Goal: Information Seeking & Learning: Learn about a topic

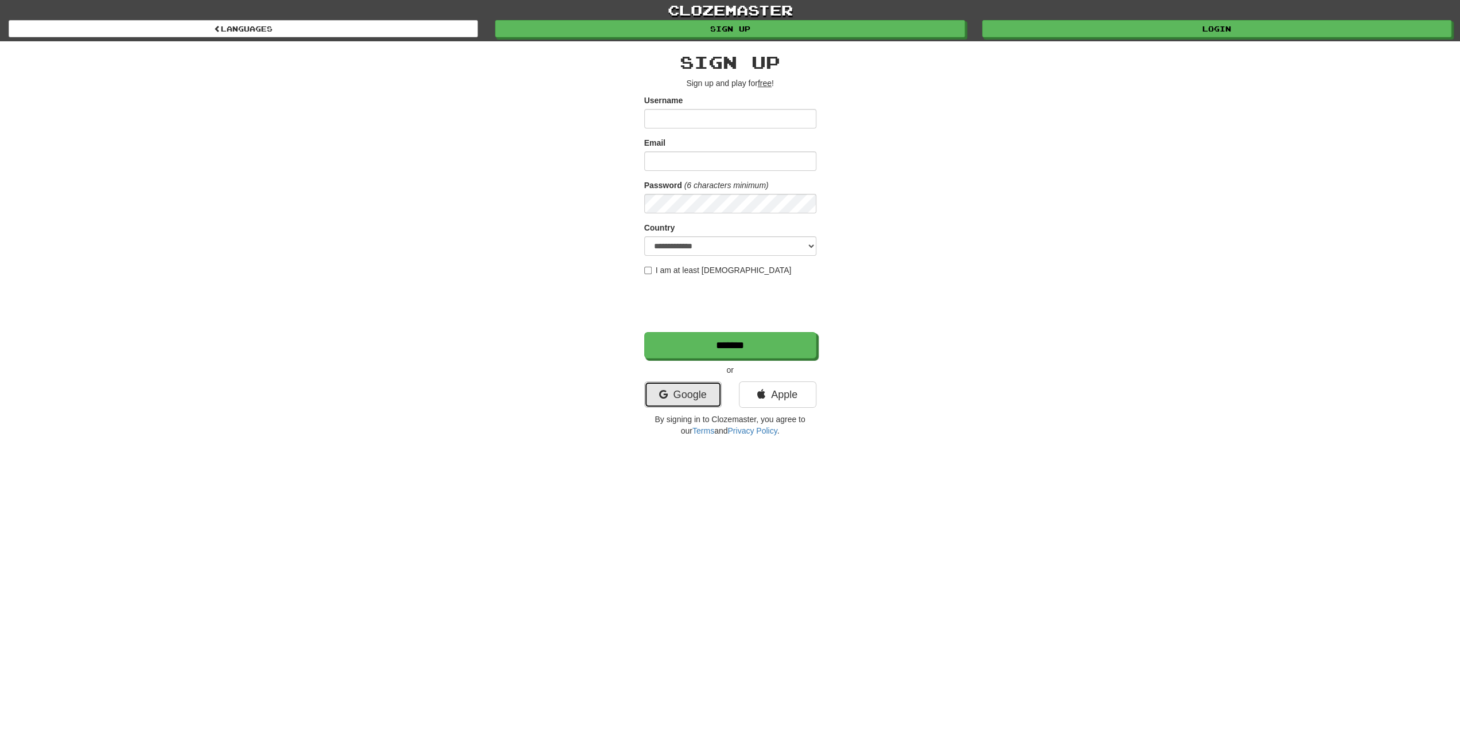
click at [694, 396] on link "Google" at bounding box center [682, 395] width 77 height 26
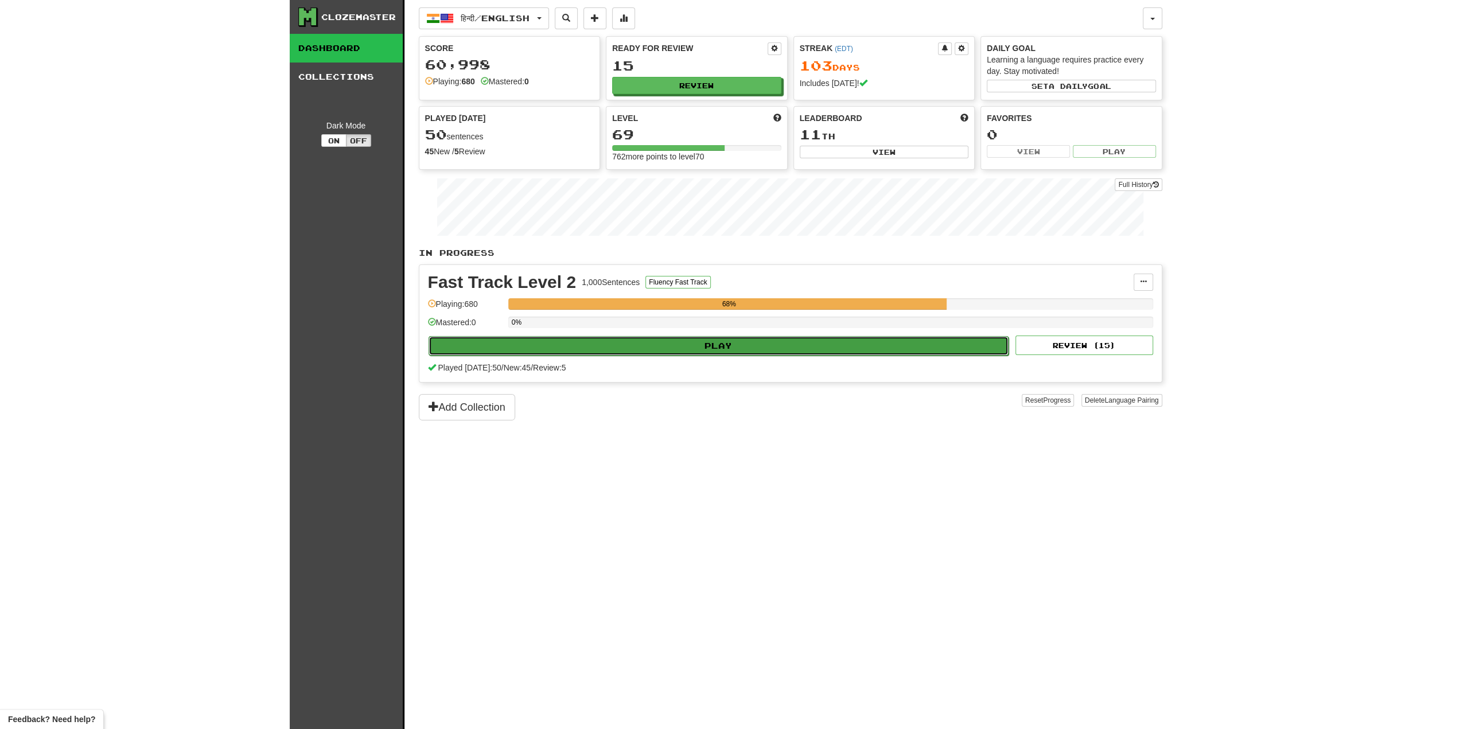
click at [668, 342] on button "Play" at bounding box center [719, 346] width 581 height 20
select select "**"
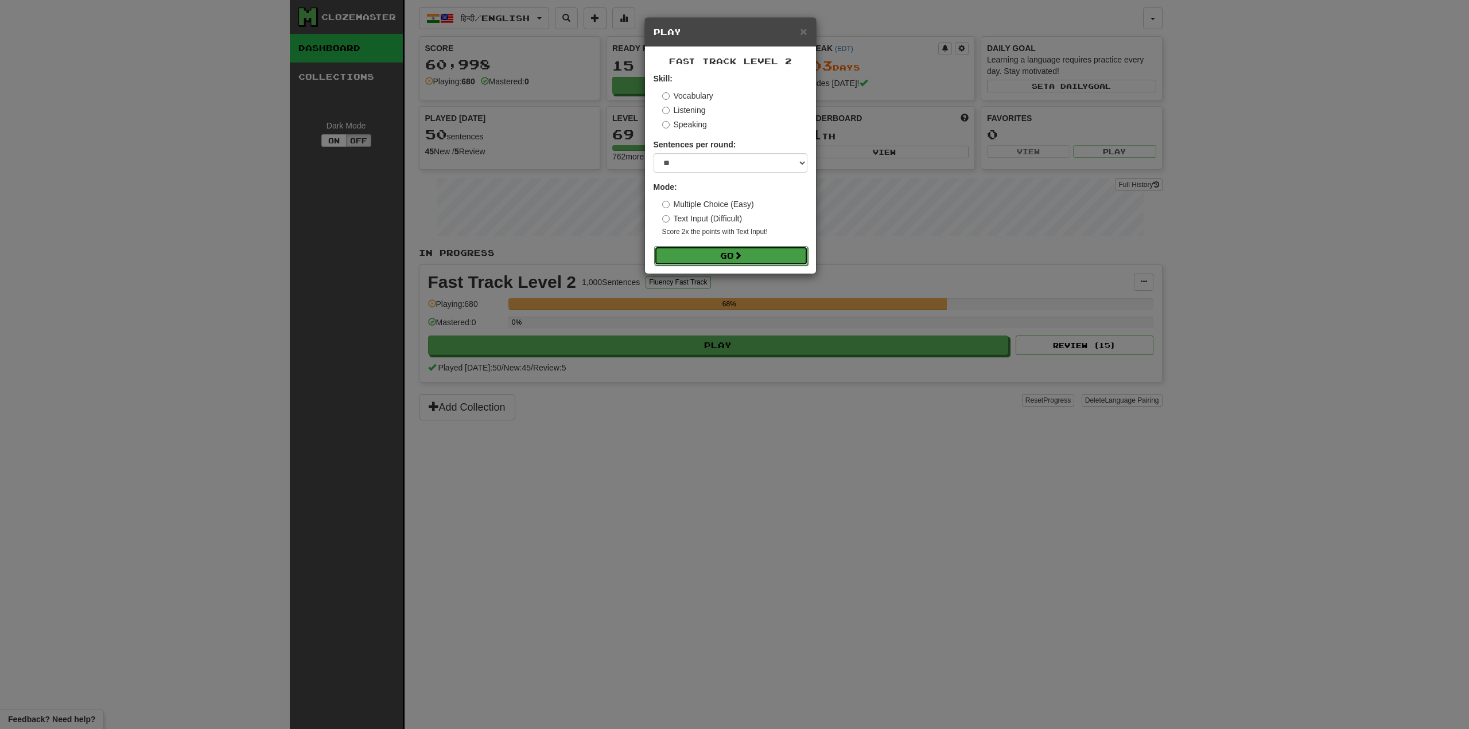
click at [746, 259] on button "Go" at bounding box center [731, 256] width 154 height 20
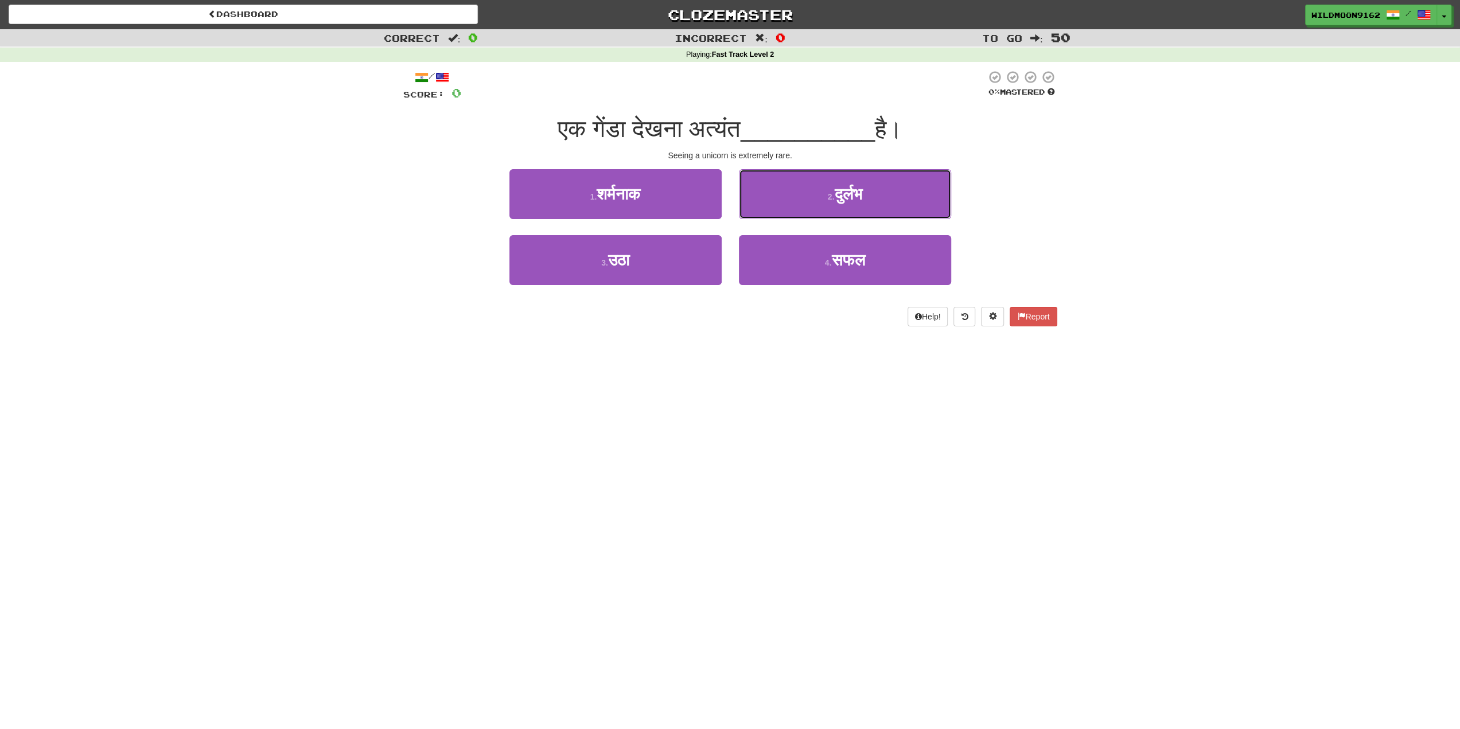
click at [853, 196] on span "दुर्लभ" at bounding box center [848, 194] width 28 height 18
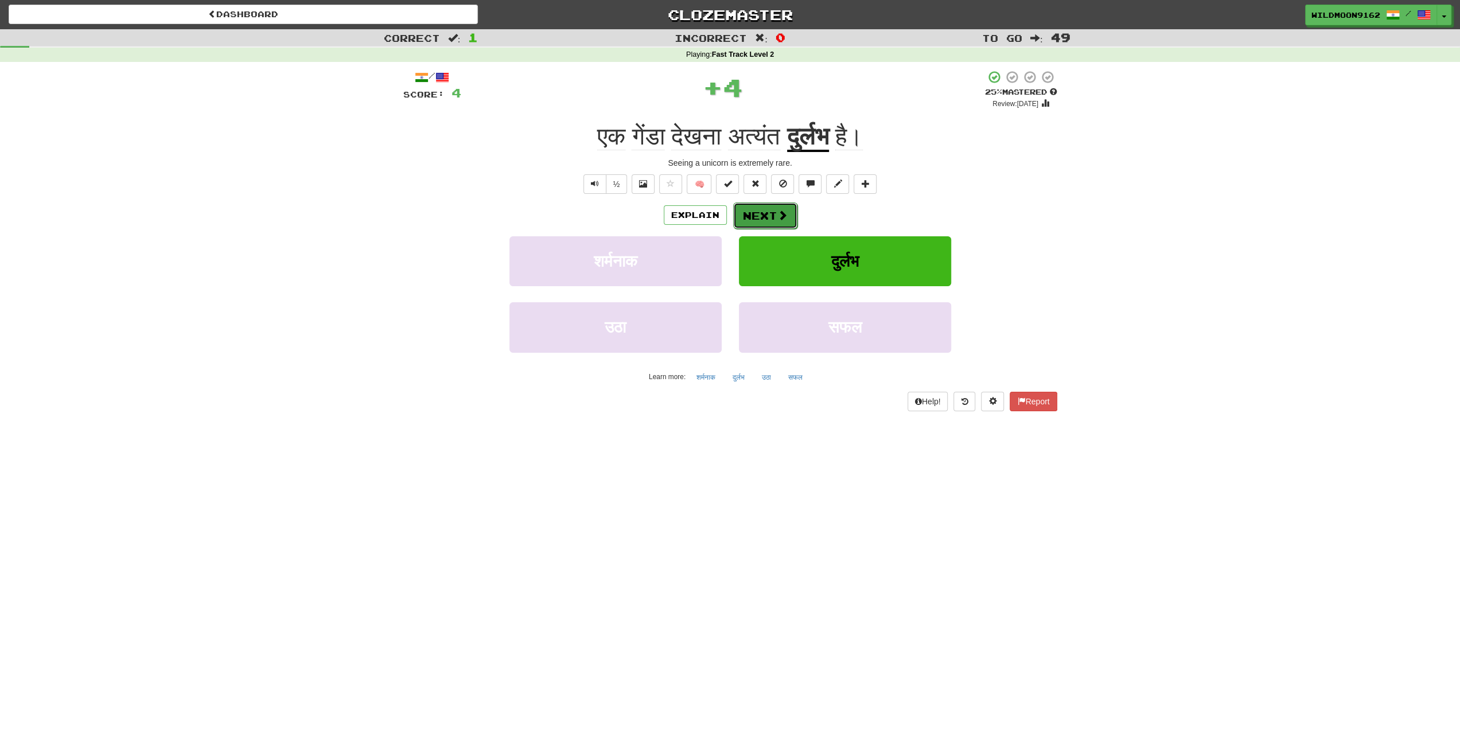
click at [770, 218] on button "Next" at bounding box center [765, 216] width 64 height 26
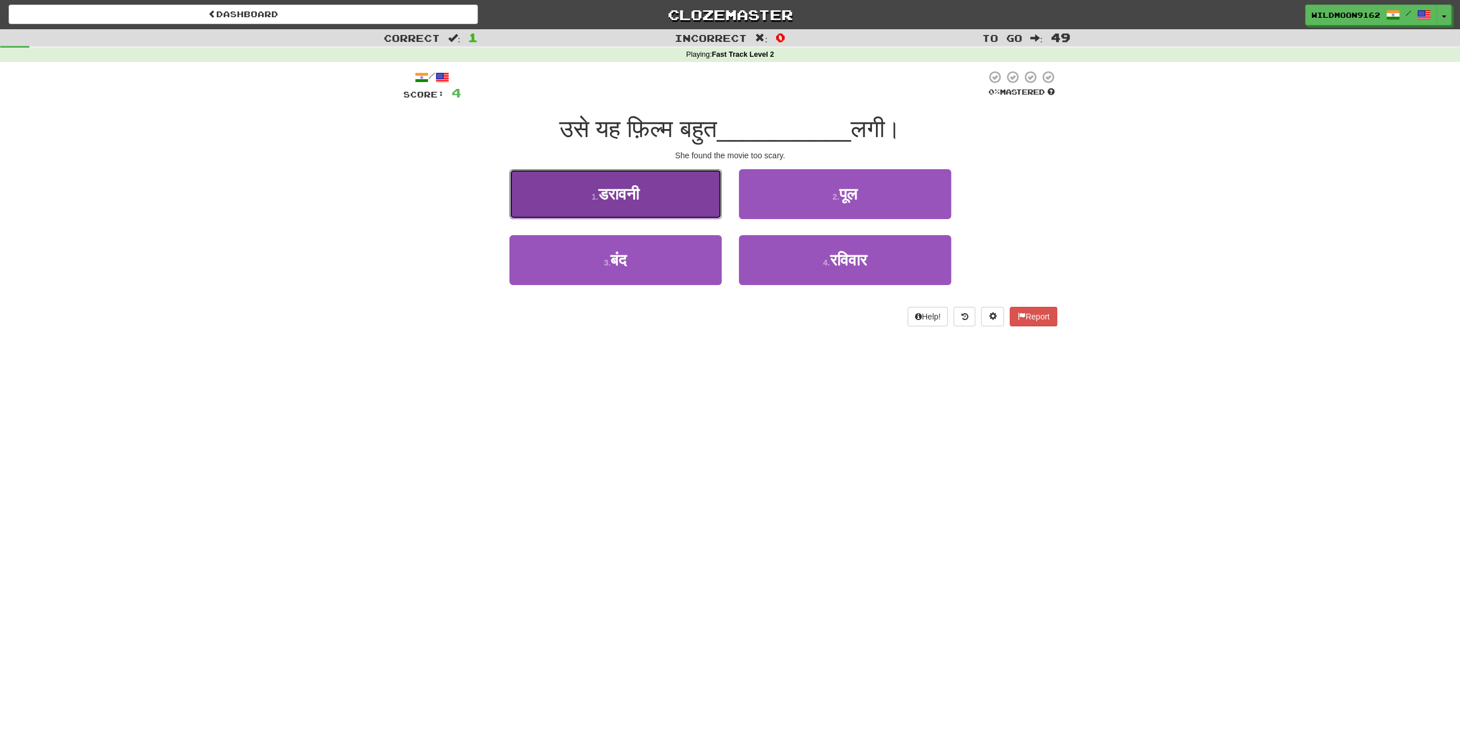
click at [659, 198] on button "1 . डरावनी" at bounding box center [615, 194] width 212 height 50
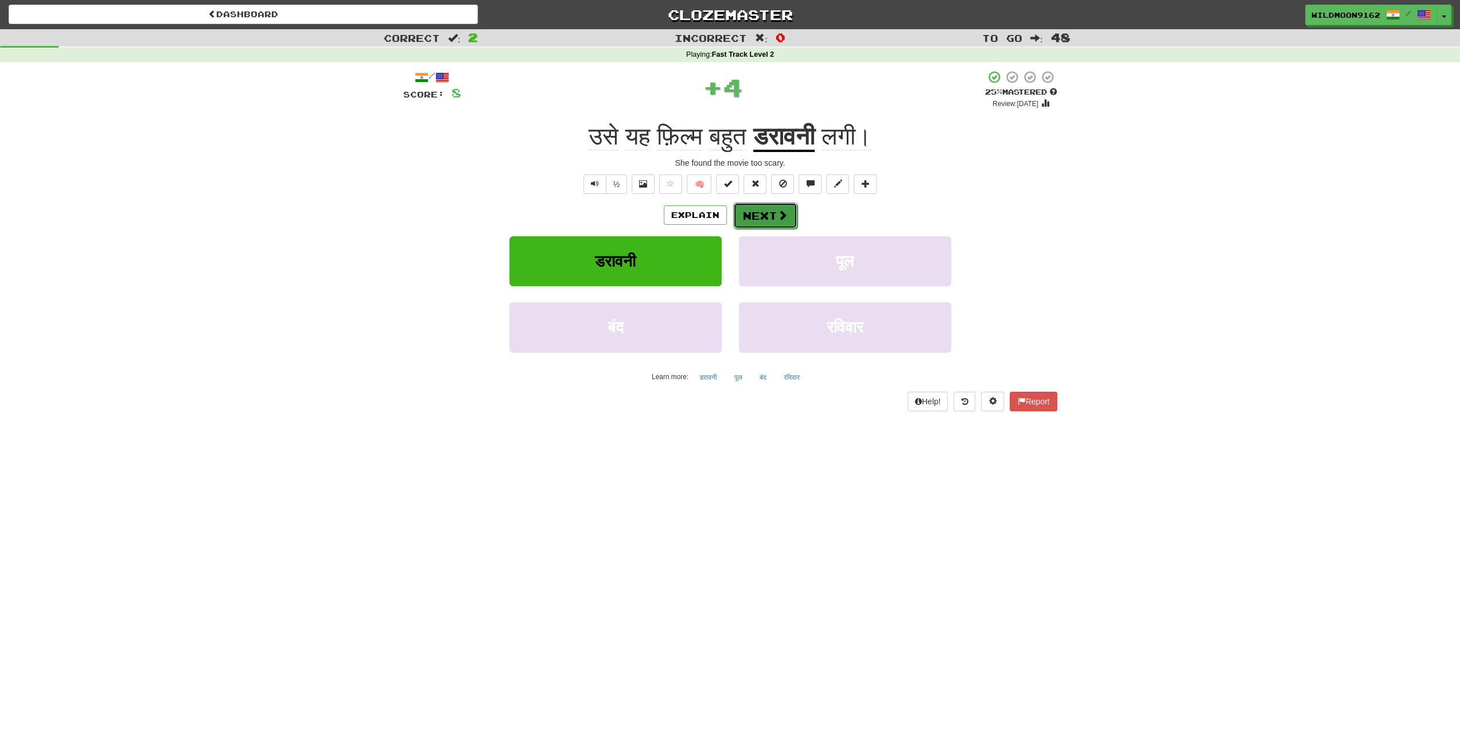
click at [773, 212] on button "Next" at bounding box center [765, 216] width 64 height 26
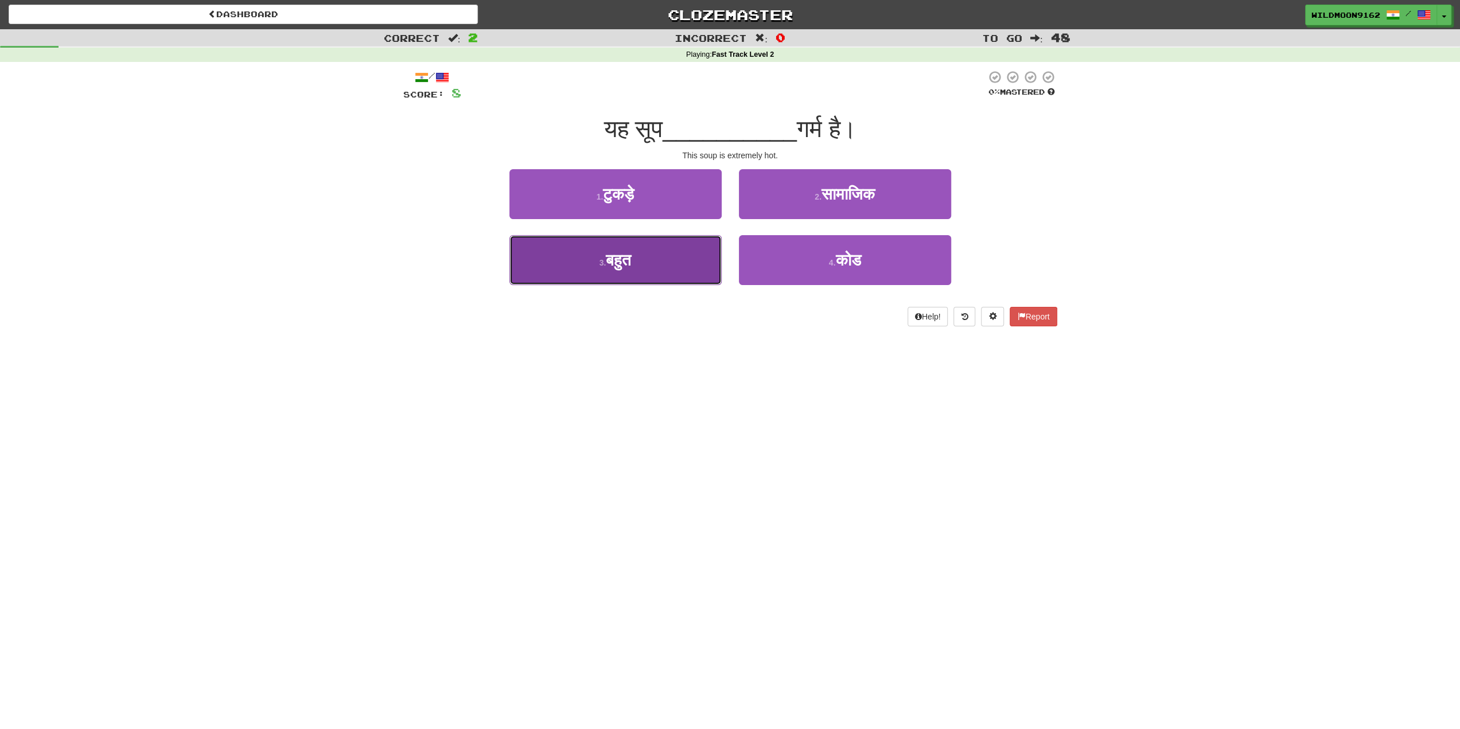
click at [627, 272] on button "3 . बहुत" at bounding box center [615, 260] width 212 height 50
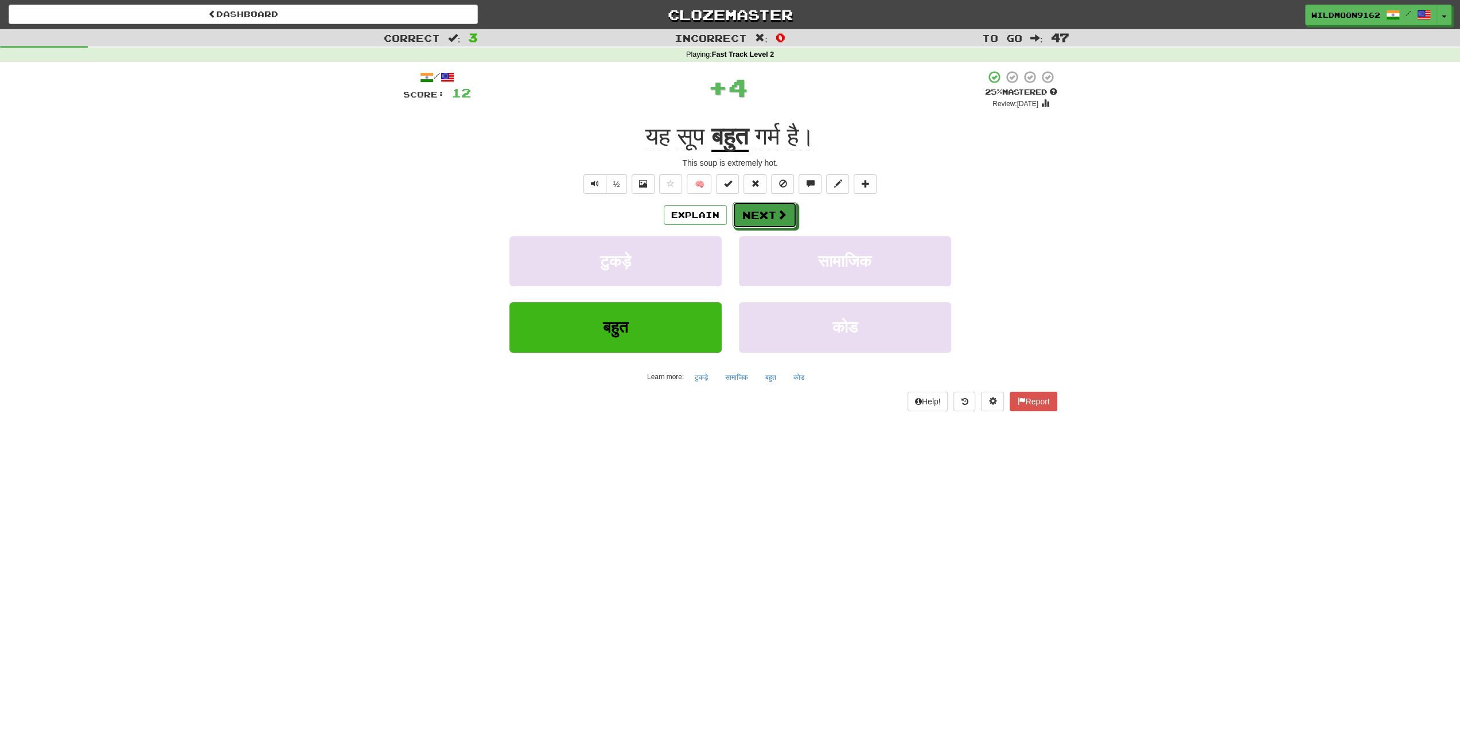
drag, startPoint x: 752, startPoint y: 216, endPoint x: 778, endPoint y: 312, distance: 99.4
click at [752, 217] on button "Next" at bounding box center [765, 215] width 64 height 26
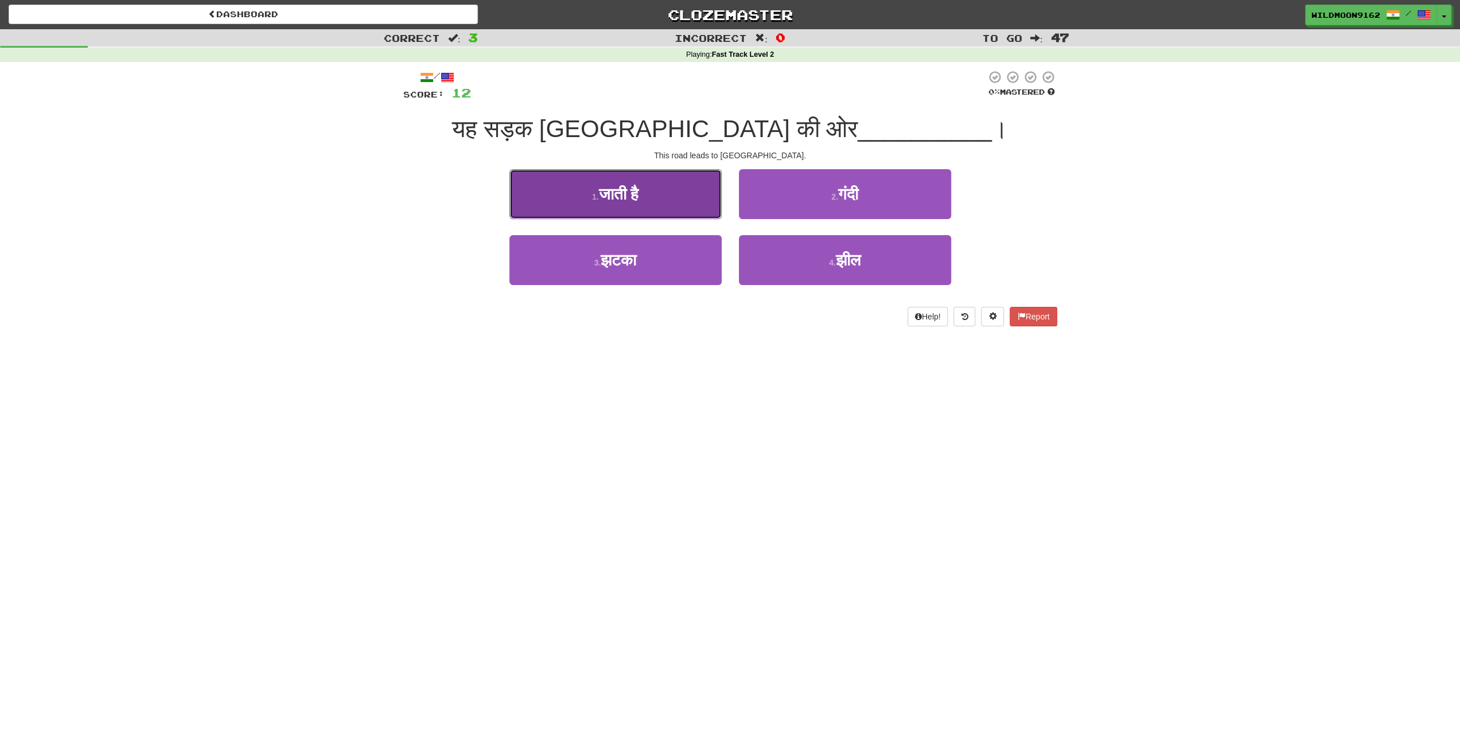
click at [671, 209] on button "1 . जाती है" at bounding box center [615, 194] width 212 height 50
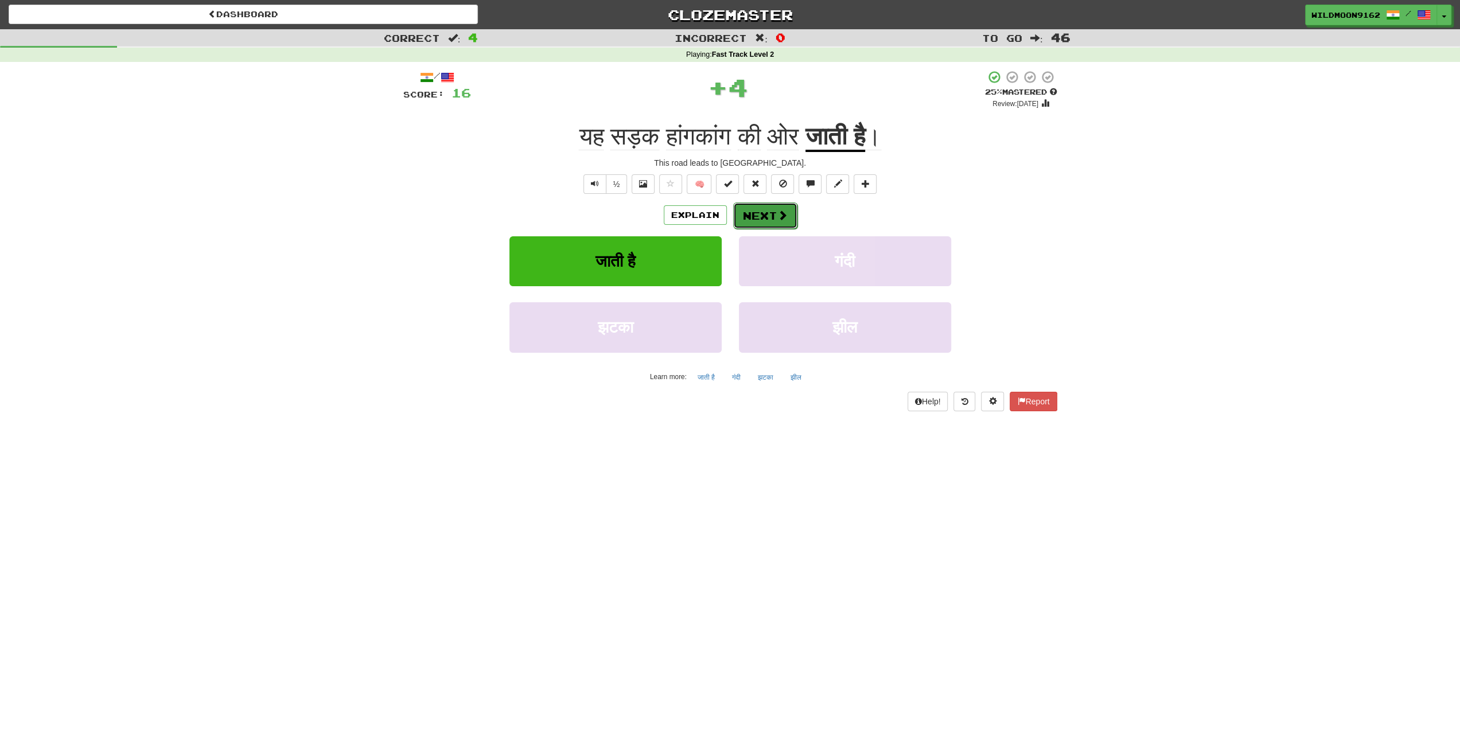
click at [766, 215] on button "Next" at bounding box center [765, 216] width 64 height 26
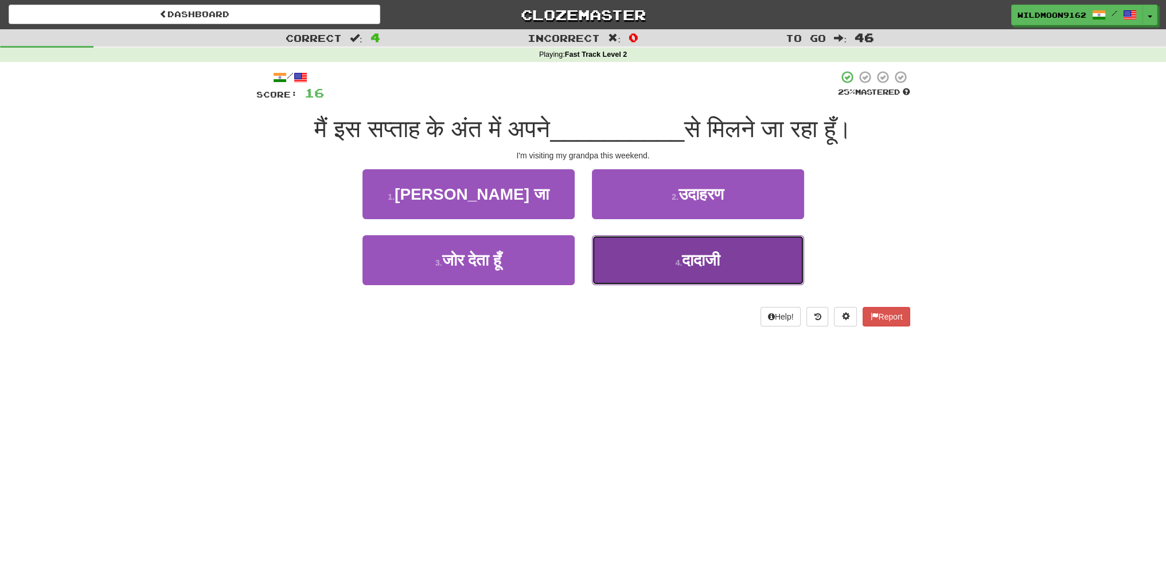
click at [669, 270] on button "4 . दादाजी" at bounding box center [698, 260] width 212 height 50
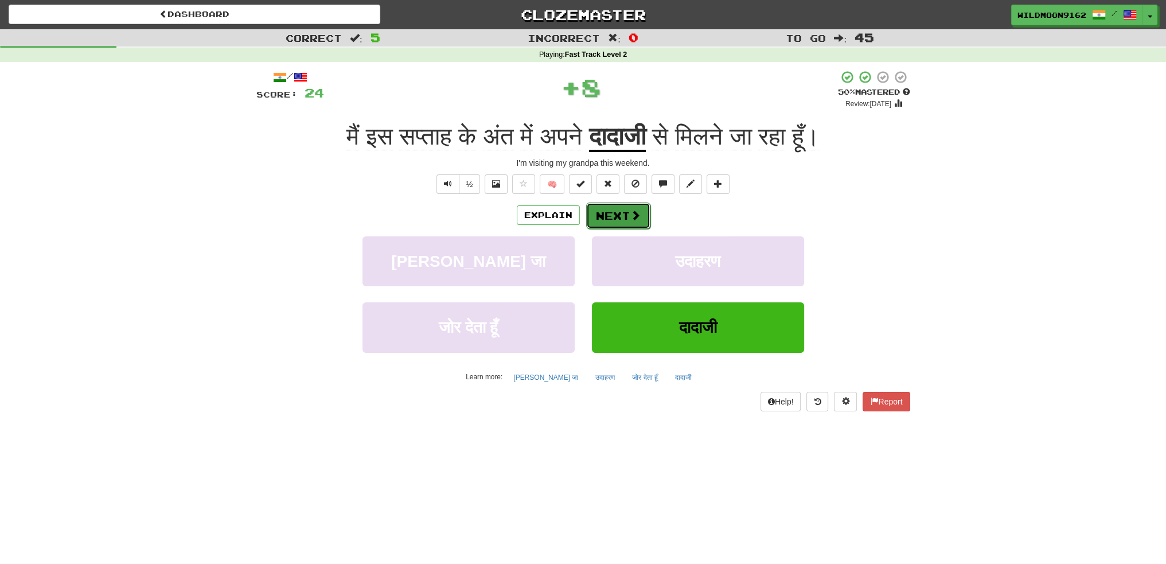
click at [611, 216] on button "Next" at bounding box center [618, 216] width 64 height 26
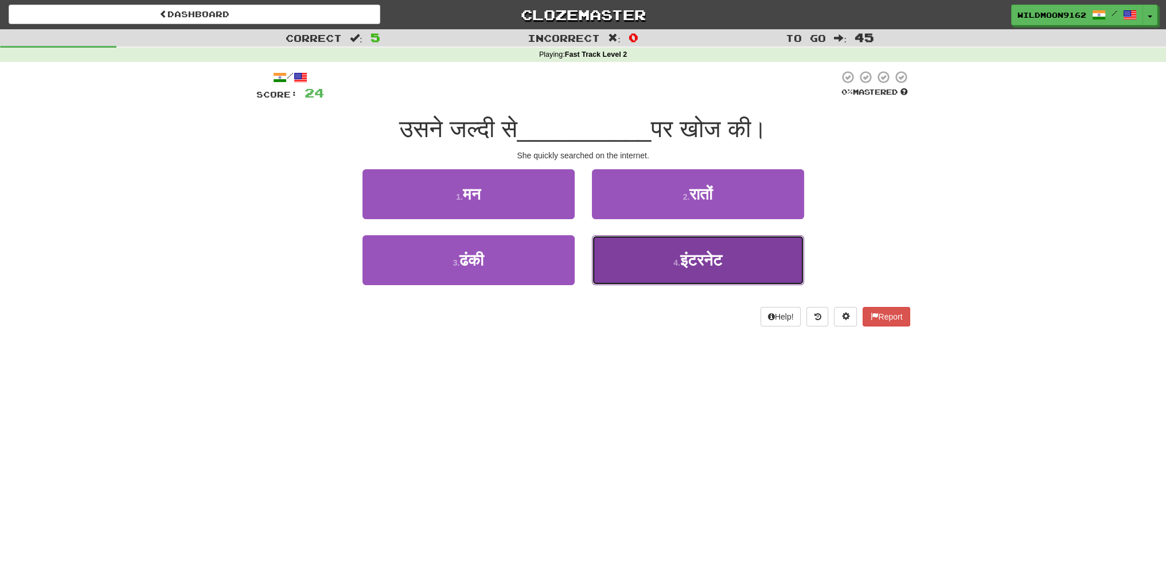
click at [686, 266] on span "इंटरनेट" at bounding box center [701, 260] width 42 height 18
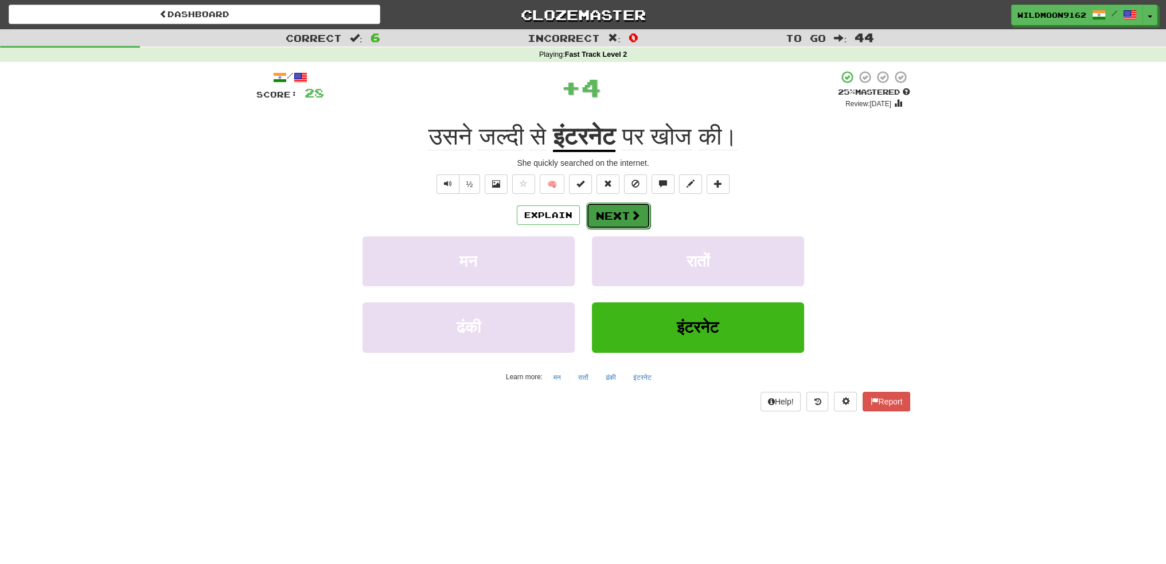
click at [634, 220] on span at bounding box center [635, 215] width 10 height 10
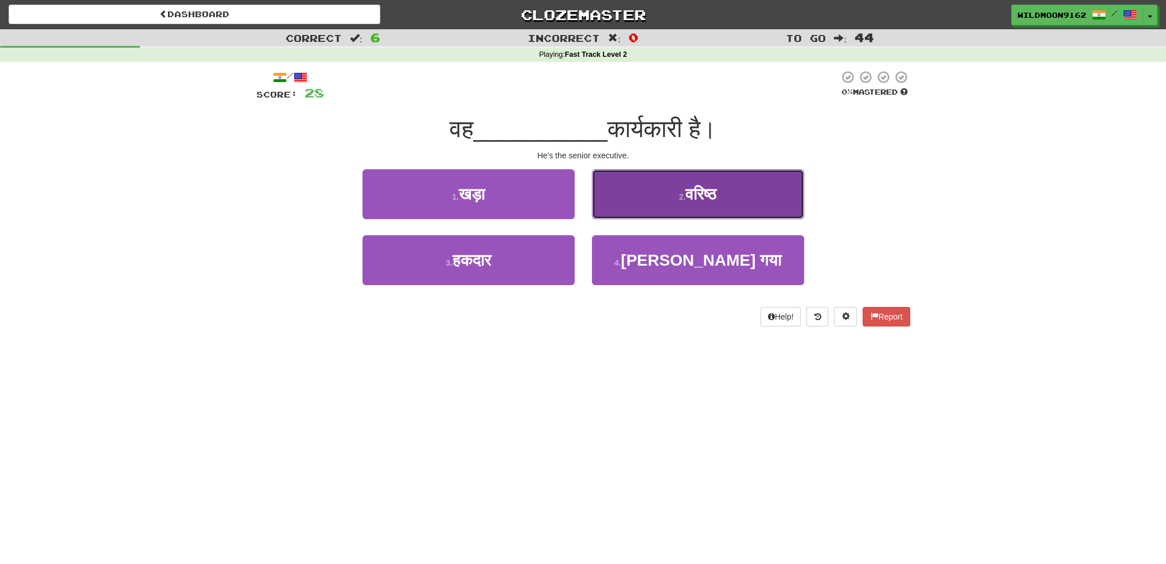
click at [717, 193] on span "वरिष्ठ" at bounding box center [701, 194] width 31 height 18
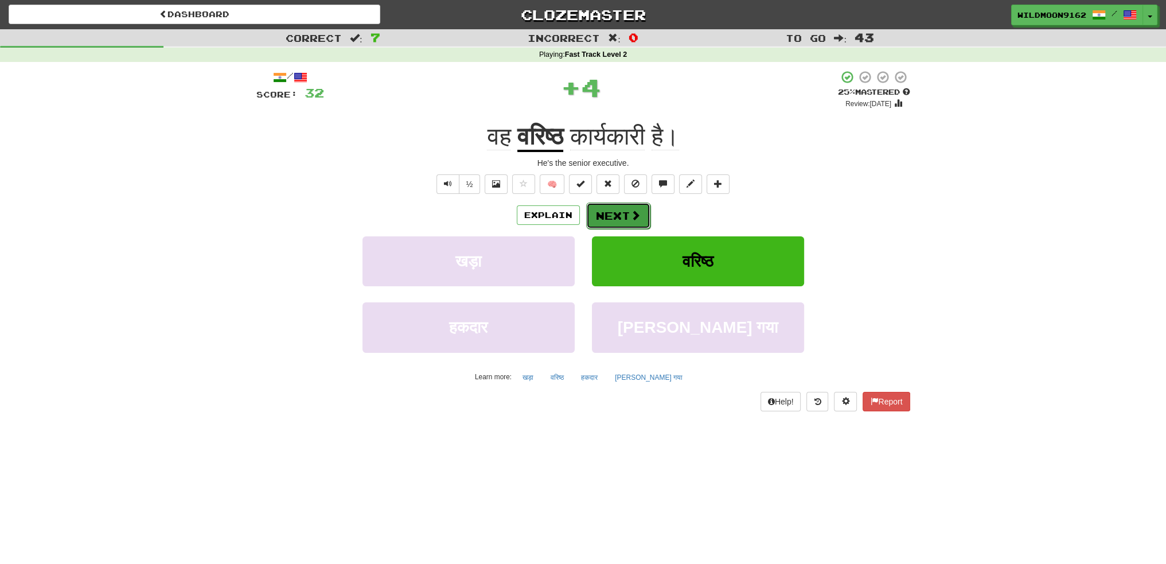
click at [616, 220] on button "Next" at bounding box center [618, 216] width 64 height 26
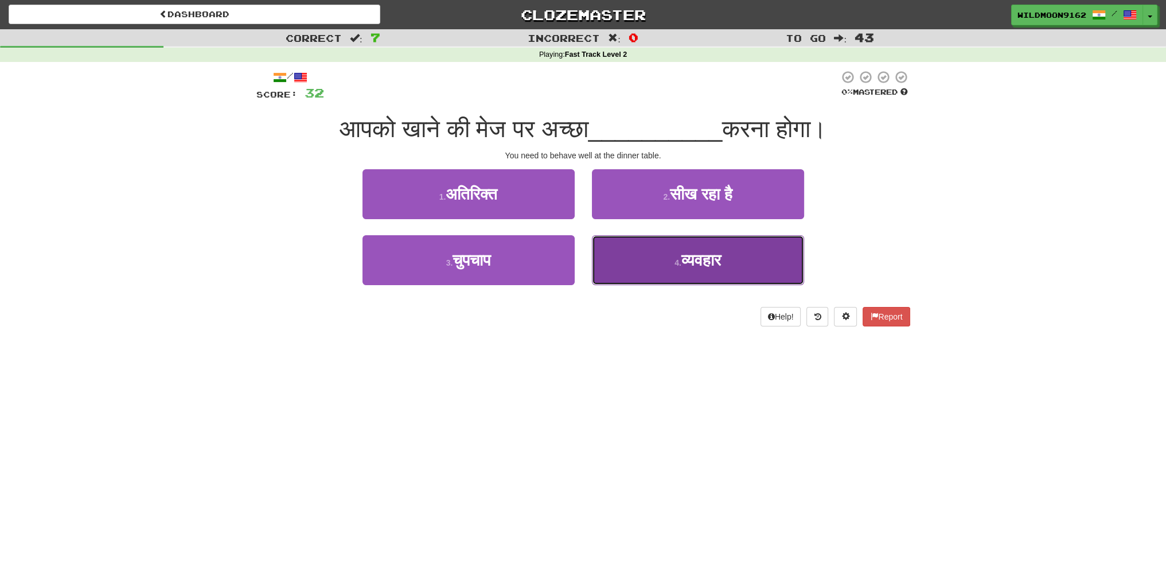
click at [705, 263] on span "व्यवहार" at bounding box center [702, 260] width 40 height 18
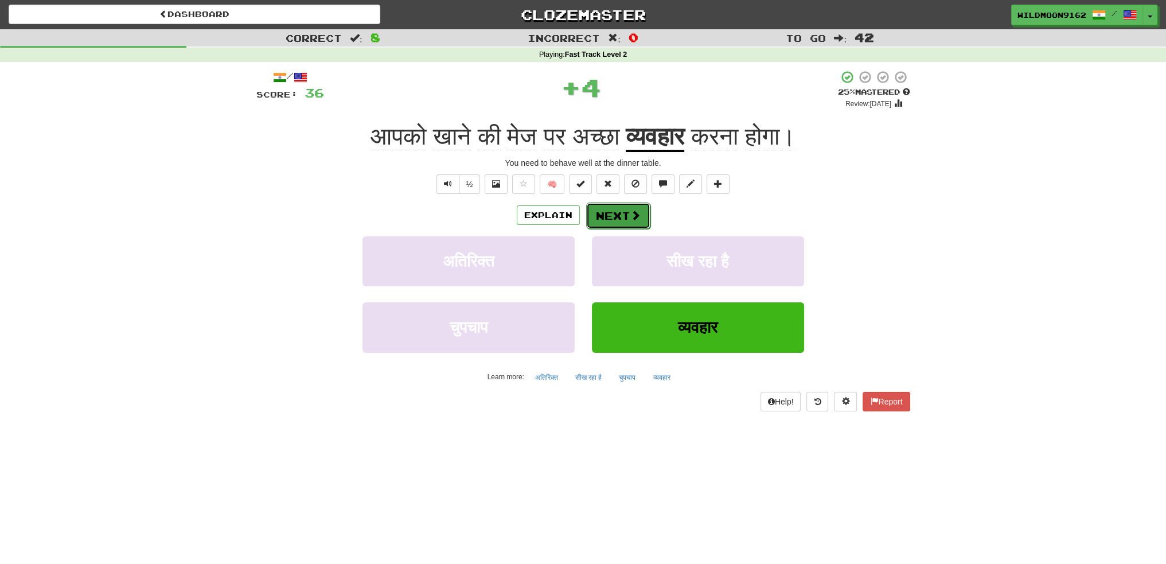
click at [624, 205] on button "Next" at bounding box center [618, 216] width 64 height 26
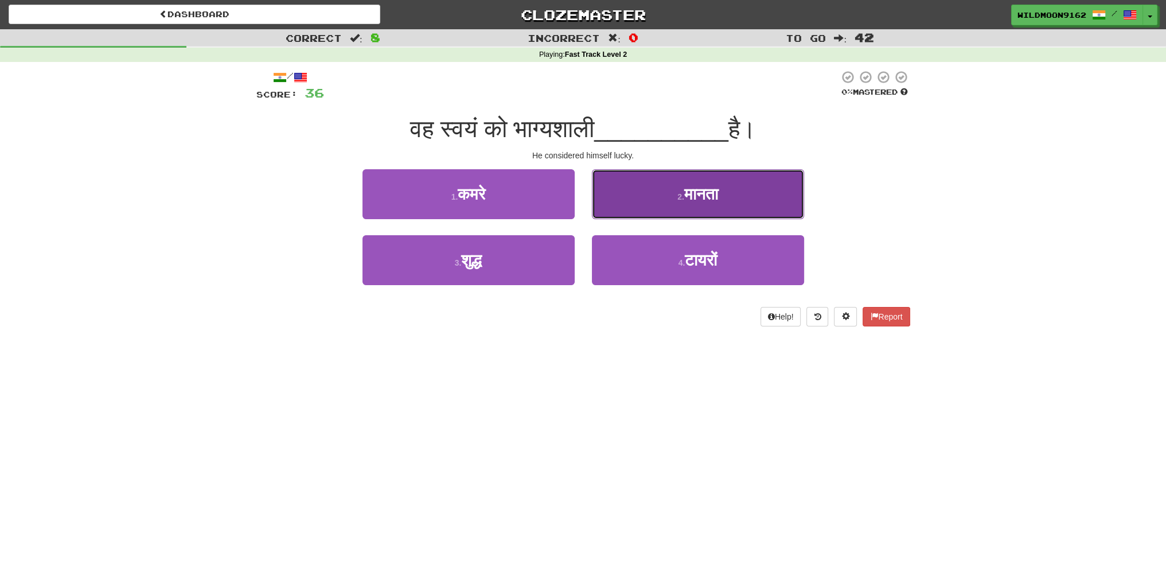
click at [684, 189] on span "मानता" at bounding box center [701, 194] width 34 height 18
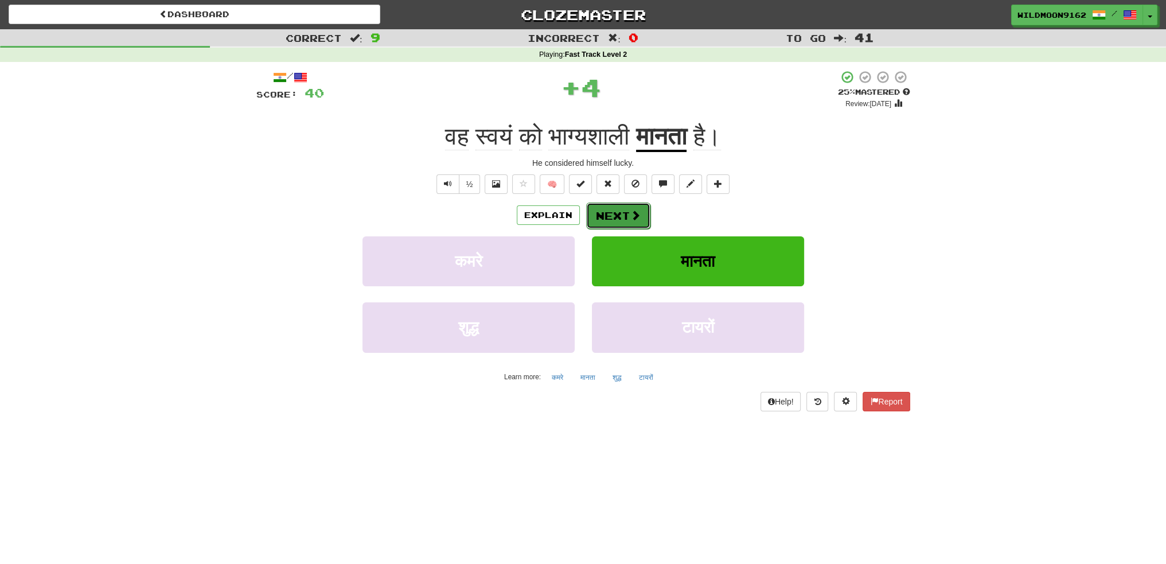
click at [622, 215] on button "Next" at bounding box center [618, 216] width 64 height 26
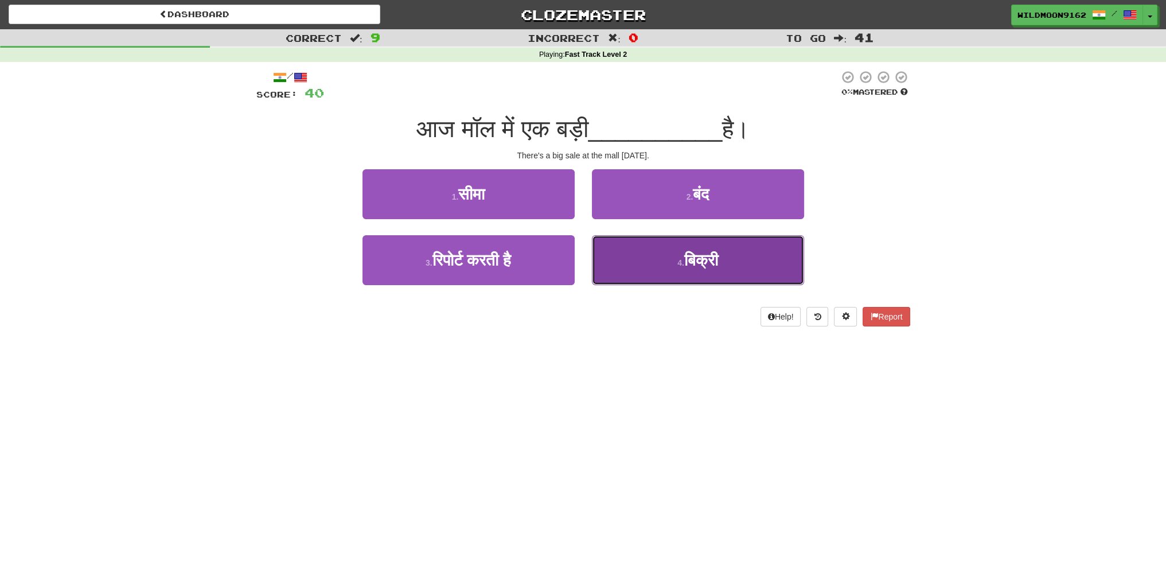
drag, startPoint x: 682, startPoint y: 265, endPoint x: 632, endPoint y: 231, distance: 60.3
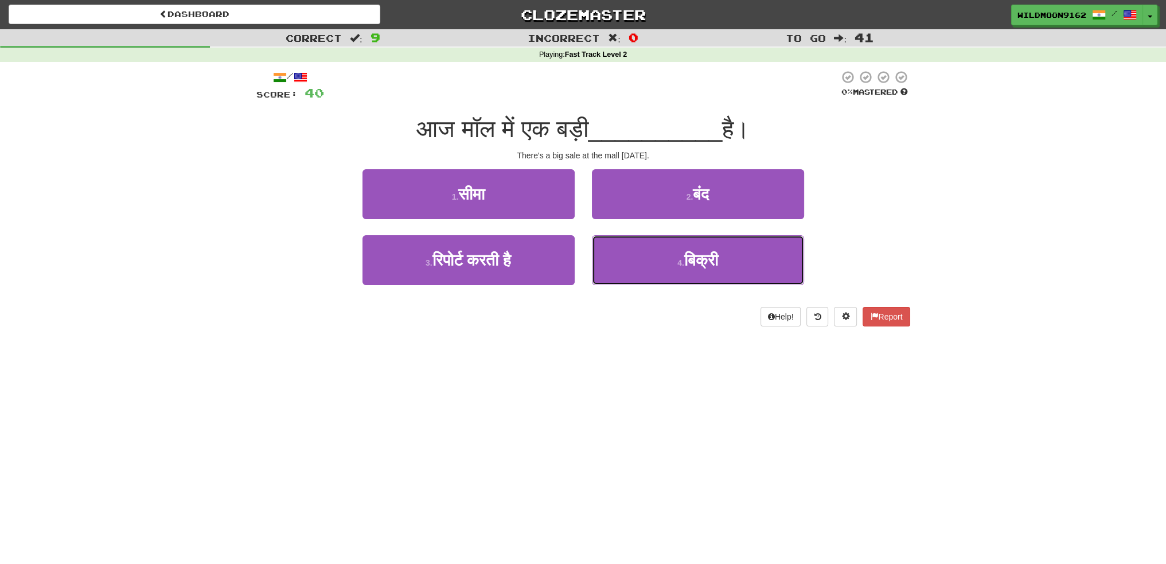
click at [682, 265] on small "4 ." at bounding box center [681, 262] width 7 height 9
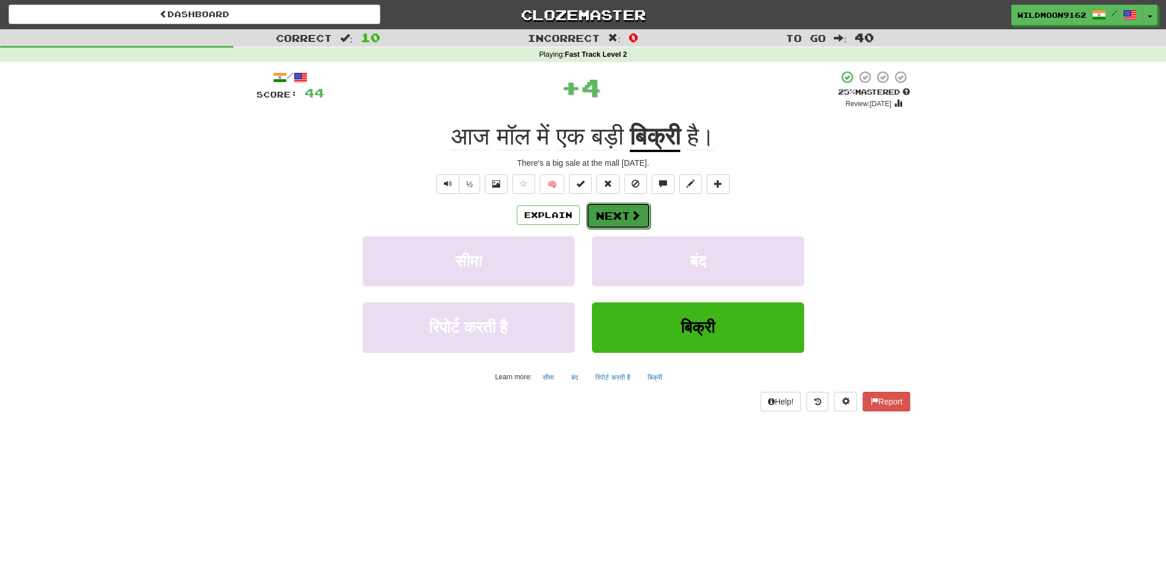
click at [607, 211] on button "Next" at bounding box center [618, 216] width 64 height 26
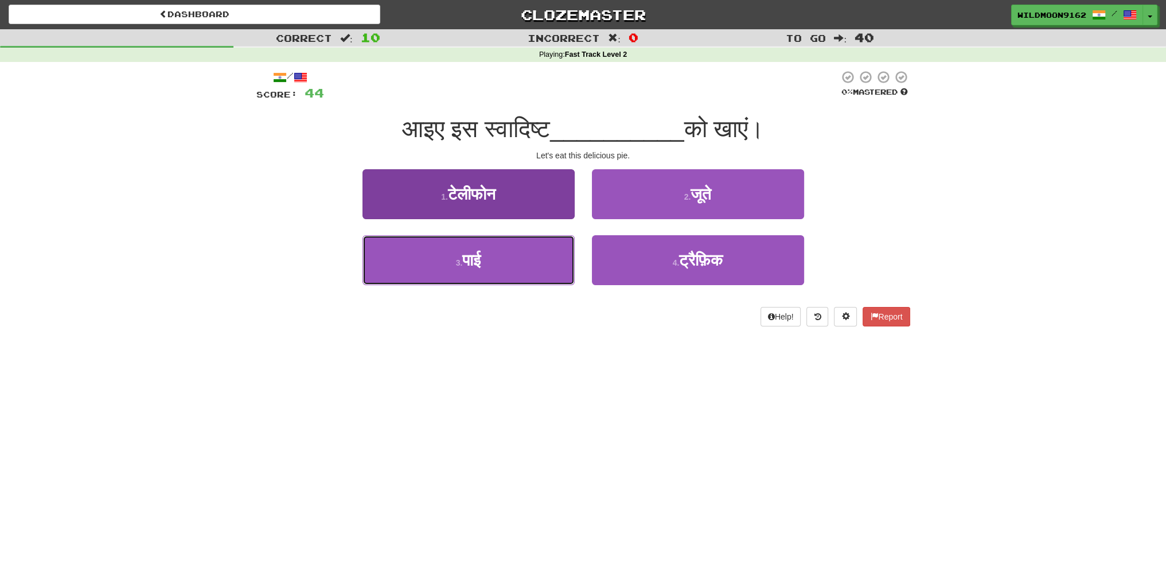
click at [520, 267] on button "3 . पाई" at bounding box center [469, 260] width 212 height 50
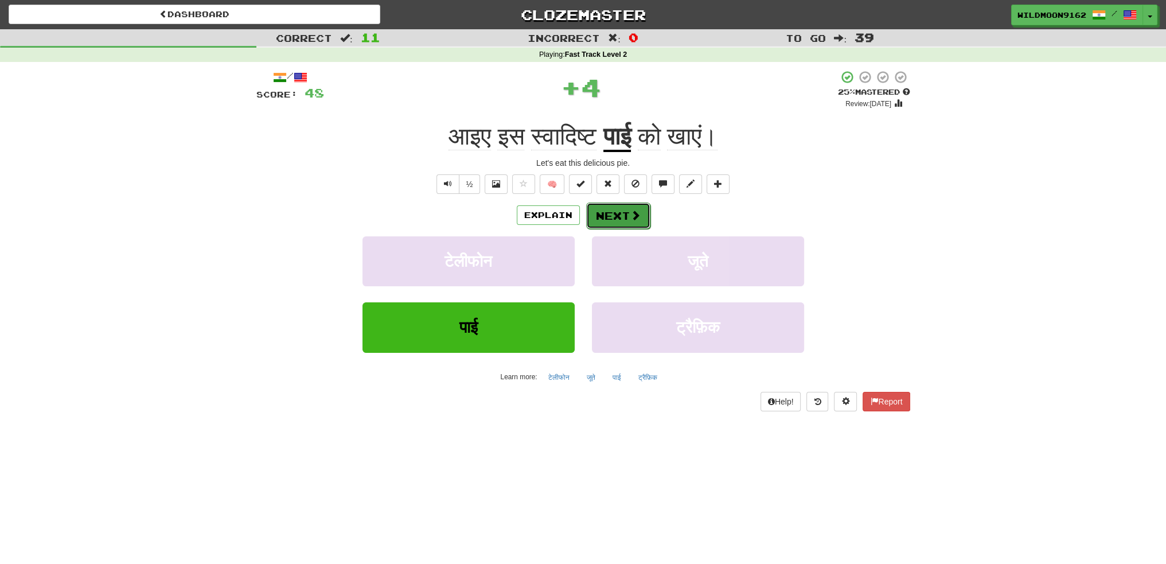
click at [613, 214] on button "Next" at bounding box center [618, 216] width 64 height 26
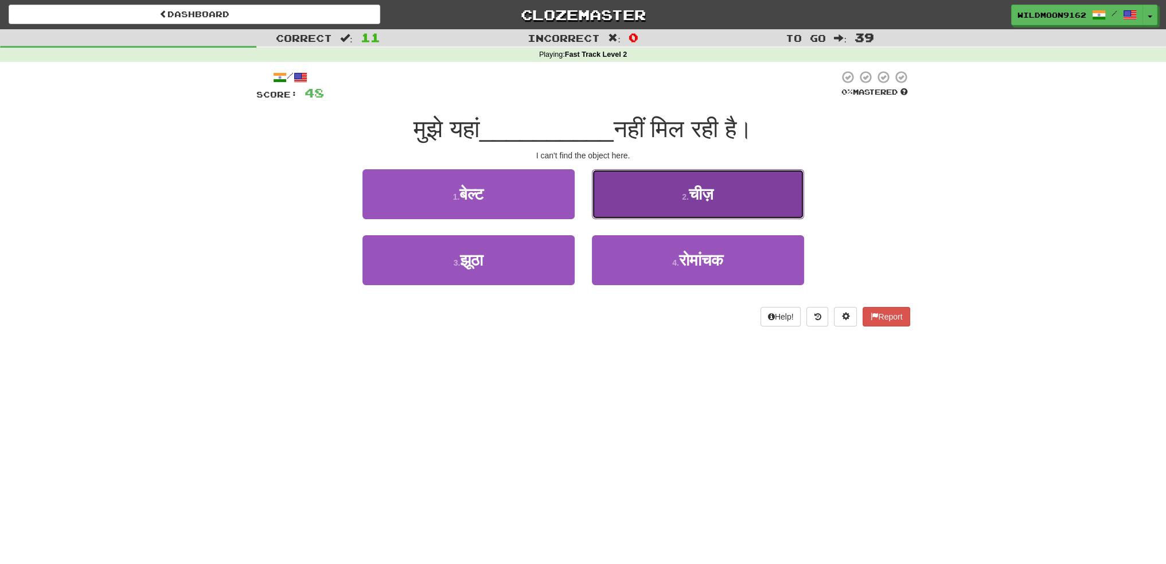
click at [677, 192] on button "2 . चीज़" at bounding box center [698, 194] width 212 height 50
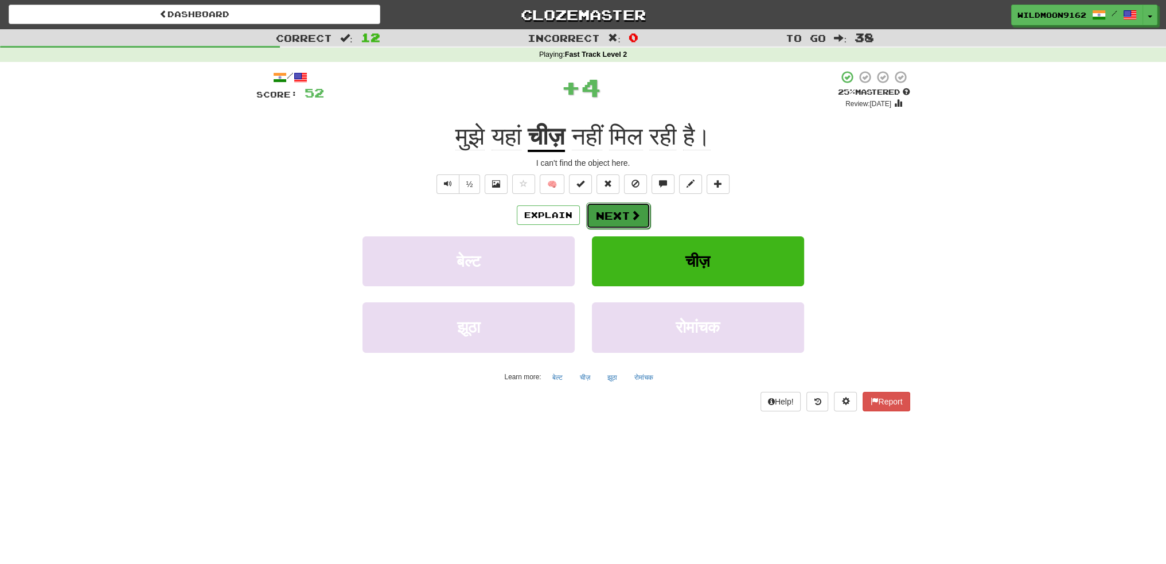
click at [626, 215] on button "Next" at bounding box center [618, 216] width 64 height 26
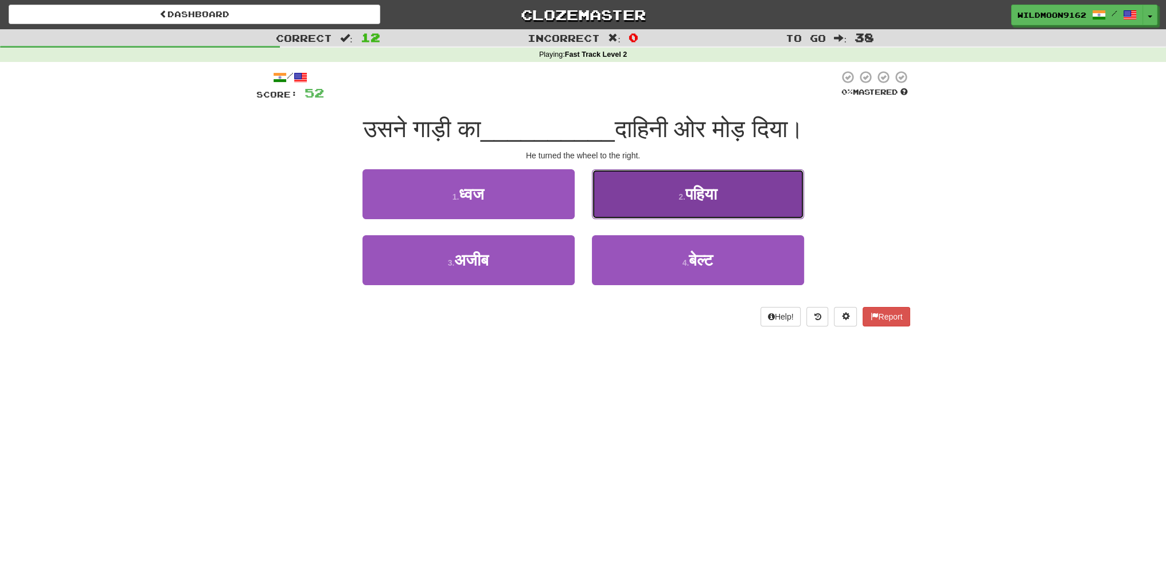
click at [670, 203] on button "2 . पहिया" at bounding box center [698, 194] width 212 height 50
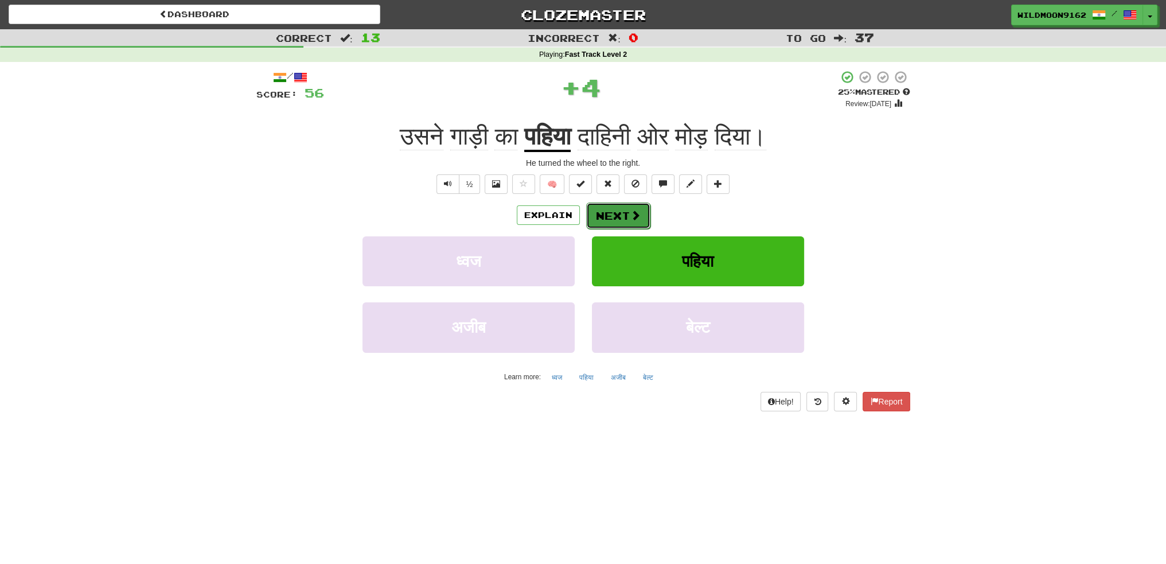
click at [601, 213] on button "Next" at bounding box center [618, 216] width 64 height 26
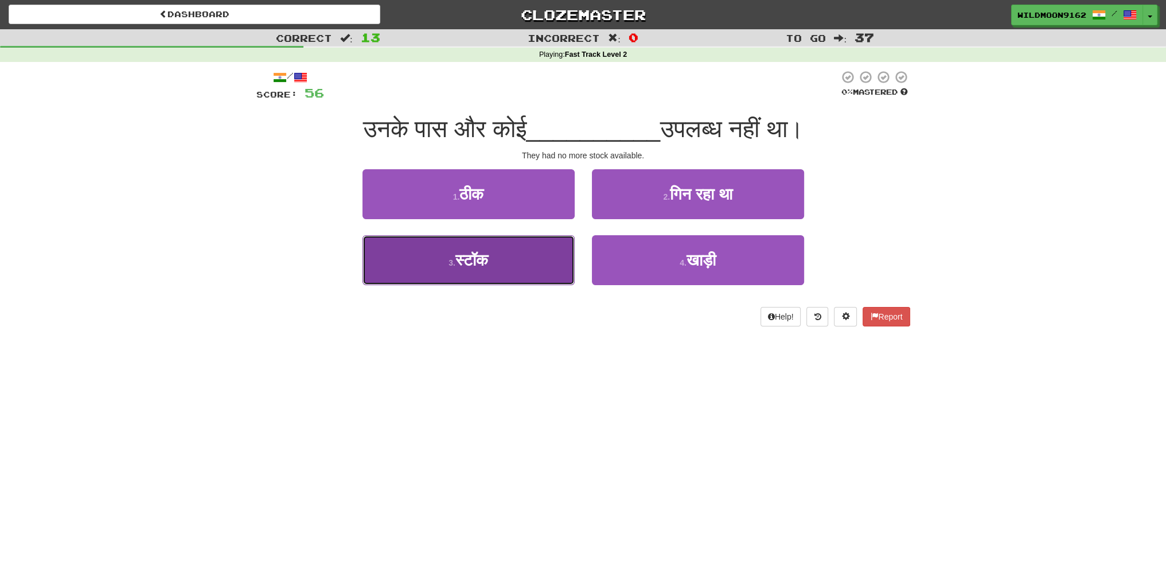
click at [486, 267] on span "स्टॉक" at bounding box center [472, 260] width 33 height 18
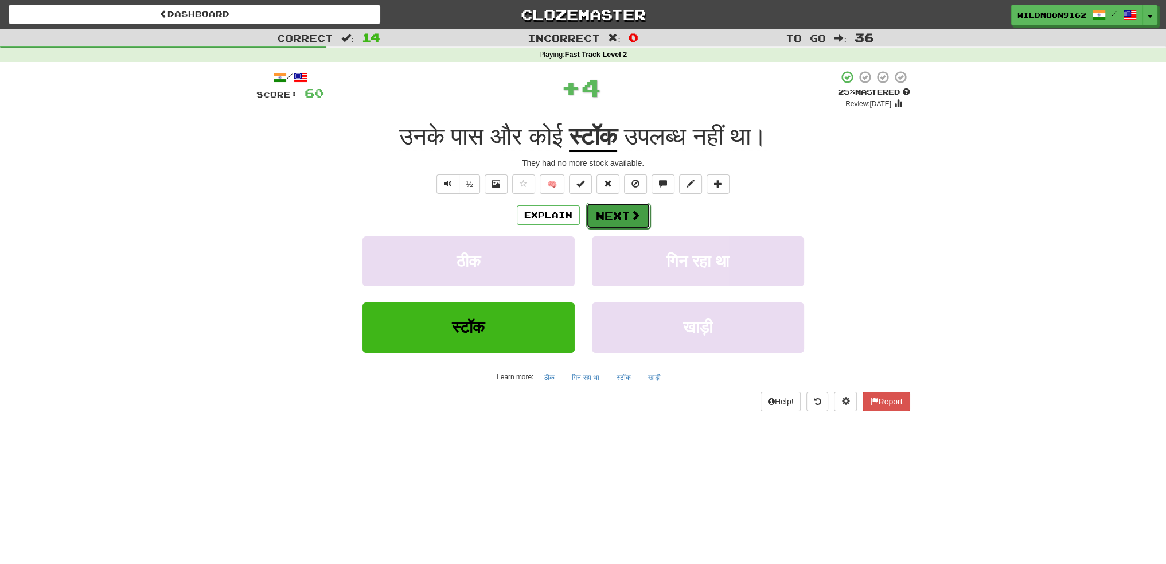
click at [613, 217] on button "Next" at bounding box center [618, 216] width 64 height 26
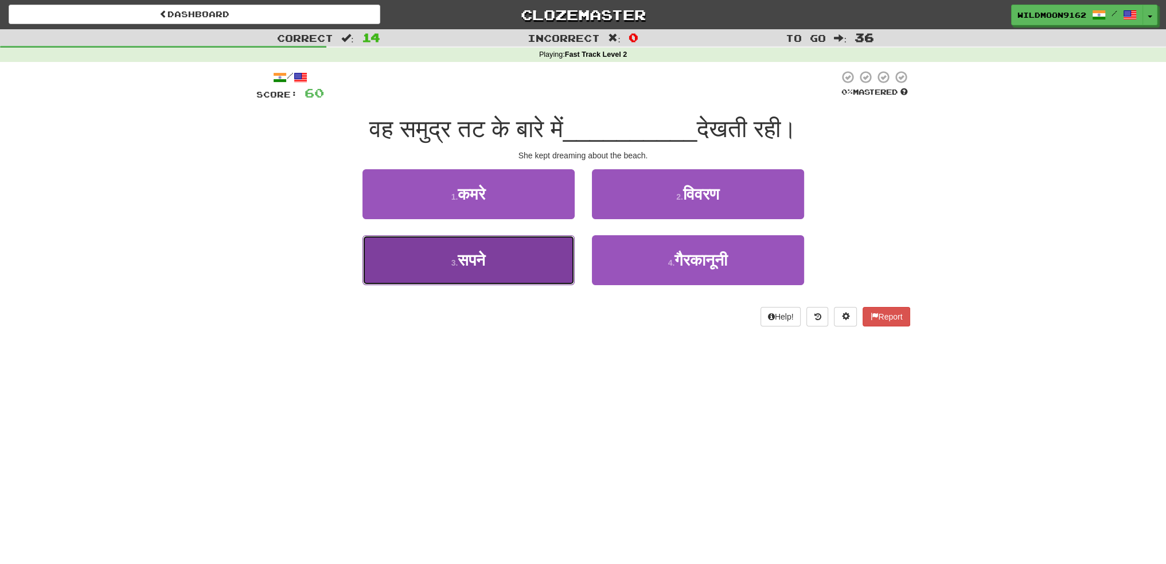
click at [535, 260] on button "3 . सपने" at bounding box center [469, 260] width 212 height 50
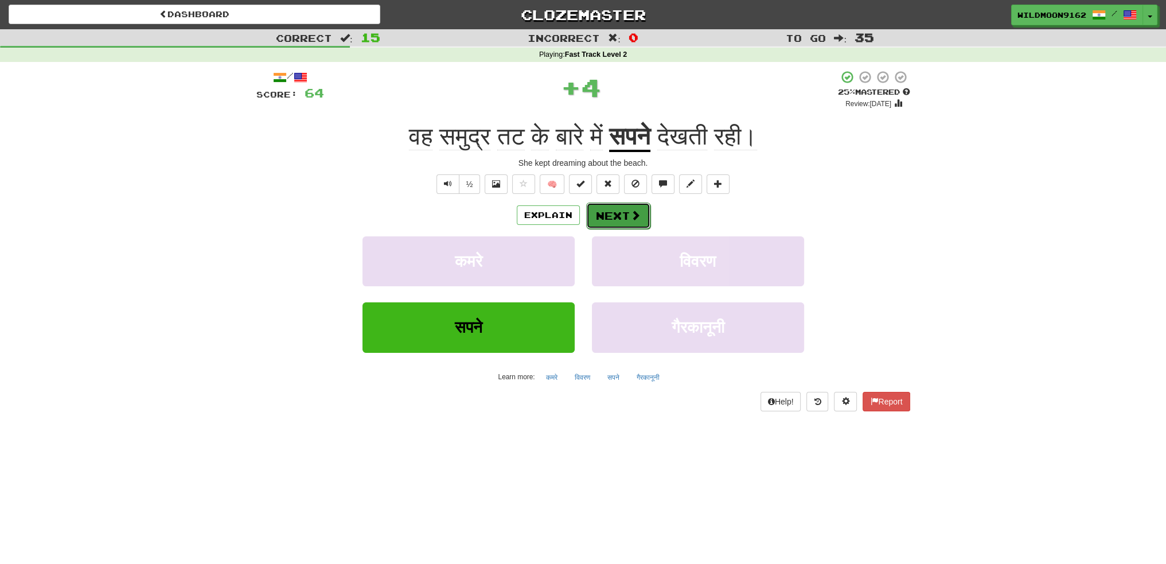
click at [625, 217] on button "Next" at bounding box center [618, 216] width 64 height 26
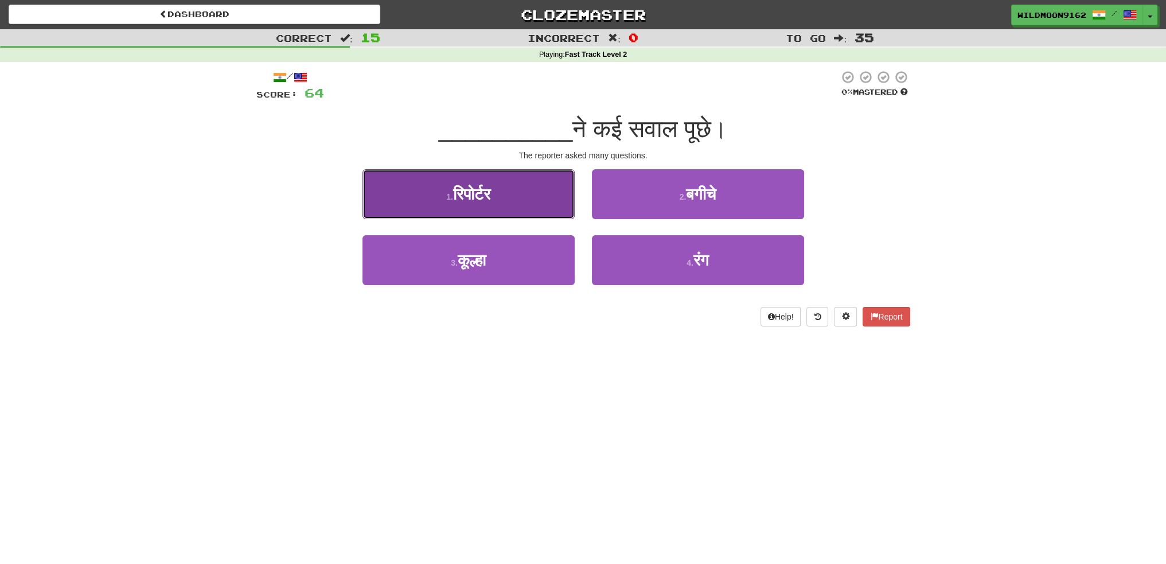
click at [508, 200] on button "1 . रिपोर्टर" at bounding box center [469, 194] width 212 height 50
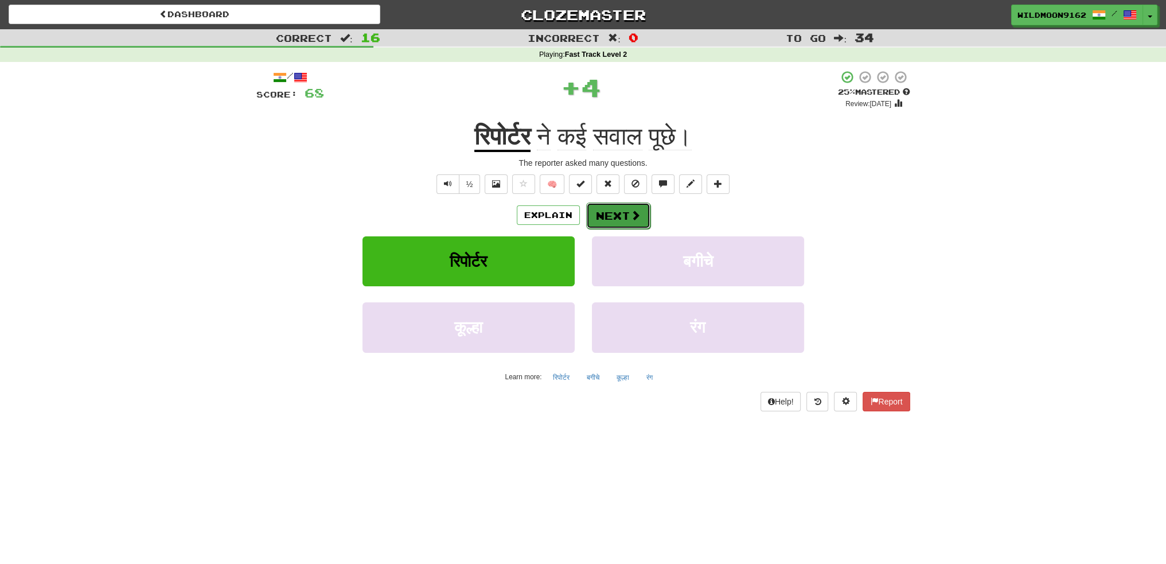
click at [592, 216] on button "Next" at bounding box center [618, 216] width 64 height 26
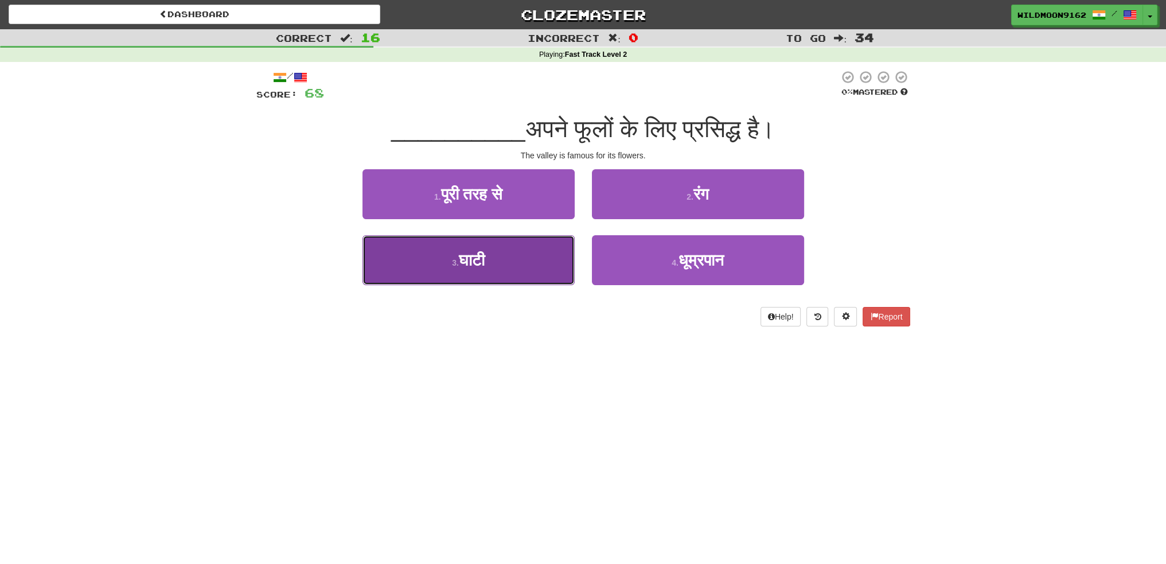
click at [526, 271] on button "3 . घाटी" at bounding box center [469, 260] width 212 height 50
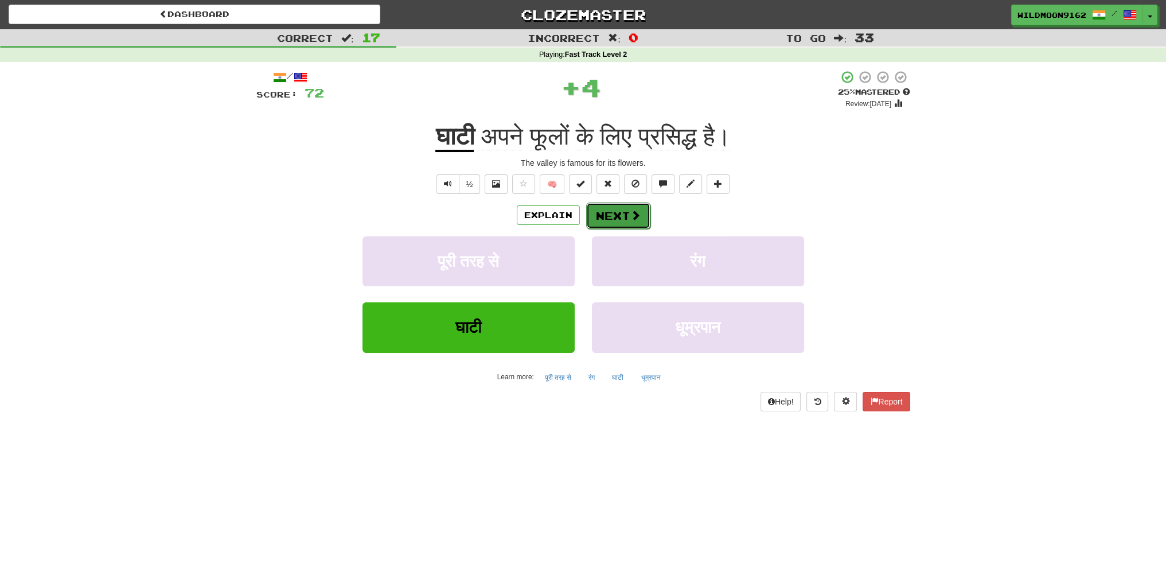
click at [618, 214] on button "Next" at bounding box center [618, 216] width 64 height 26
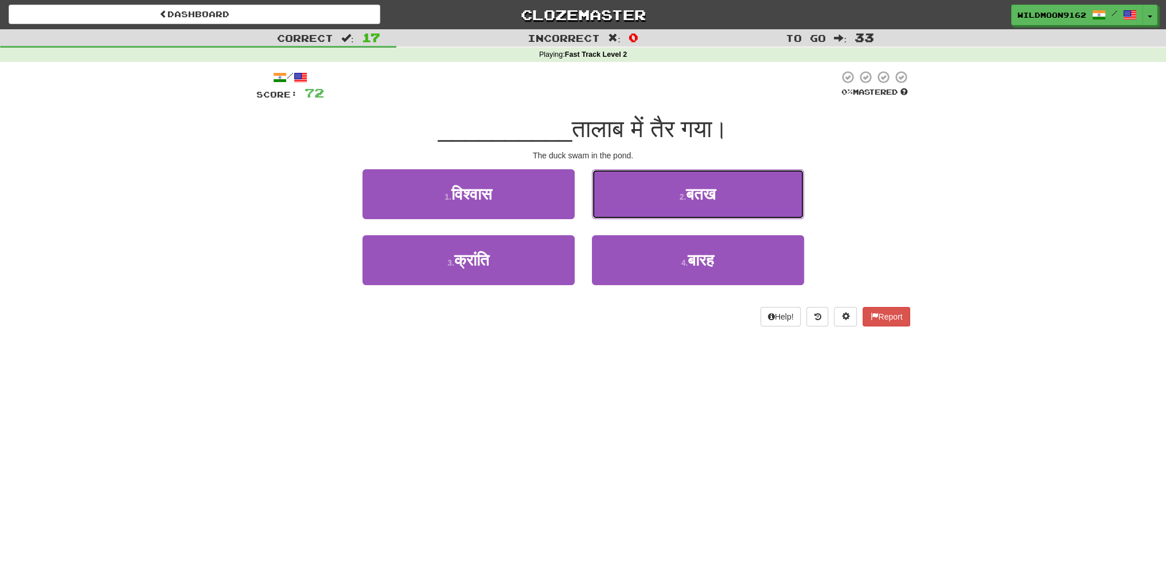
click at [651, 190] on button "2 . बतख" at bounding box center [698, 194] width 212 height 50
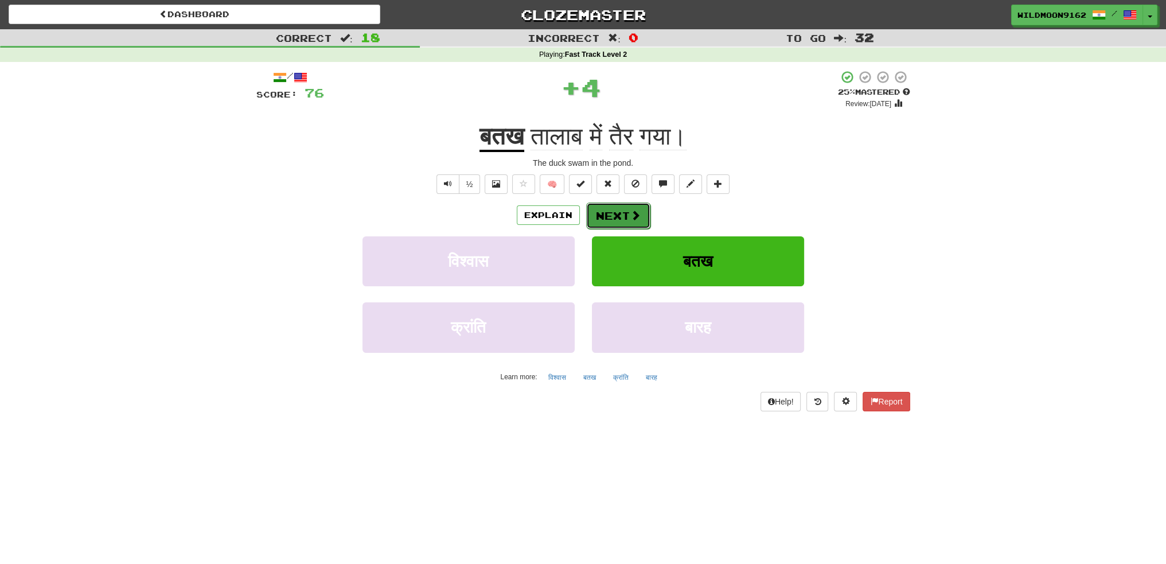
click at [615, 212] on button "Next" at bounding box center [618, 216] width 64 height 26
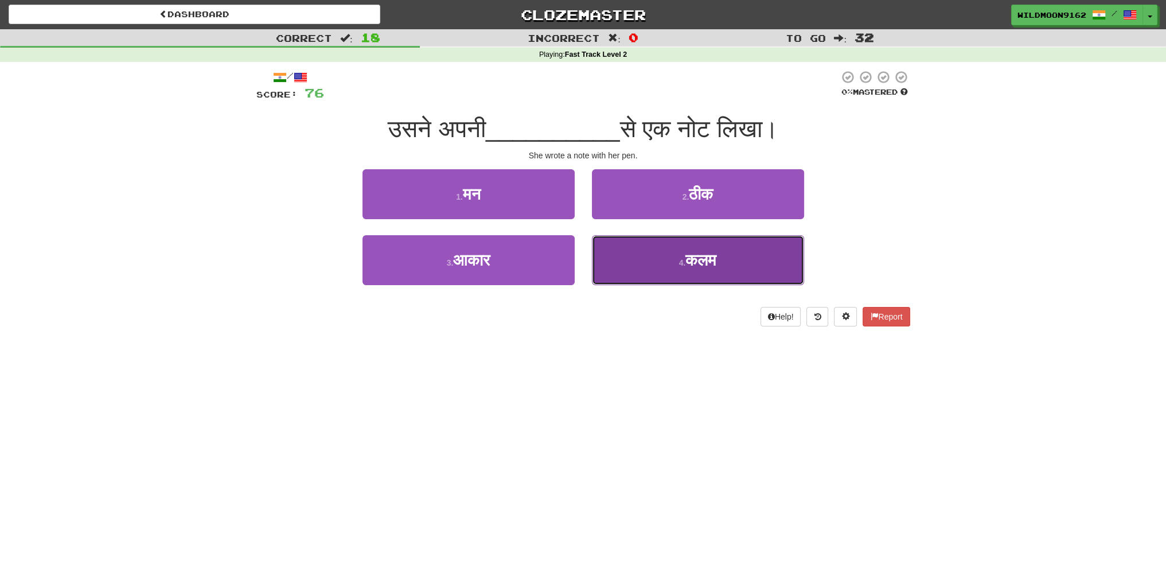
click at [690, 261] on span "कलम" at bounding box center [701, 260] width 31 height 18
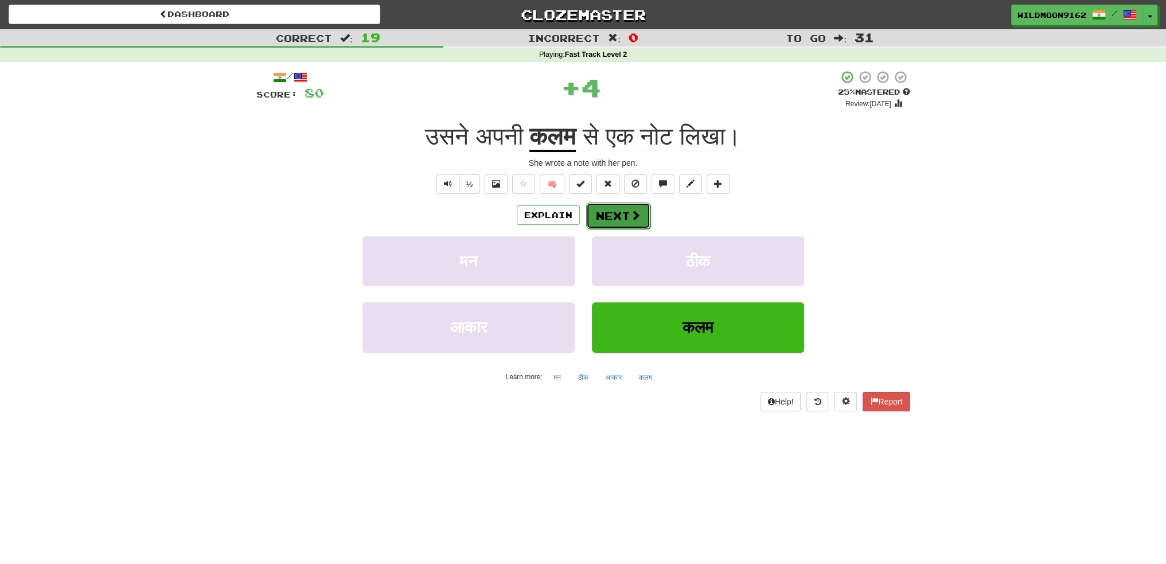
click at [614, 215] on button "Next" at bounding box center [618, 216] width 64 height 26
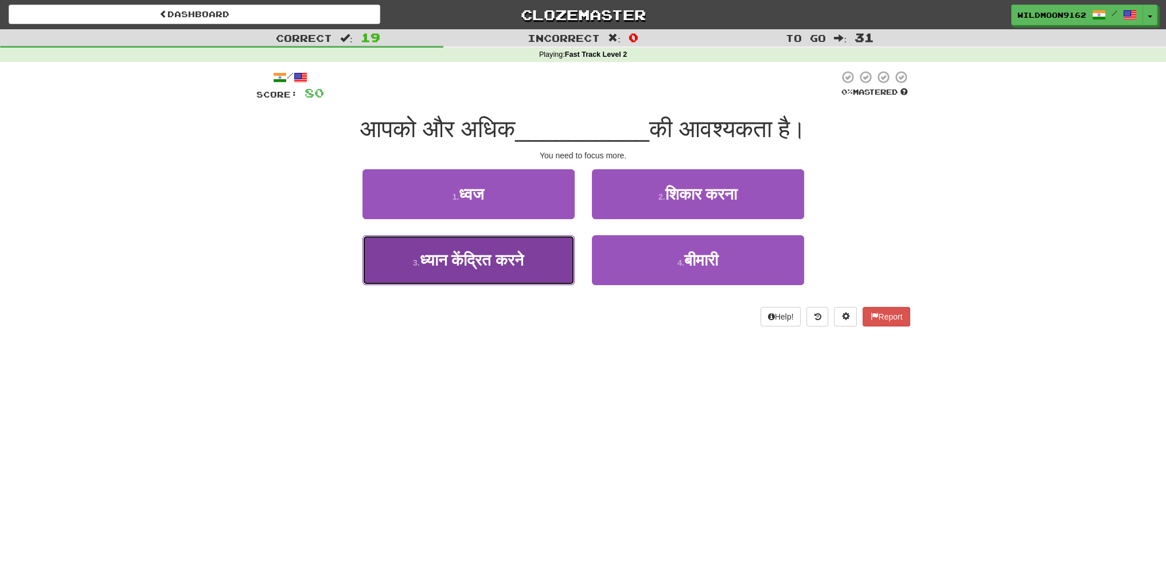
click at [499, 264] on span "ध्यान केंद्रित करने" at bounding box center [472, 260] width 104 height 18
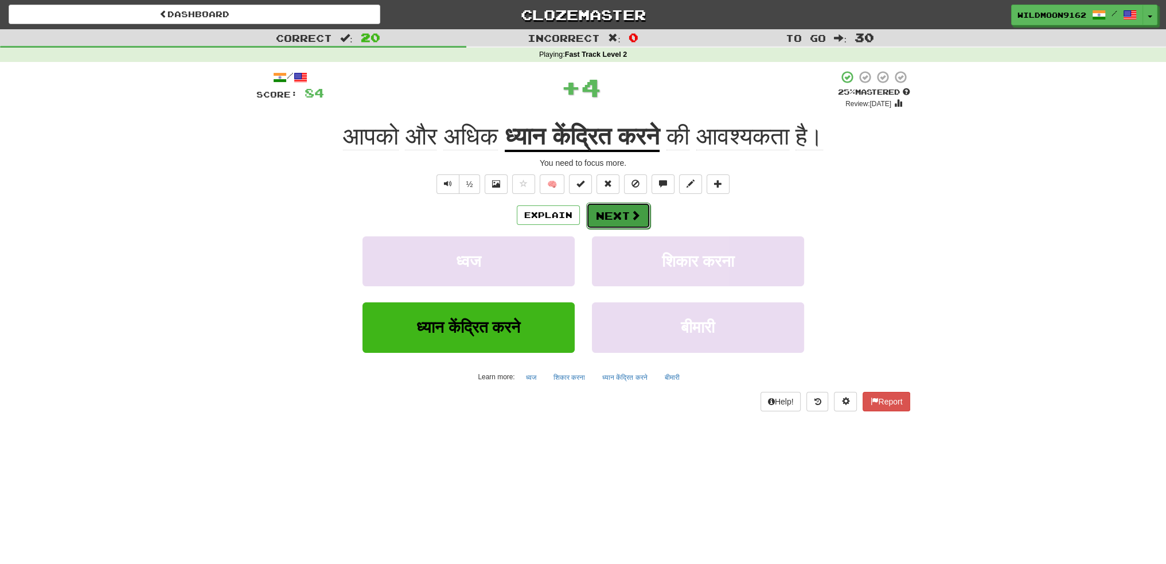
click at [624, 212] on button "Next" at bounding box center [618, 216] width 64 height 26
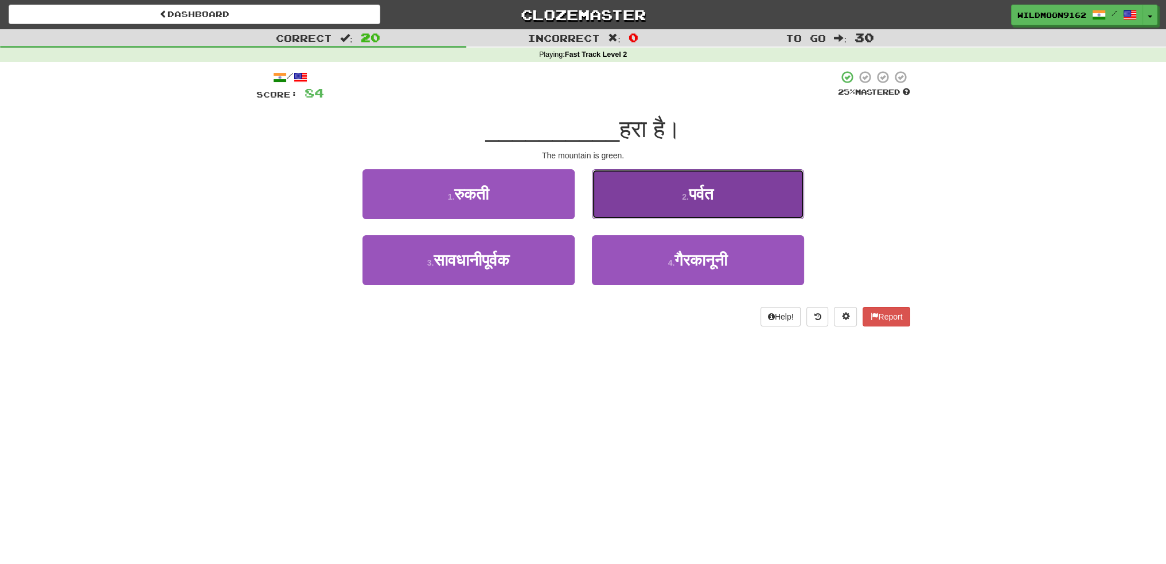
click at [695, 196] on span "पर्वत" at bounding box center [701, 194] width 25 height 18
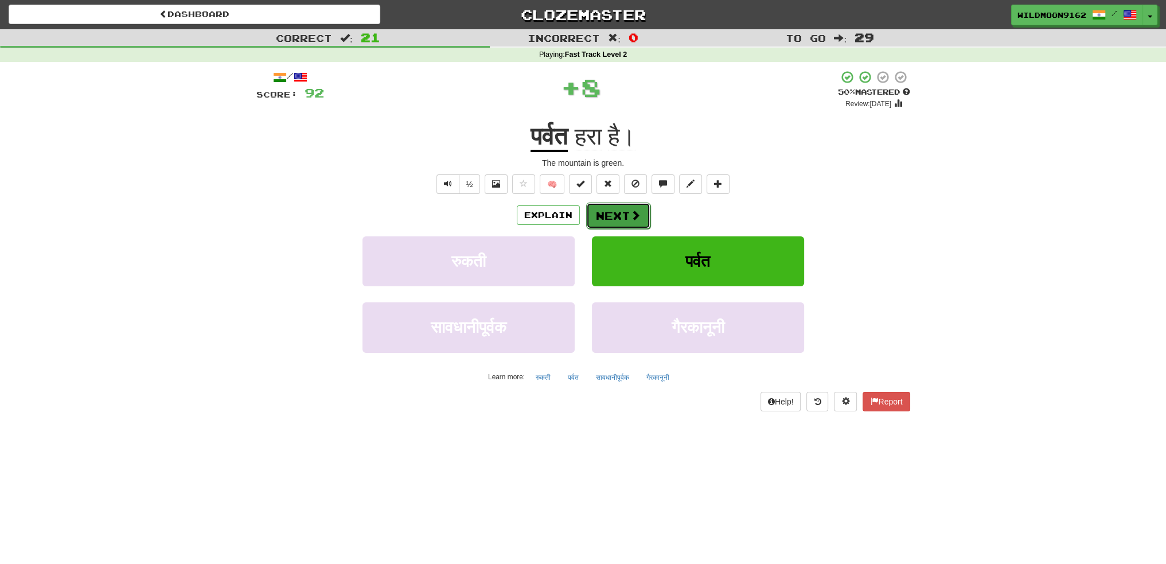
click at [616, 218] on button "Next" at bounding box center [618, 216] width 64 height 26
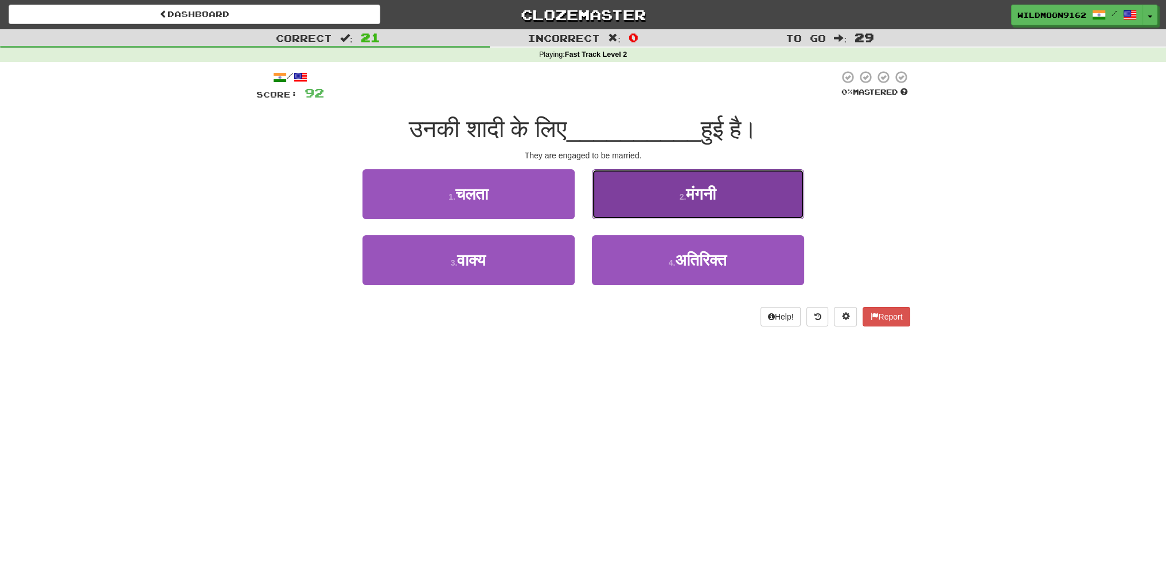
click at [688, 195] on span "मंगनी" at bounding box center [701, 194] width 30 height 18
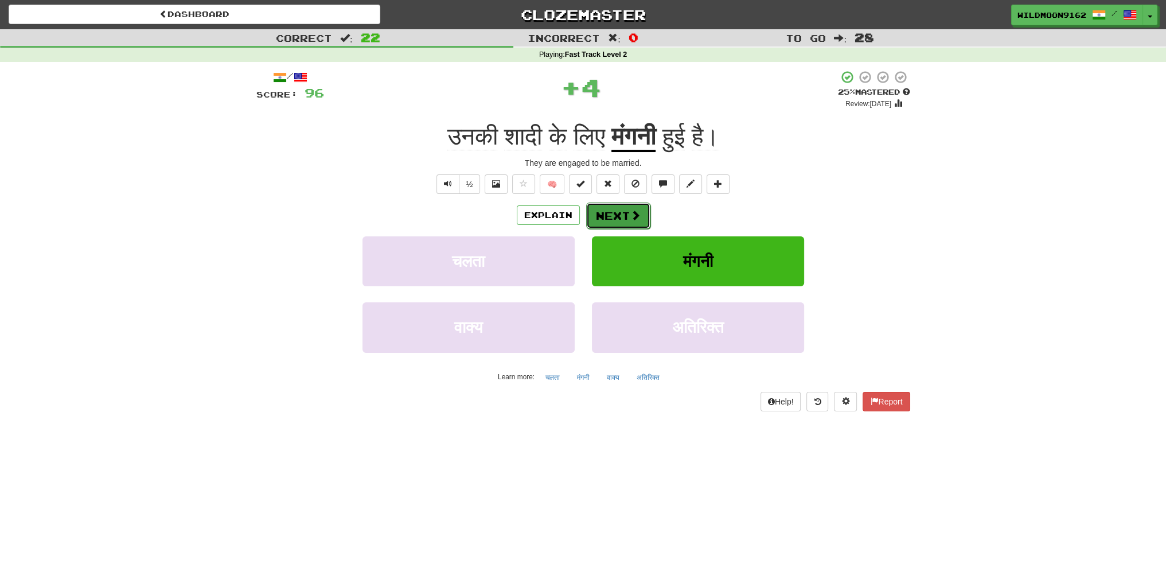
click at [636, 216] on span at bounding box center [635, 215] width 10 height 10
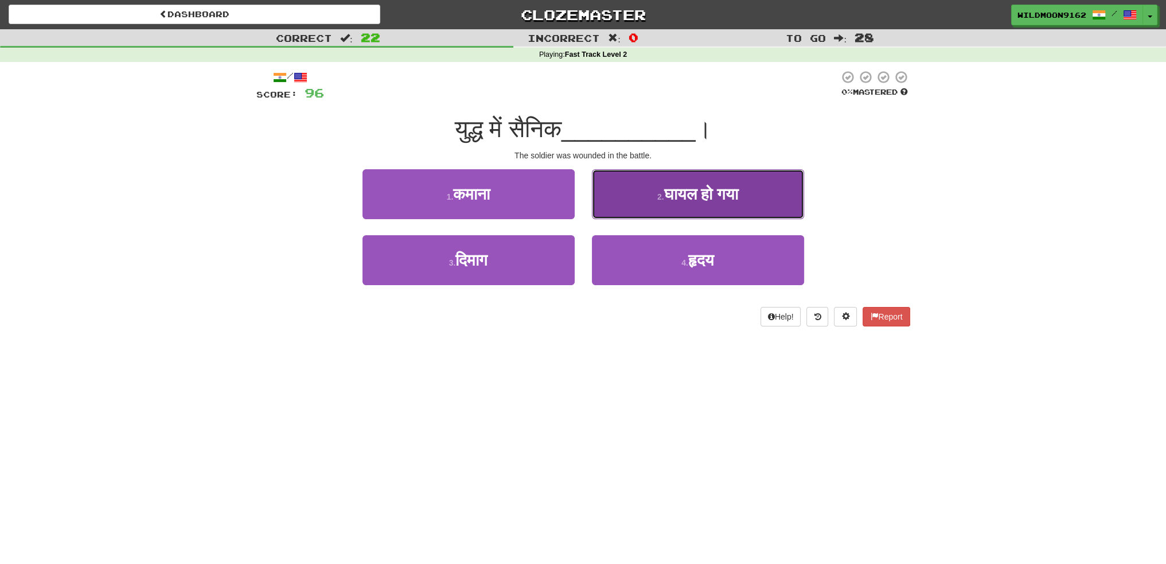
click at [657, 197] on small "2 ." at bounding box center [660, 196] width 7 height 9
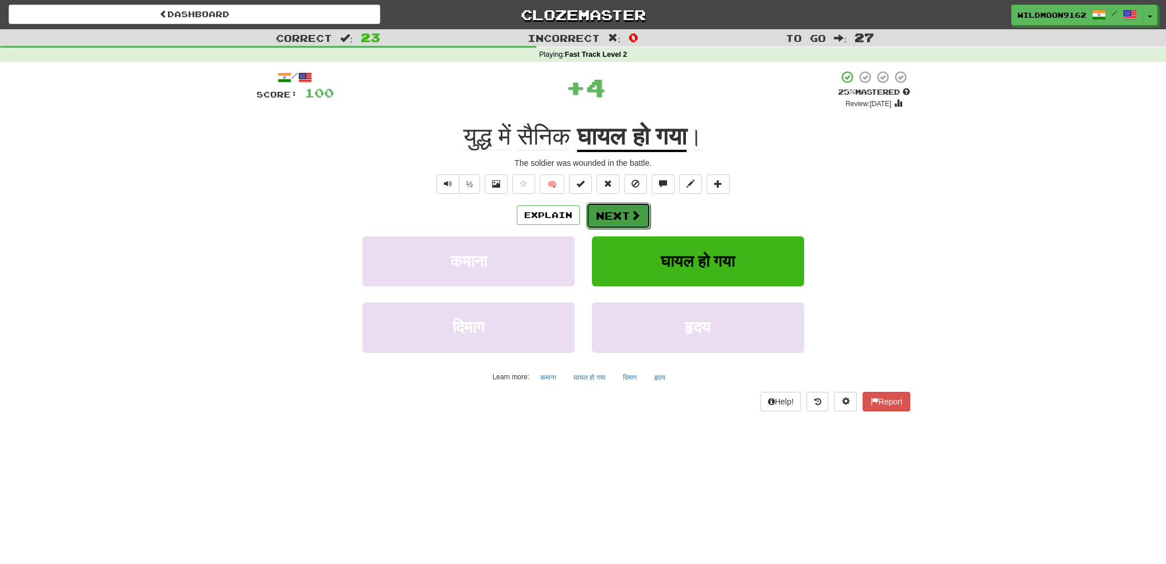
click at [627, 217] on button "Next" at bounding box center [618, 216] width 64 height 26
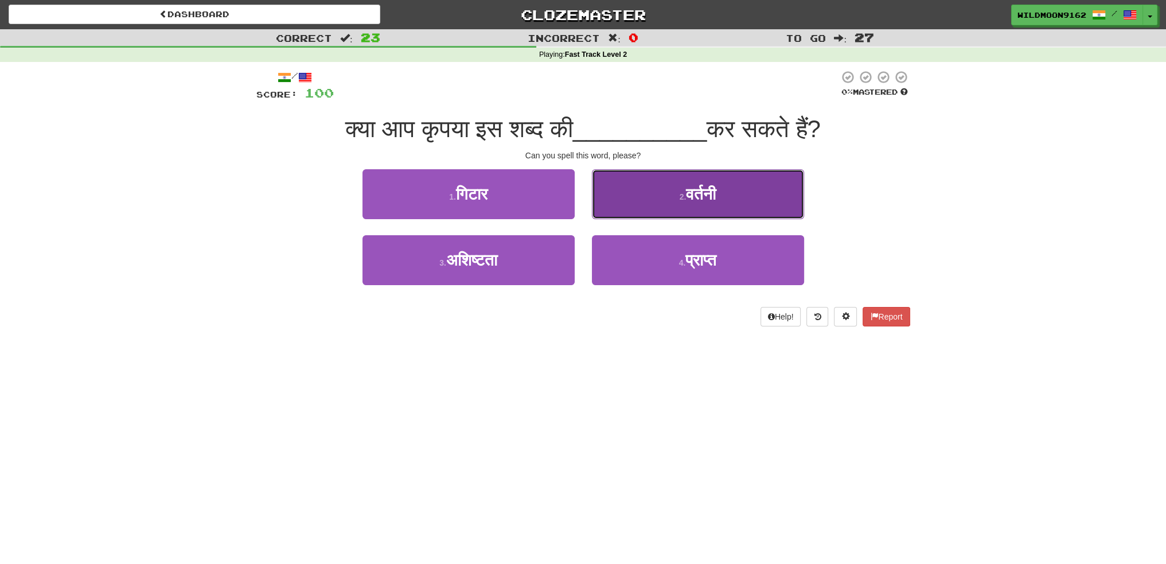
click at [688, 198] on span "वर्तनी" at bounding box center [701, 194] width 30 height 18
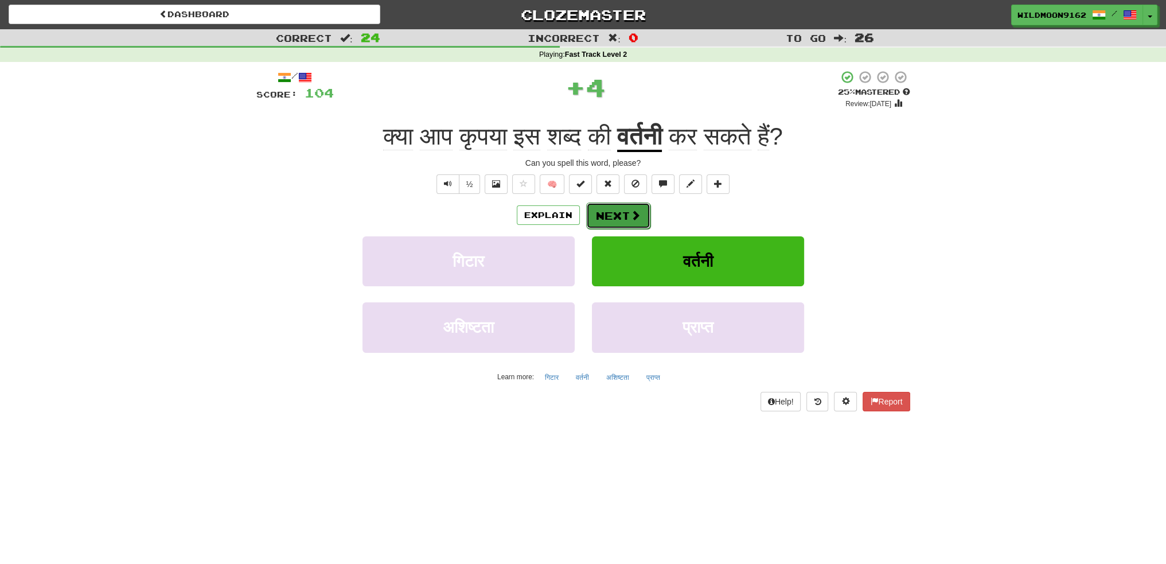
click at [634, 213] on span at bounding box center [635, 215] width 10 height 10
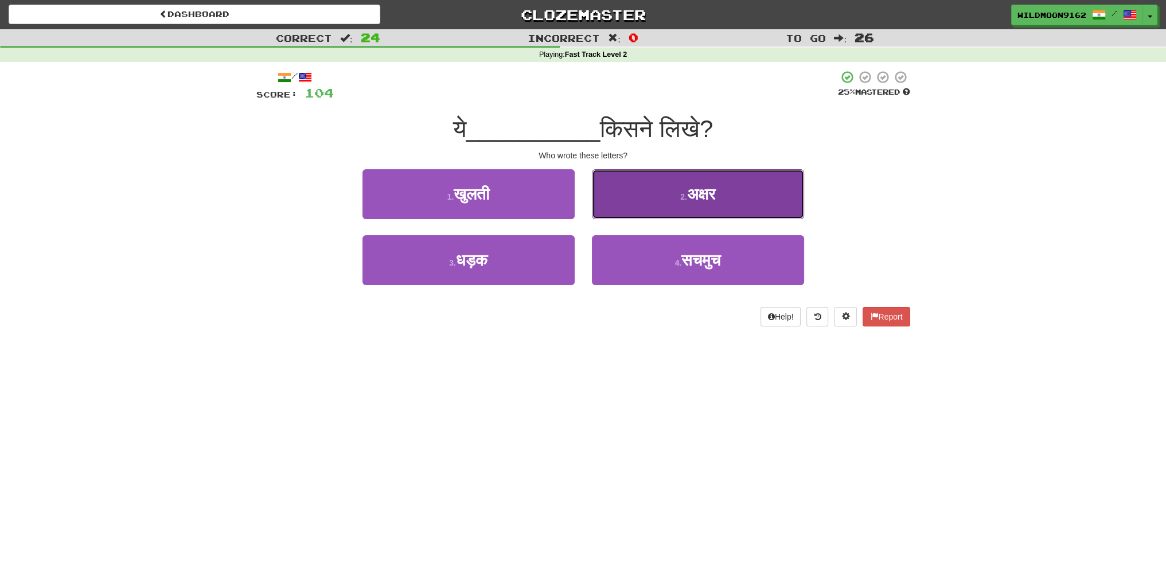
click at [698, 192] on span "अक्षर" at bounding box center [701, 194] width 28 height 18
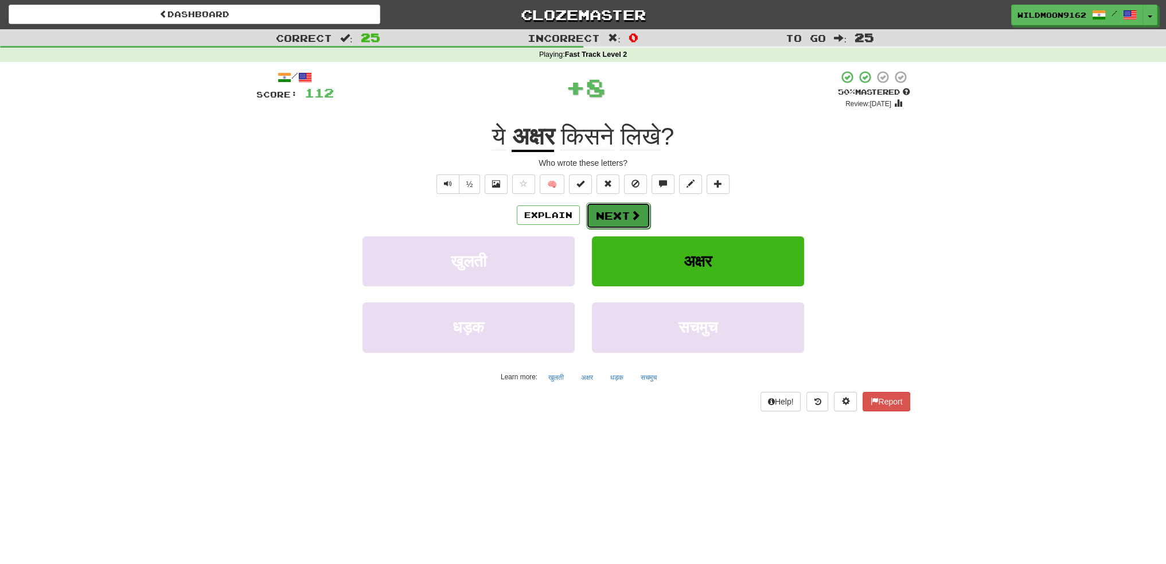
click at [600, 213] on button "Next" at bounding box center [618, 216] width 64 height 26
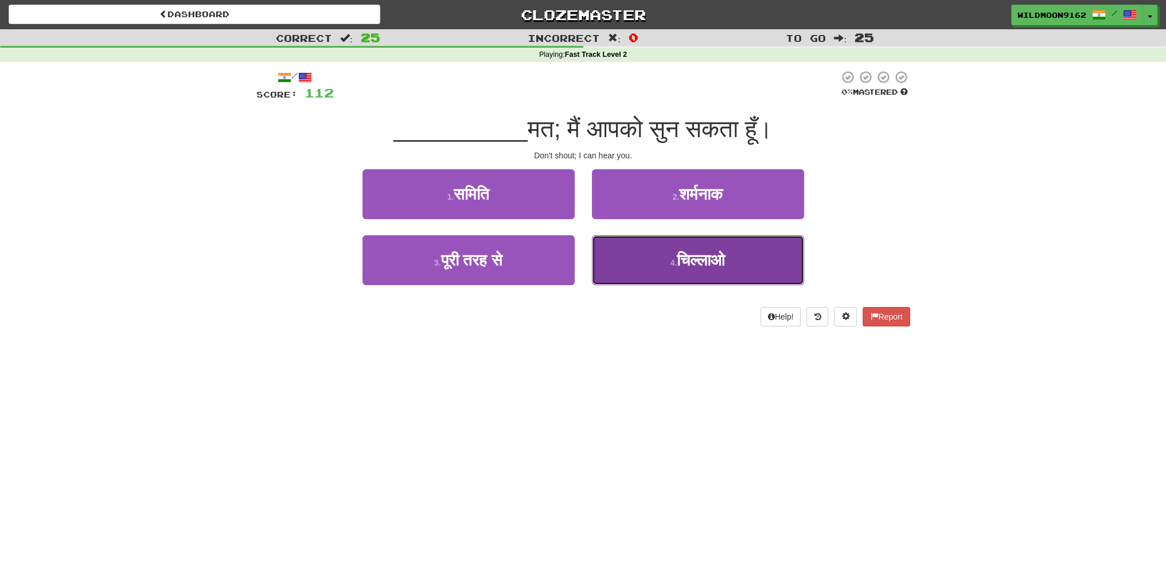
click at [680, 258] on span "चिल्लाओ" at bounding box center [701, 260] width 48 height 18
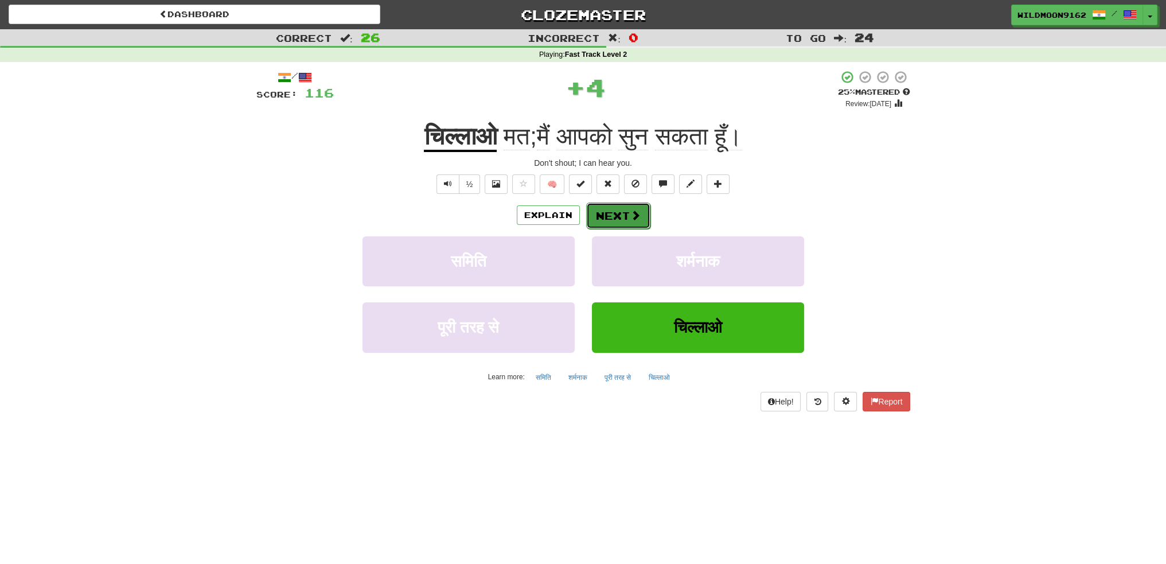
click at [635, 219] on span at bounding box center [635, 215] width 10 height 10
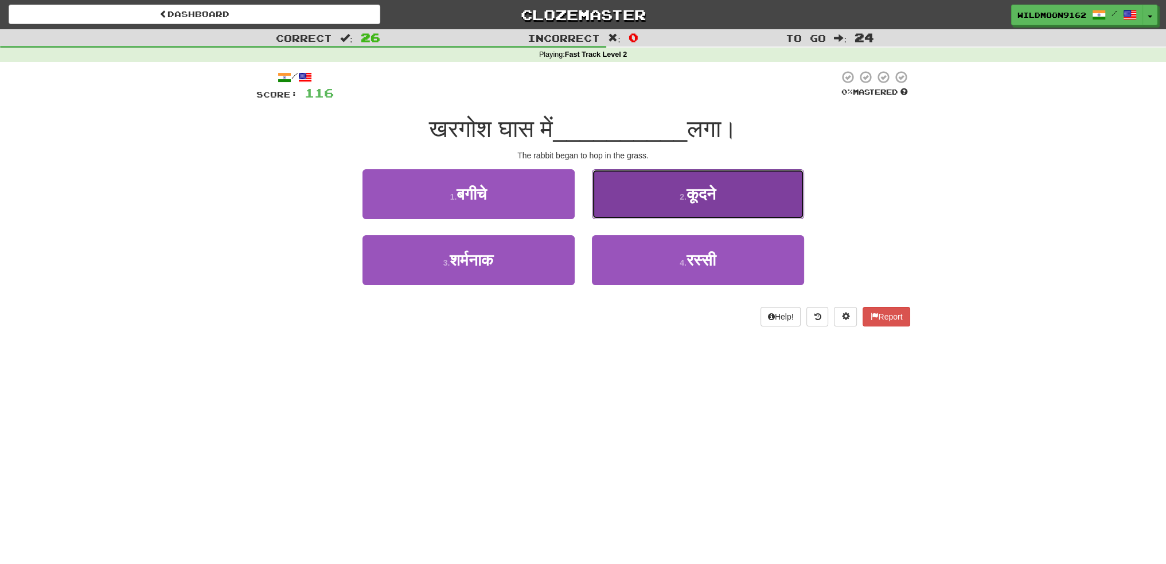
click at [729, 195] on button "2 . कूदने" at bounding box center [698, 194] width 212 height 50
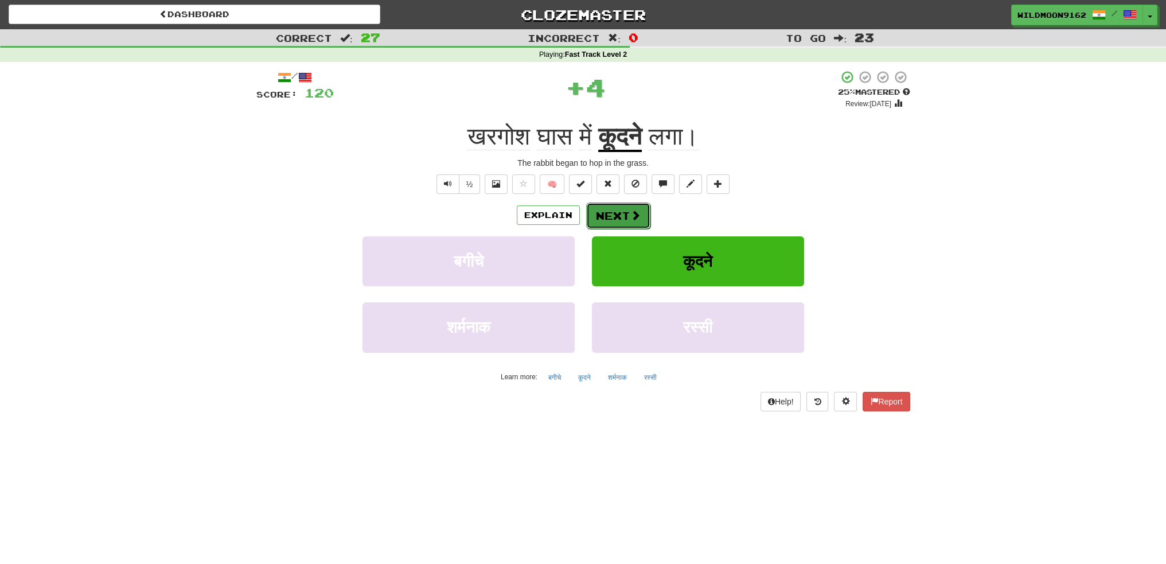
drag, startPoint x: 625, startPoint y: 215, endPoint x: 606, endPoint y: 306, distance: 93.2
click at [624, 215] on button "Next" at bounding box center [618, 215] width 64 height 26
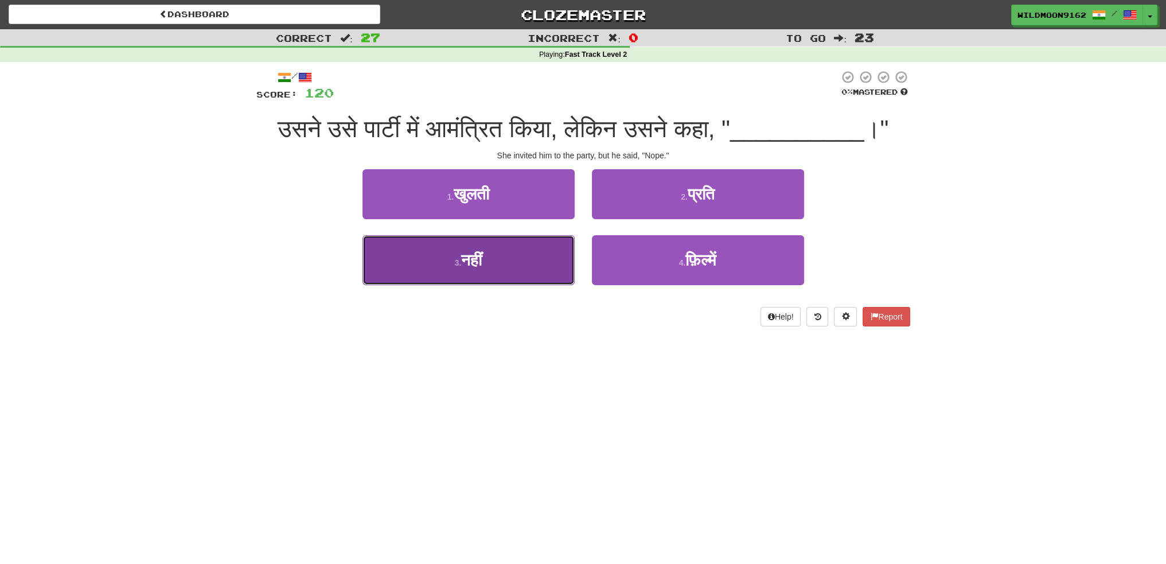
click at [535, 270] on button "3 . नहींं" at bounding box center [469, 260] width 212 height 50
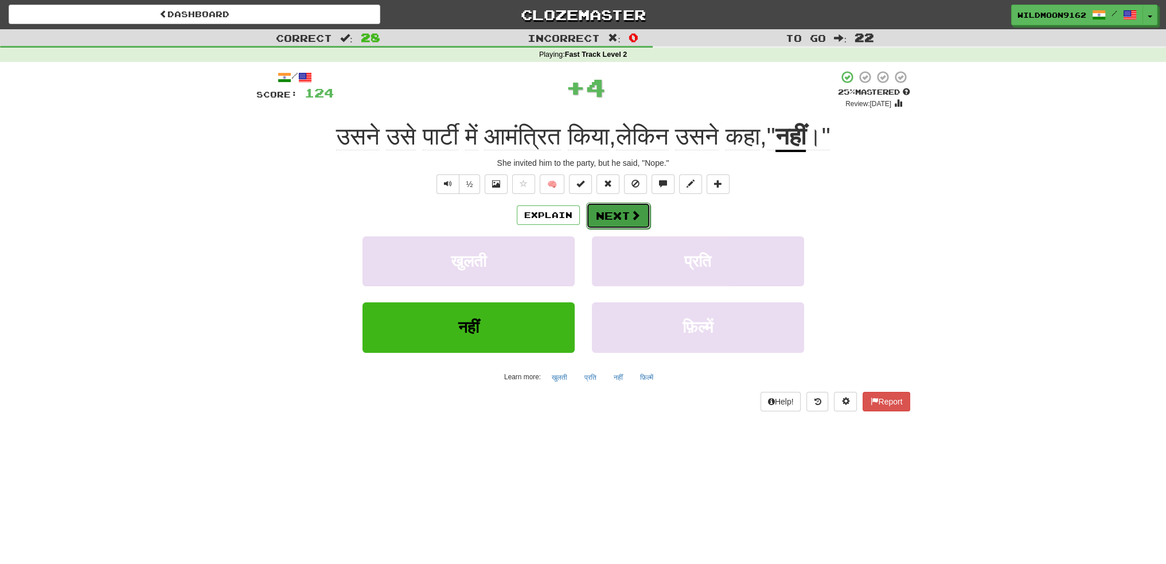
click at [620, 210] on button "Next" at bounding box center [618, 216] width 64 height 26
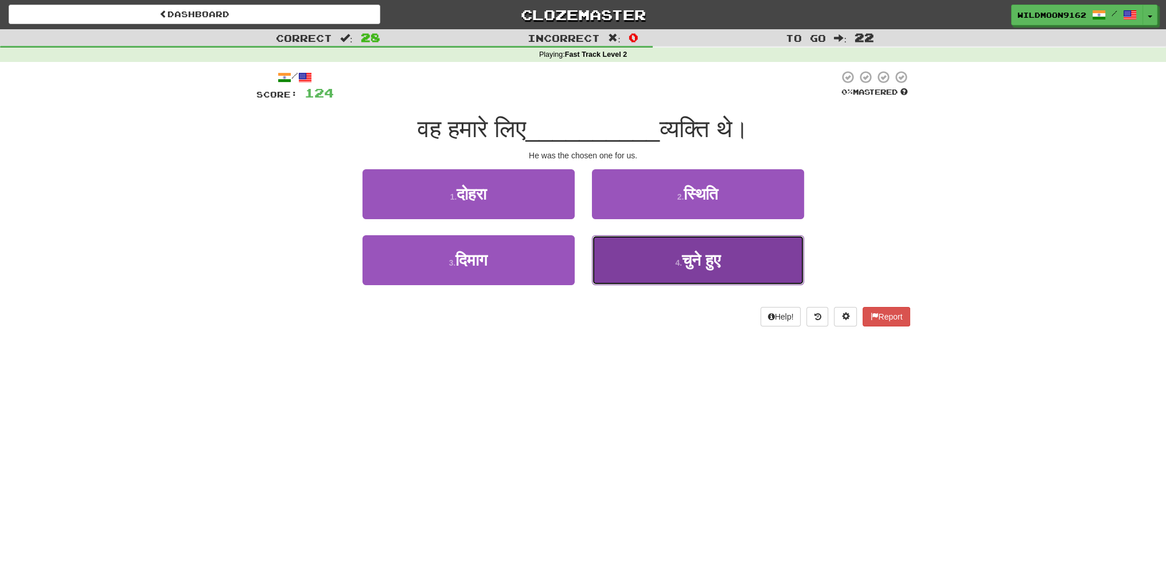
click at [677, 259] on small "4 ." at bounding box center [678, 262] width 7 height 9
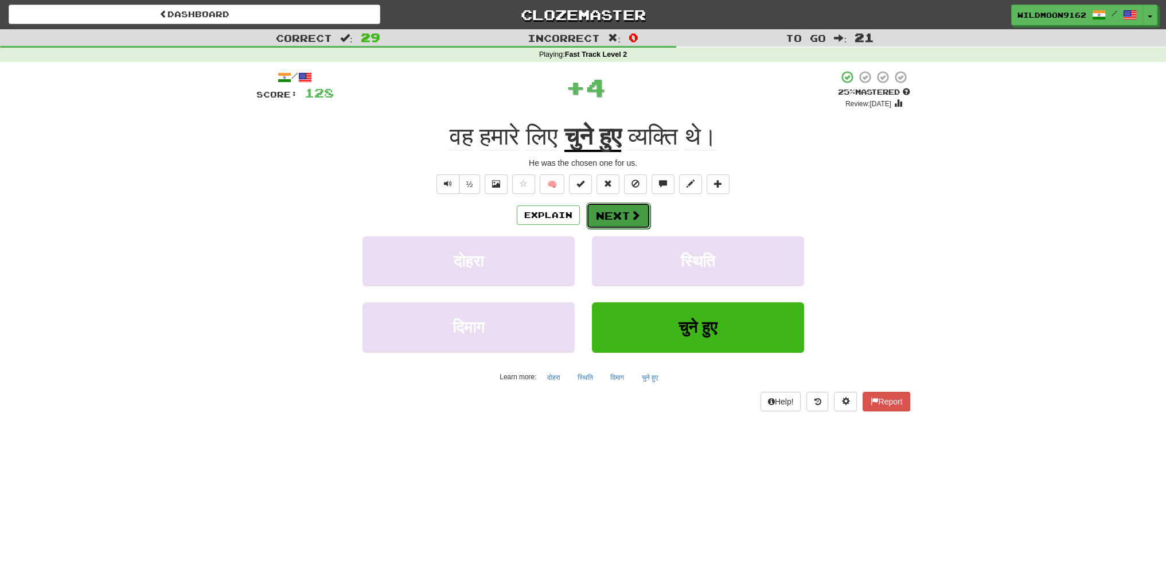
click at [599, 206] on button "Next" at bounding box center [618, 216] width 64 height 26
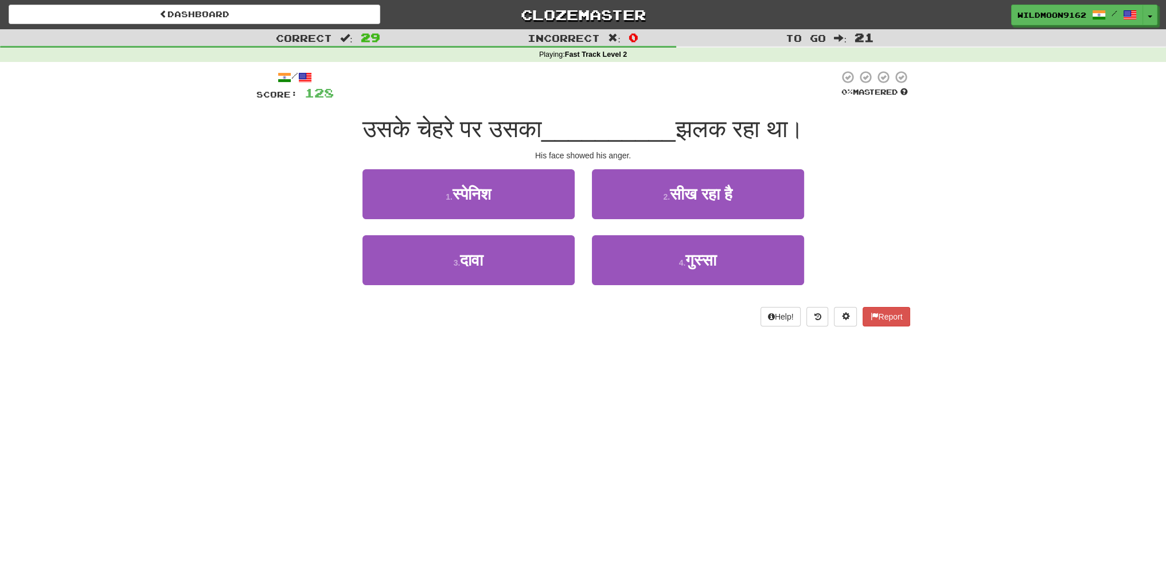
click at [715, 130] on span "झलक रहा था।" at bounding box center [740, 128] width 128 height 27
copy span "झलक"
click at [484, 352] on div "Dashboard Clozemaster WildMoon9162 / Toggle Dropdown Dashboard Leaderboard Acti…" at bounding box center [583, 282] width 1166 height 564
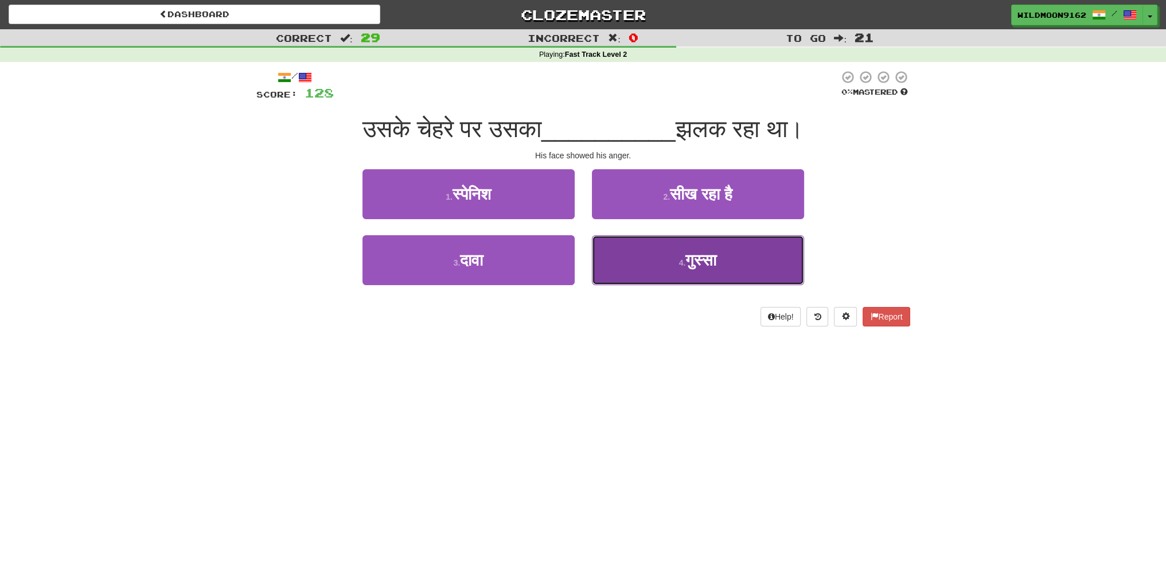
click at [659, 258] on button "4 . गुस्सा" at bounding box center [698, 260] width 212 height 50
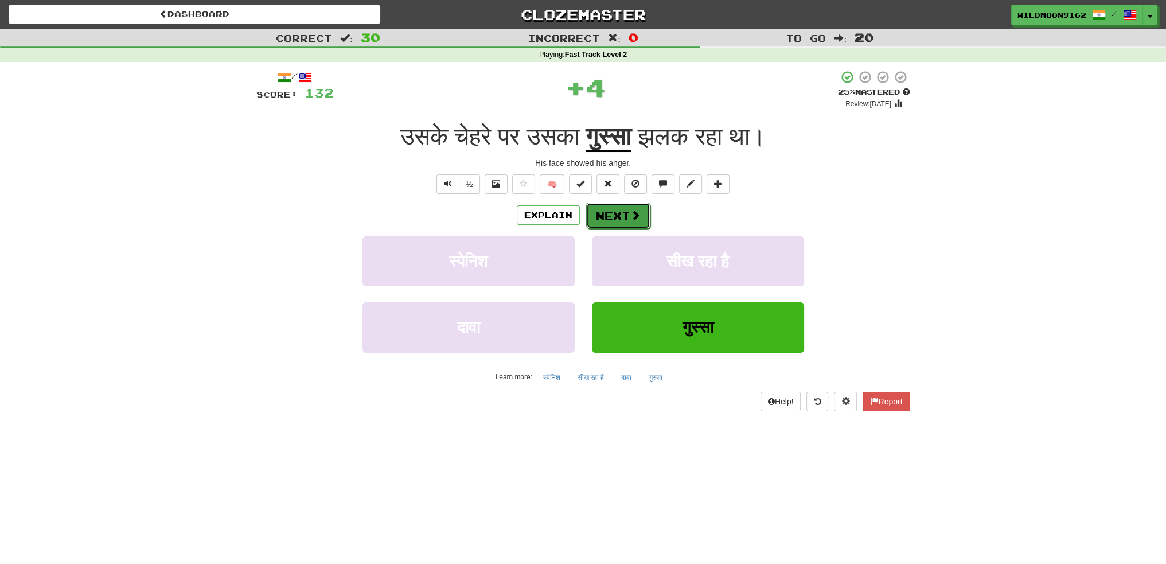
click at [604, 212] on button "Next" at bounding box center [618, 216] width 64 height 26
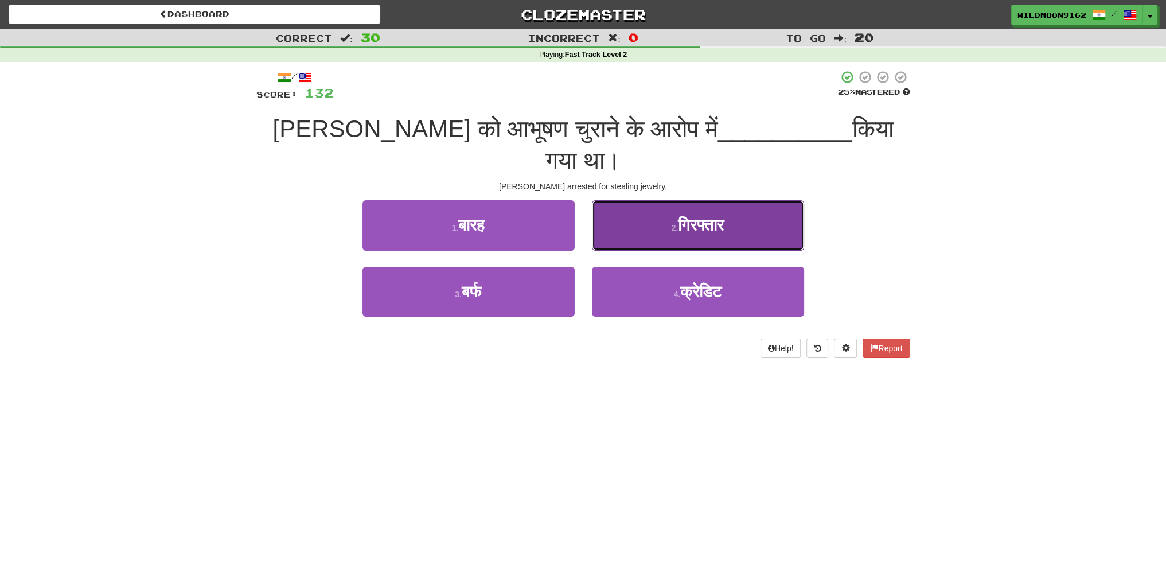
click at [691, 216] on span "गिरफ्तार" at bounding box center [701, 225] width 46 height 18
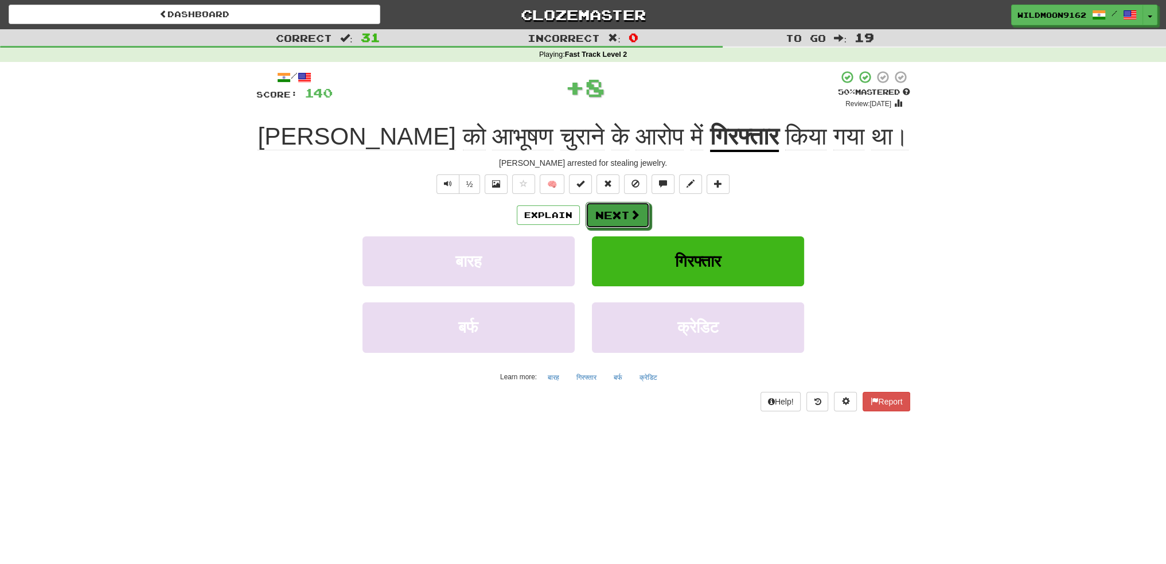
click at [625, 205] on button "Next" at bounding box center [618, 215] width 64 height 26
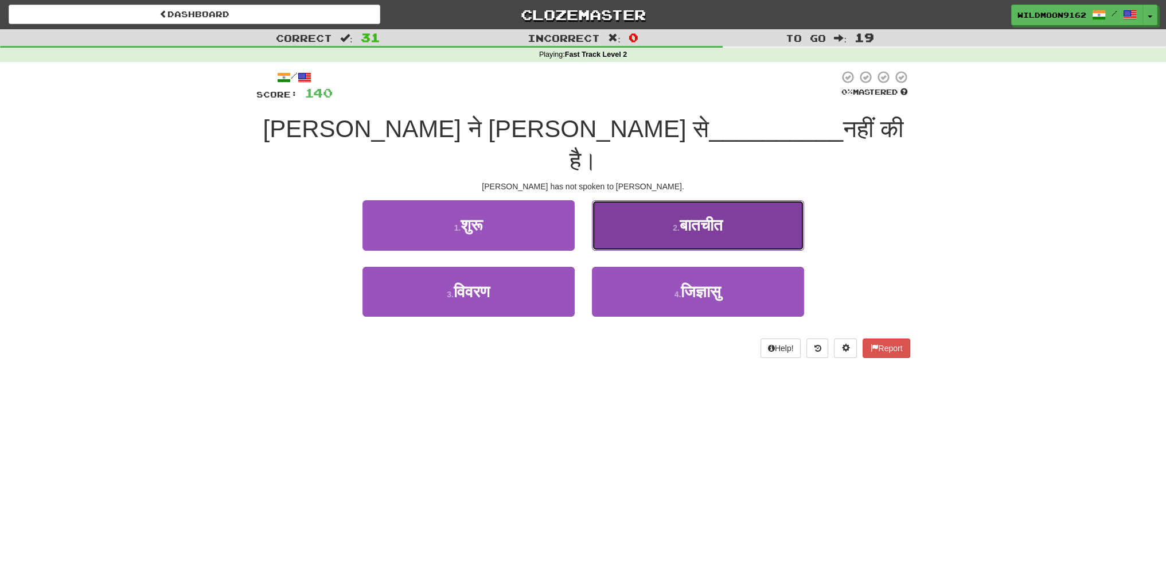
click at [710, 216] on span "बातचीत" at bounding box center [701, 225] width 43 height 18
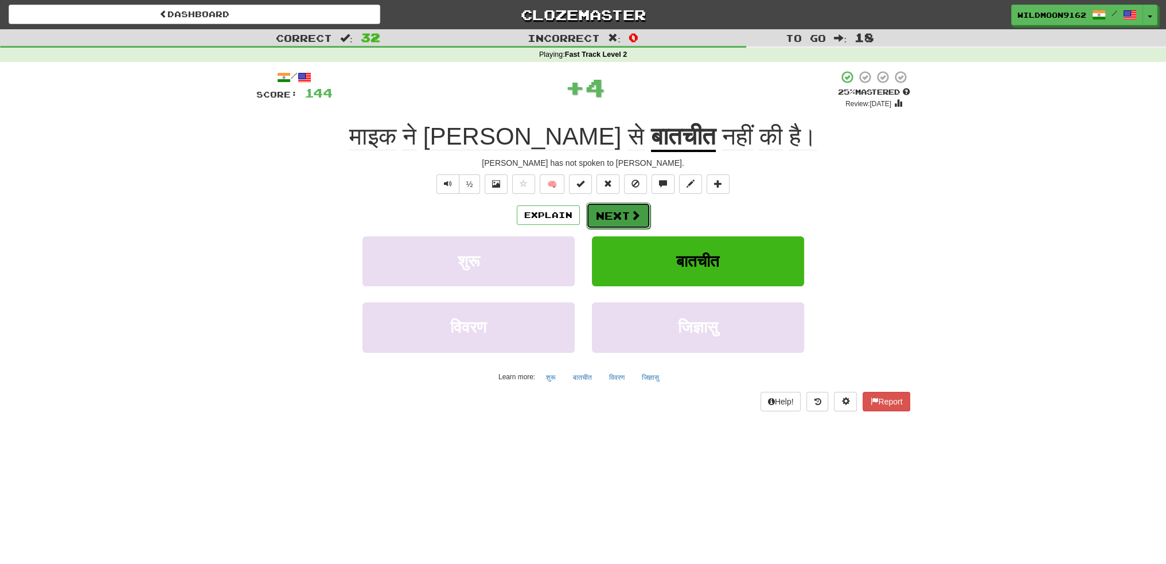
click at [623, 219] on button "Next" at bounding box center [618, 216] width 64 height 26
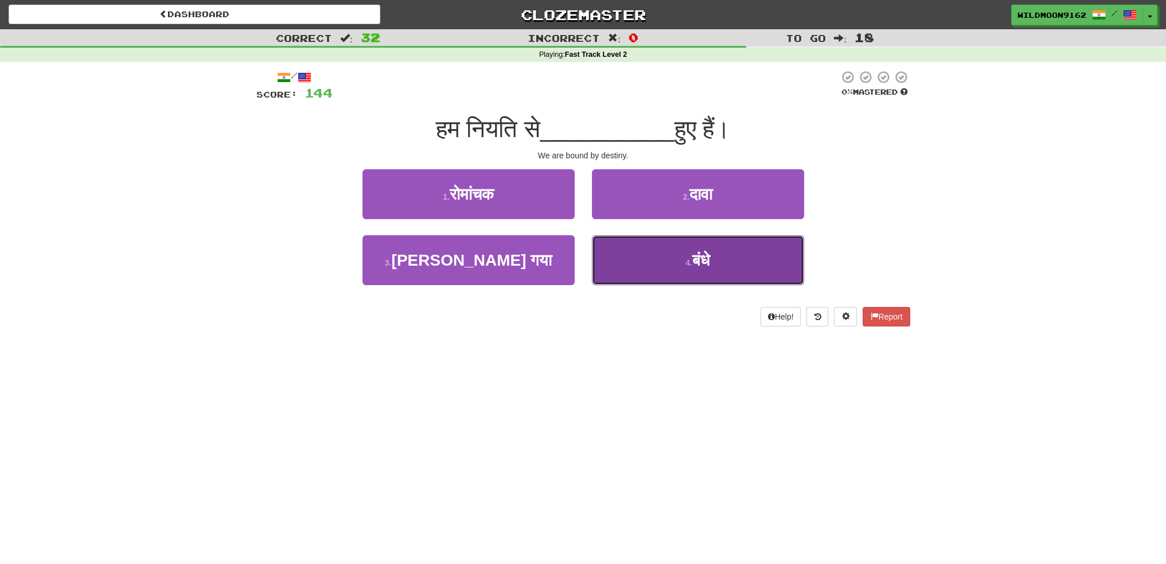
click at [678, 266] on button "4 . बंधे" at bounding box center [698, 260] width 212 height 50
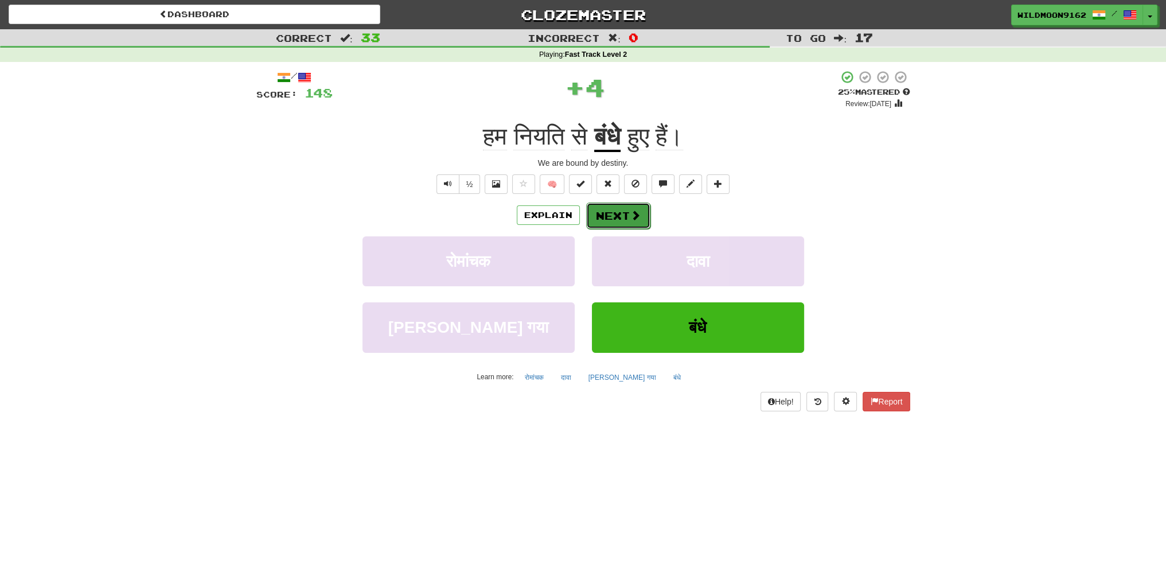
click at [629, 222] on button "Next" at bounding box center [618, 216] width 64 height 26
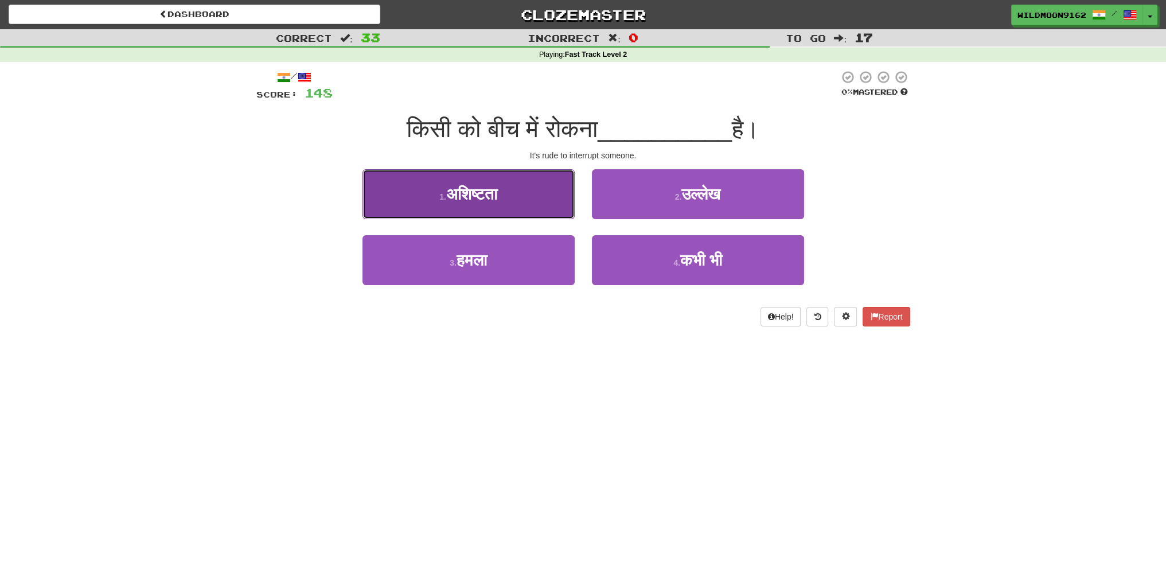
click at [537, 209] on button "1 . अशिष्टता" at bounding box center [469, 194] width 212 height 50
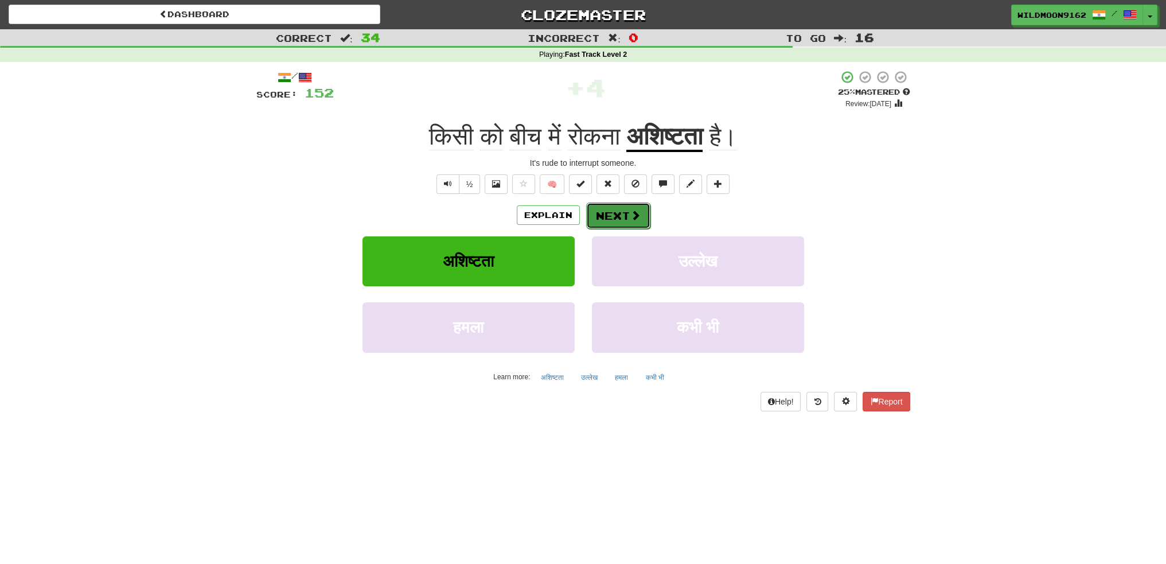
click at [624, 219] on button "Next" at bounding box center [618, 216] width 64 height 26
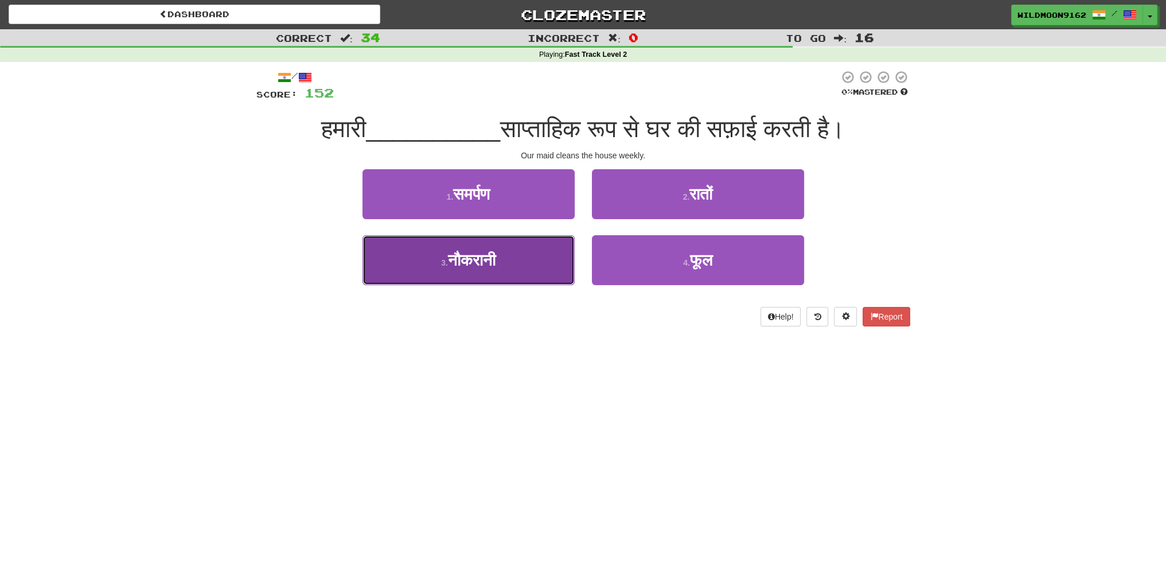
click at [524, 268] on button "3 . नौकरानी" at bounding box center [469, 260] width 212 height 50
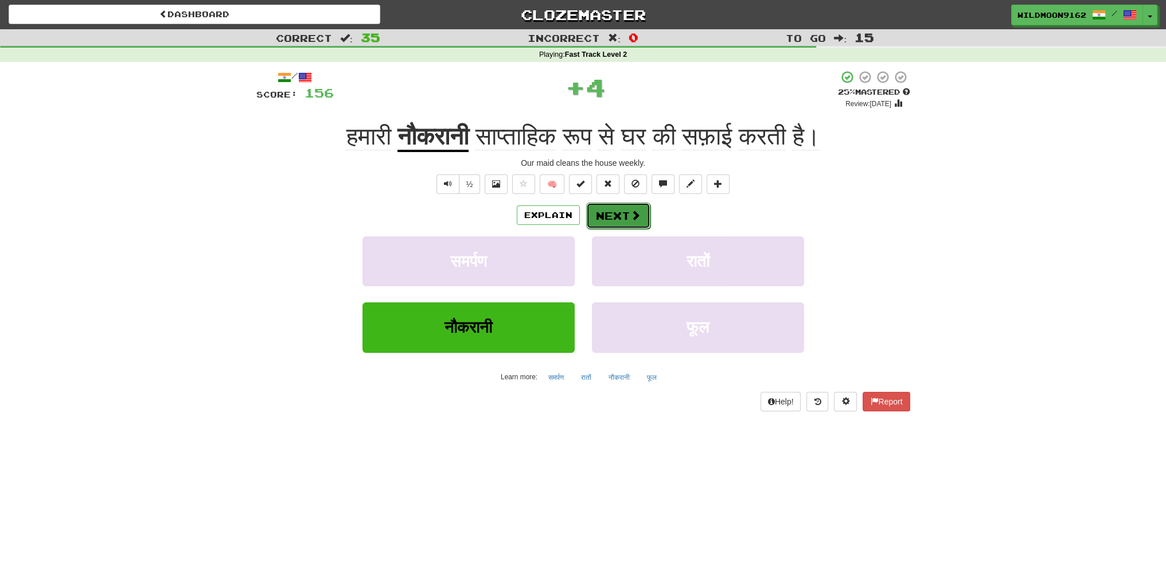
click at [620, 217] on button "Next" at bounding box center [618, 216] width 64 height 26
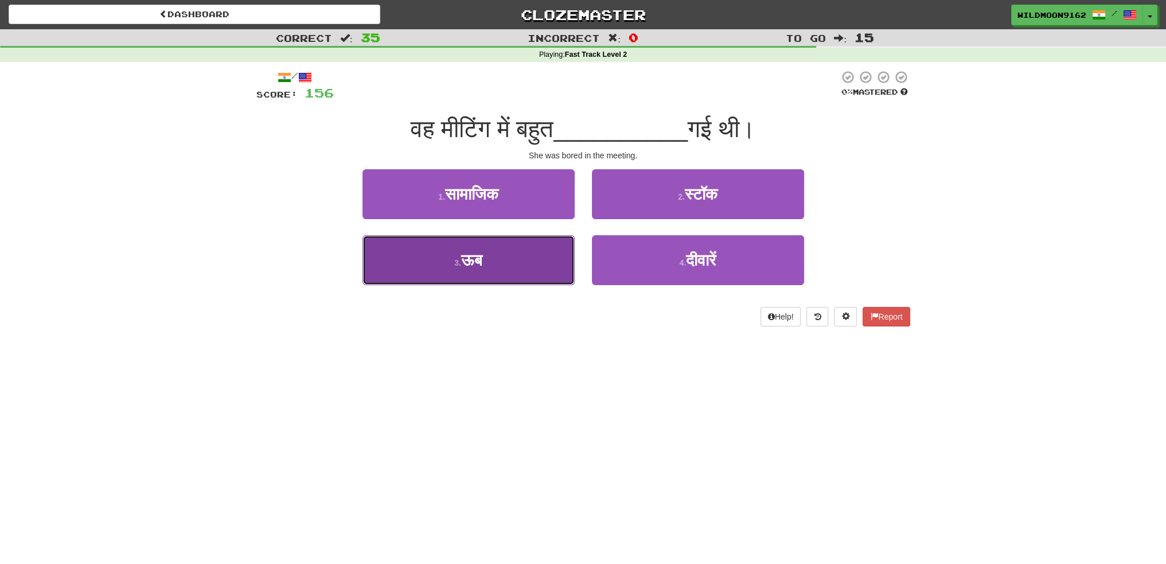
click at [538, 268] on button "3 . ऊब" at bounding box center [469, 260] width 212 height 50
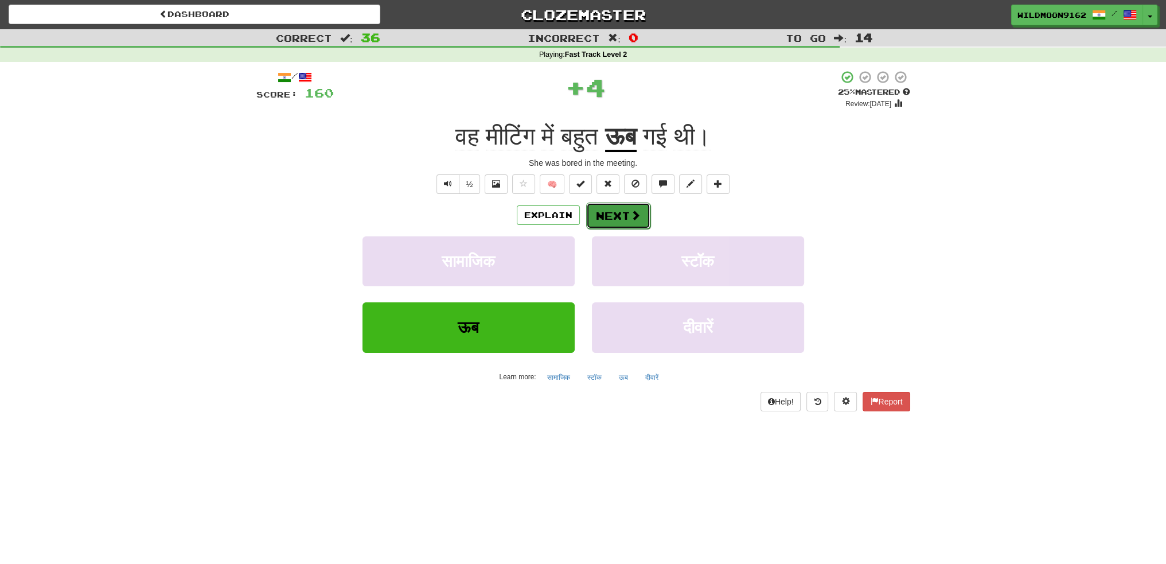
click at [632, 213] on span at bounding box center [635, 215] width 10 height 10
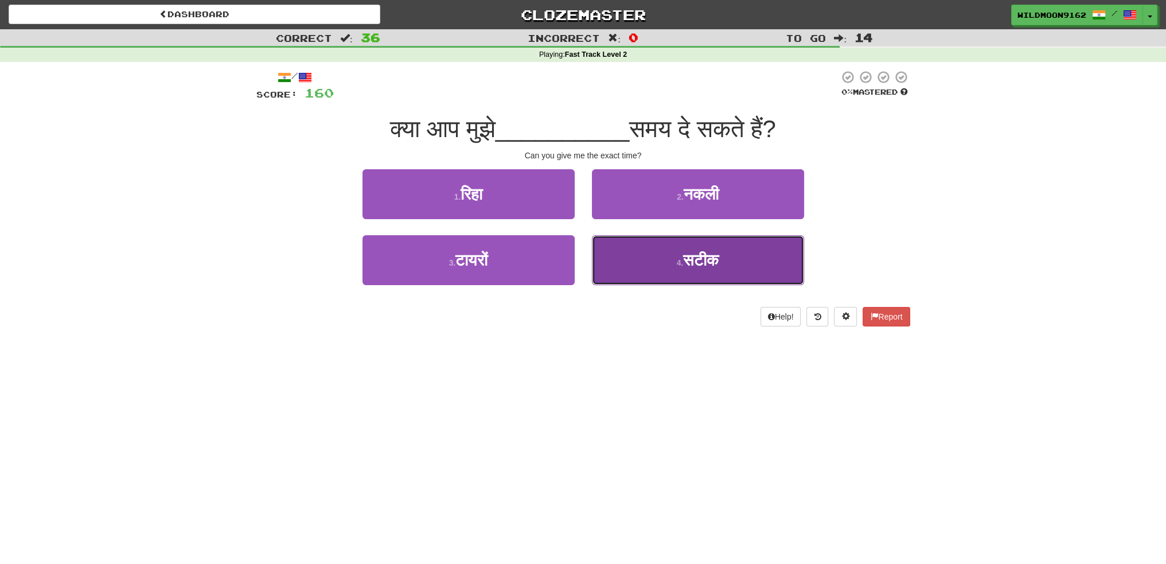
click at [684, 266] on span "सटीक" at bounding box center [701, 260] width 36 height 18
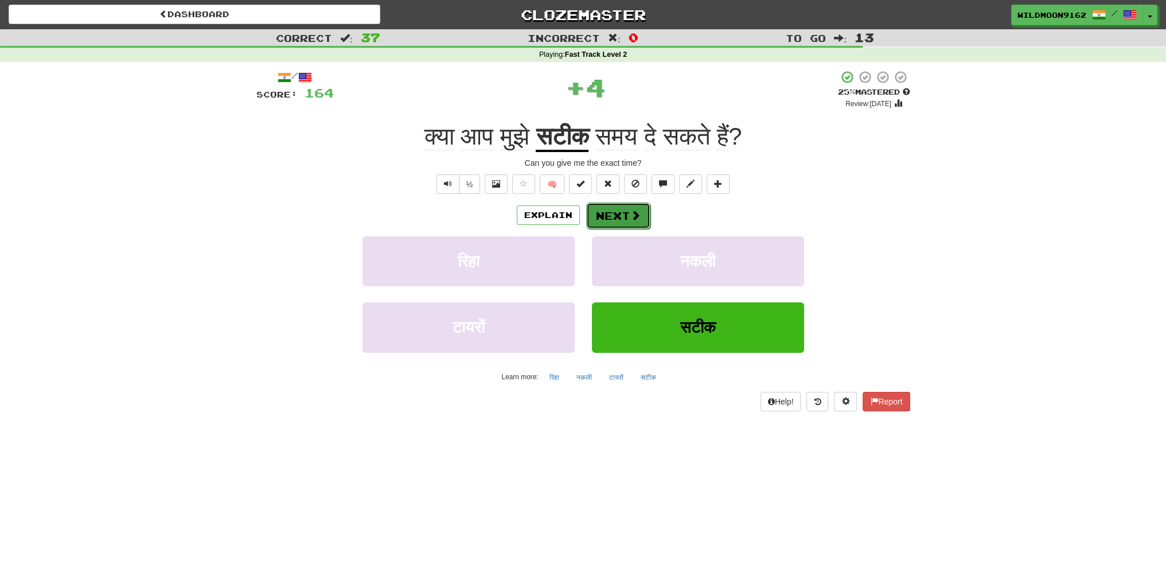
click at [623, 217] on button "Next" at bounding box center [618, 216] width 64 height 26
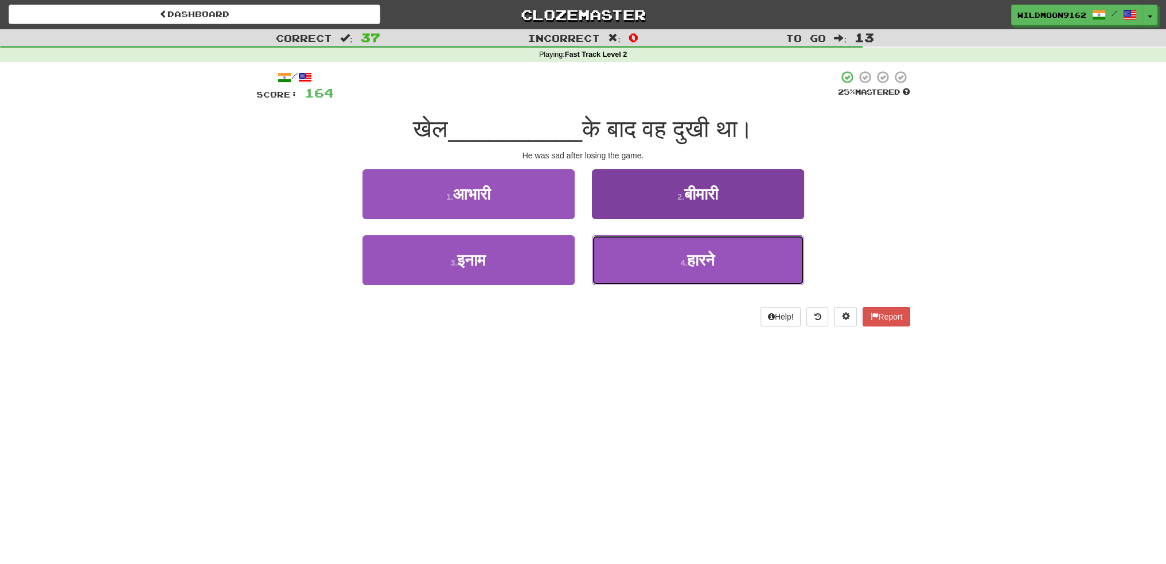
click at [679, 273] on button "4 . हारने" at bounding box center [698, 260] width 212 height 50
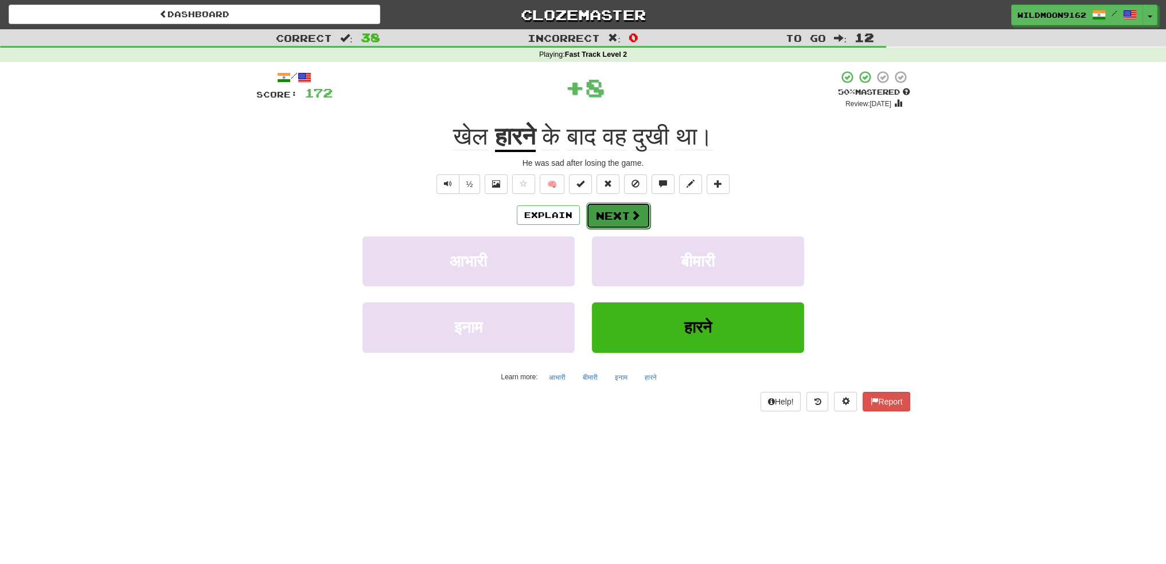
click at [617, 217] on button "Next" at bounding box center [618, 216] width 64 height 26
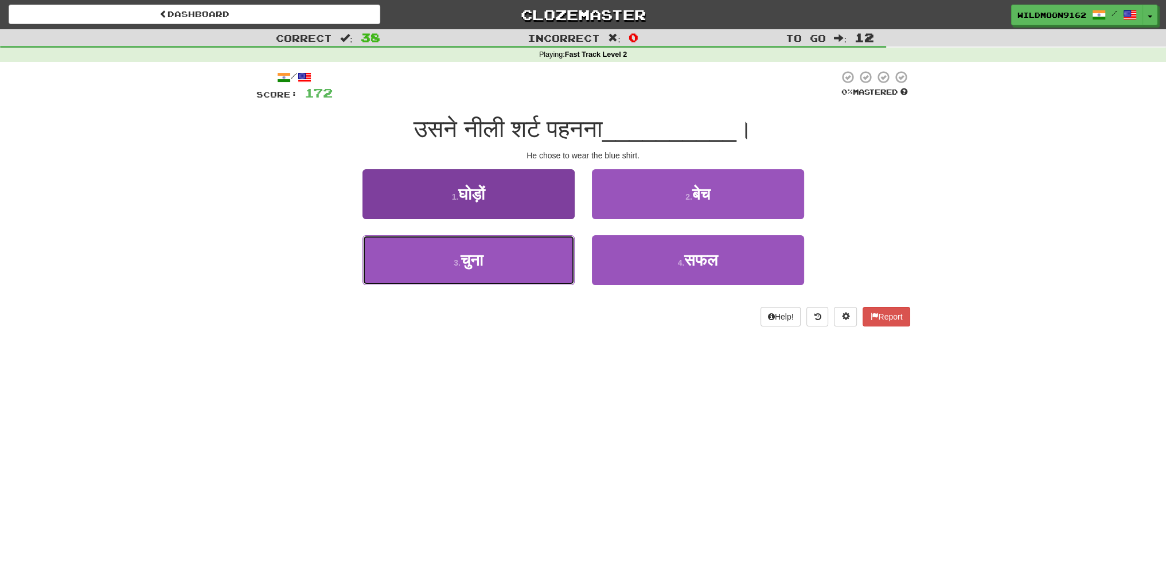
drag, startPoint x: 512, startPoint y: 273, endPoint x: 520, endPoint y: 274, distance: 8.2
click at [514, 273] on button "3 . चुना" at bounding box center [469, 260] width 212 height 50
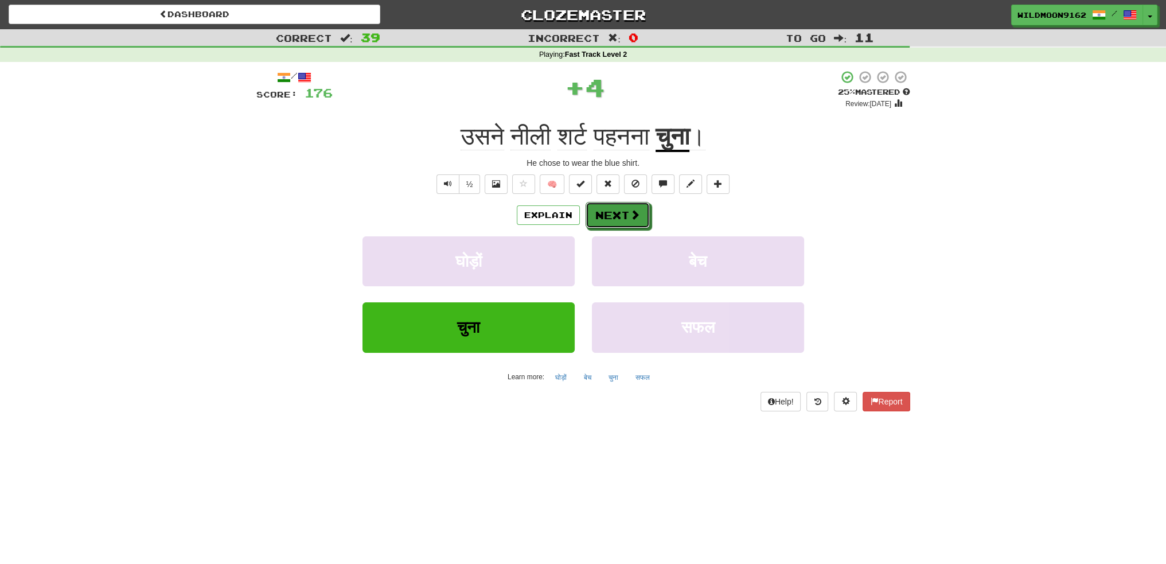
drag, startPoint x: 645, startPoint y: 217, endPoint x: 633, endPoint y: 312, distance: 95.5
click at [645, 217] on button "Next" at bounding box center [618, 215] width 64 height 26
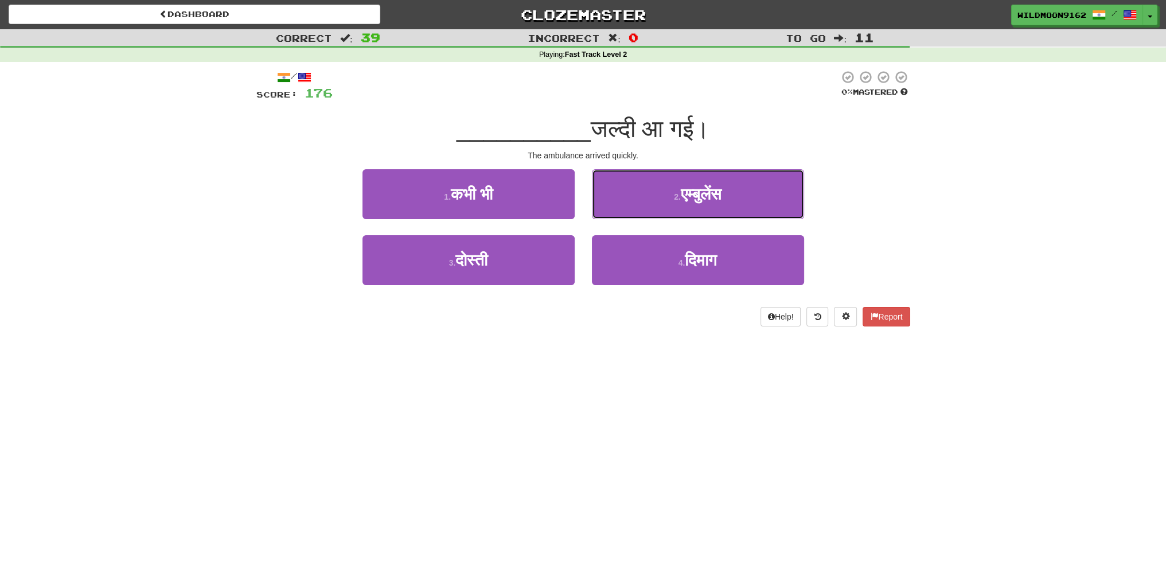
click at [690, 195] on span "एम्बुलेंस" at bounding box center [701, 194] width 41 height 18
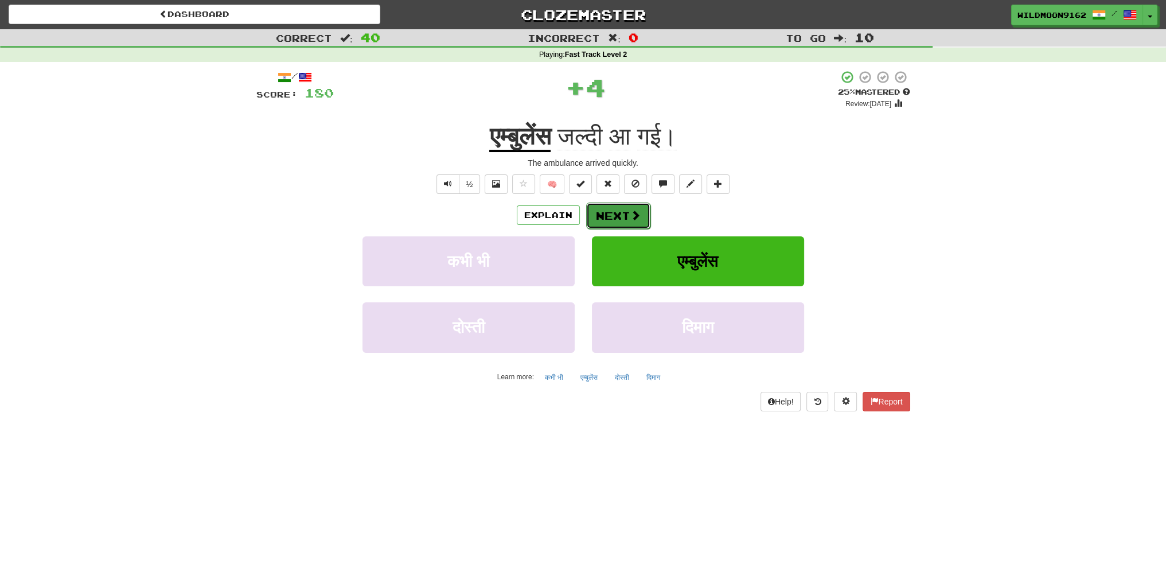
click at [624, 215] on button "Next" at bounding box center [618, 216] width 64 height 26
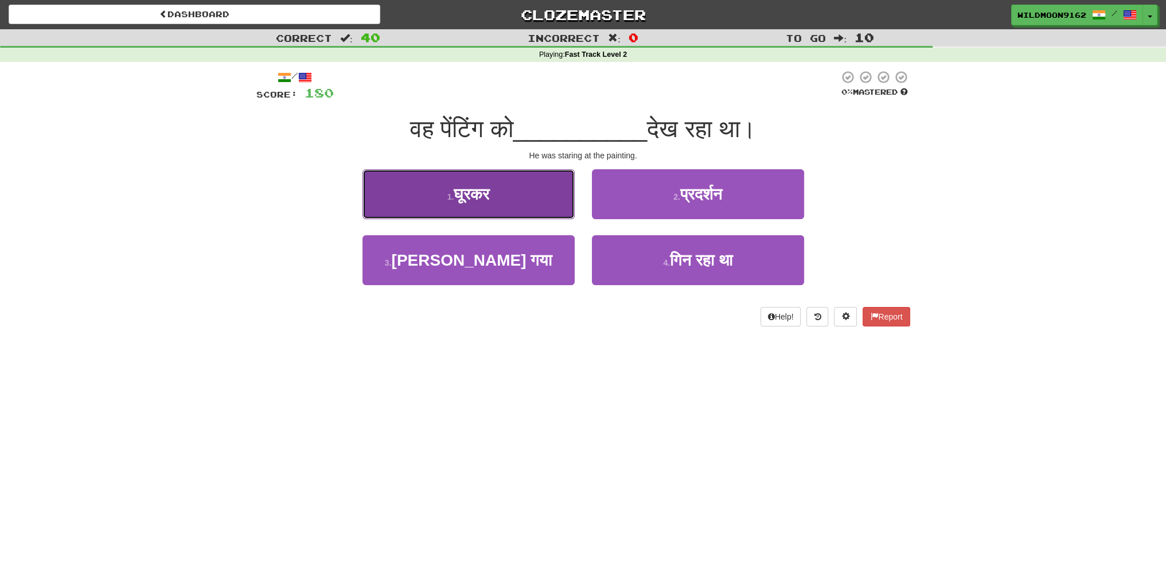
click at [497, 201] on button "1 . घूरकर" at bounding box center [469, 194] width 212 height 50
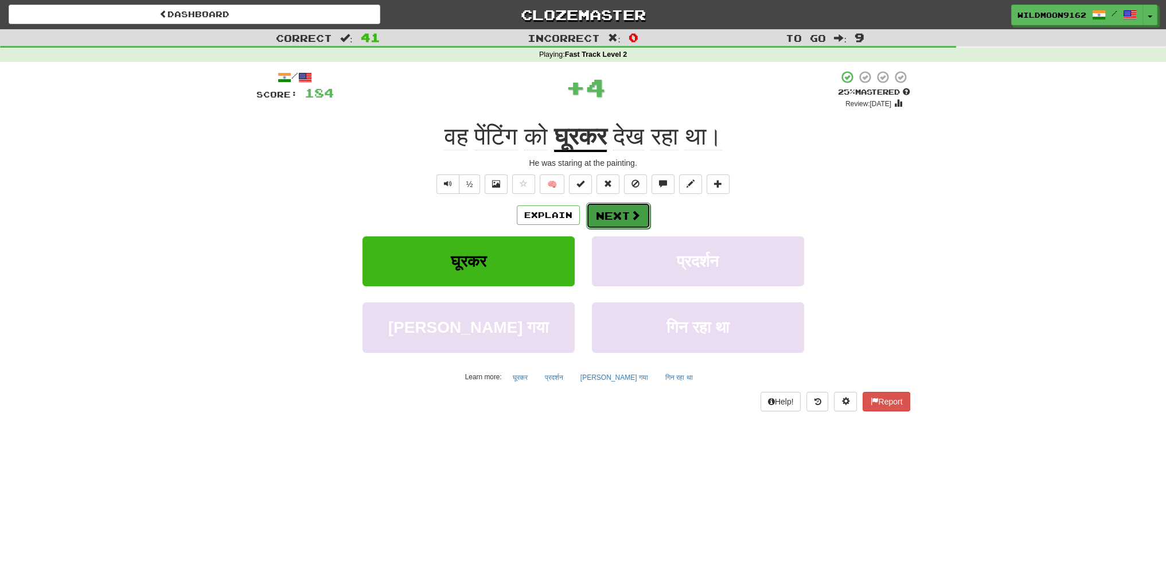
click at [604, 211] on button "Next" at bounding box center [618, 216] width 64 height 26
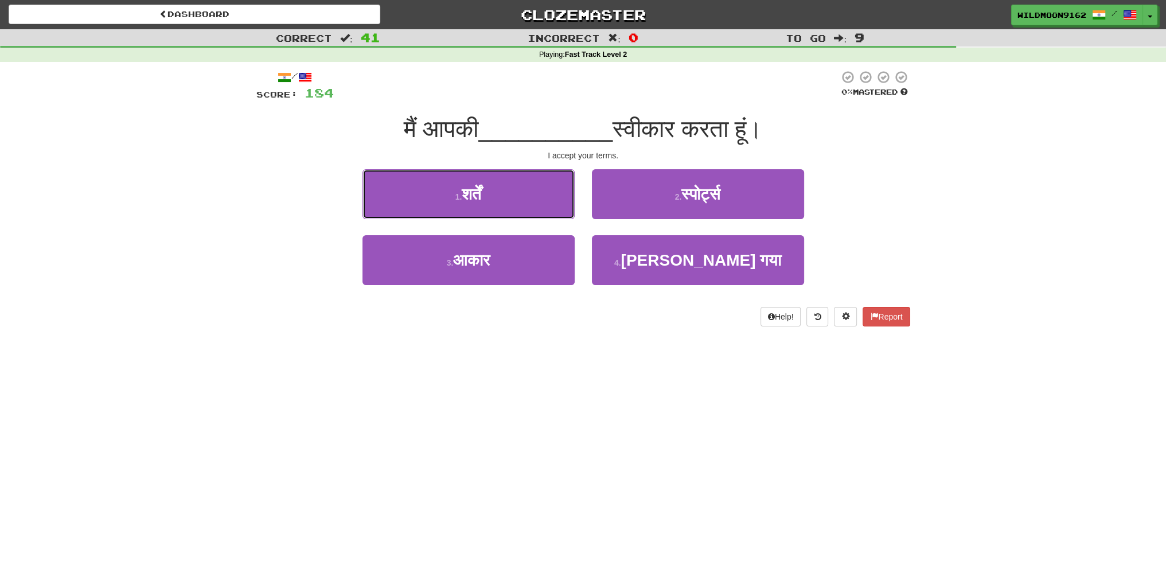
click at [481, 192] on span "शर्तें" at bounding box center [472, 194] width 20 height 18
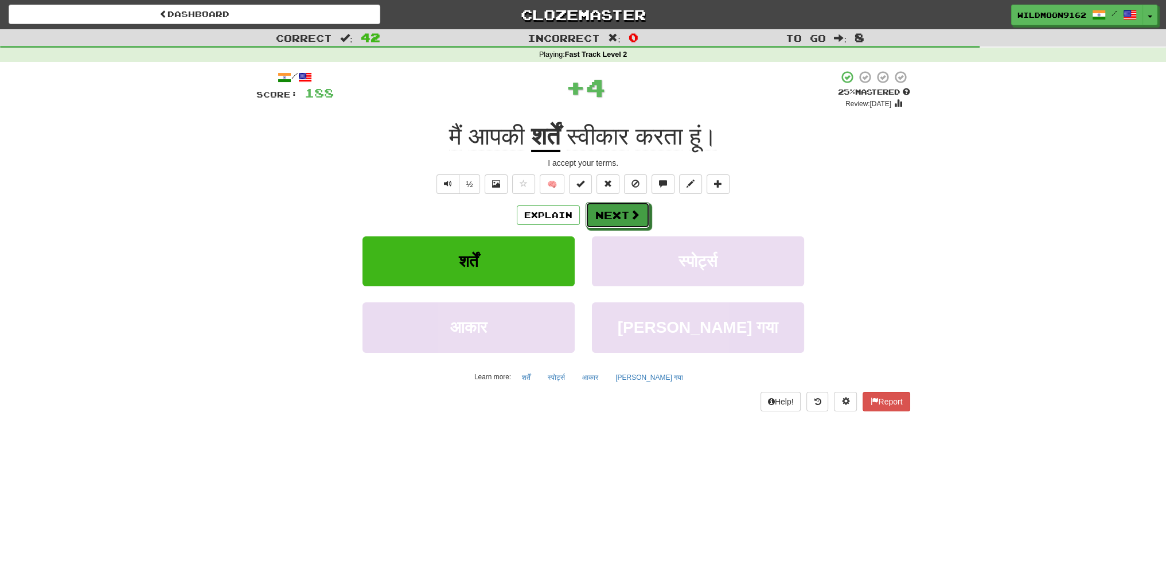
drag, startPoint x: 608, startPoint y: 212, endPoint x: 575, endPoint y: 320, distance: 112.7
click at [606, 214] on button "Next" at bounding box center [618, 215] width 64 height 26
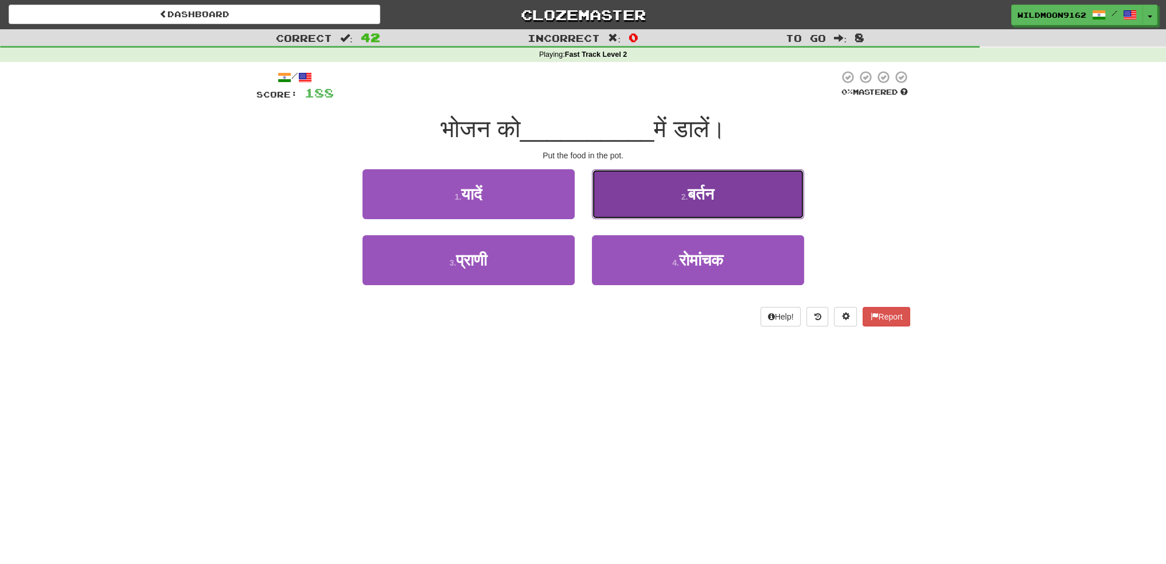
click at [656, 204] on button "2 . बर्तन" at bounding box center [698, 194] width 212 height 50
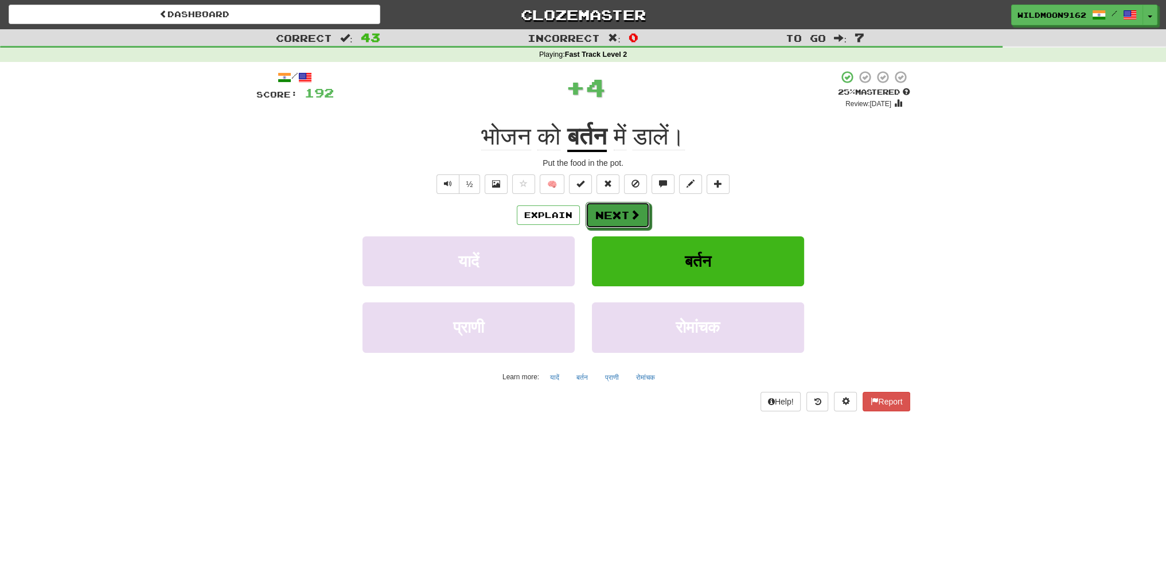
drag, startPoint x: 604, startPoint y: 212, endPoint x: 624, endPoint y: 302, distance: 91.8
click at [604, 213] on button "Next" at bounding box center [618, 215] width 64 height 26
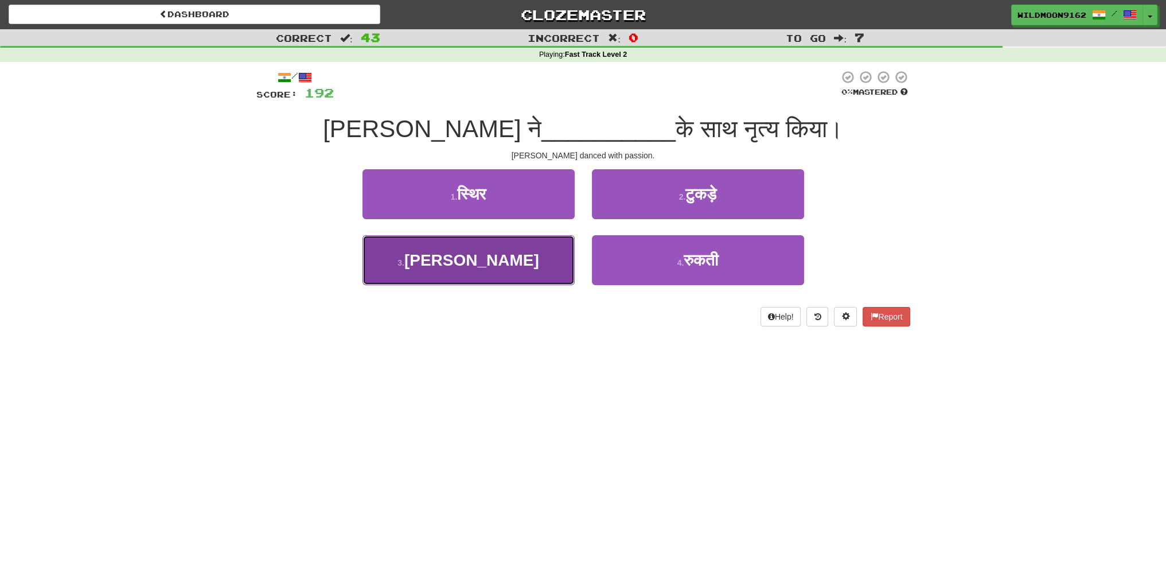
click at [497, 265] on button "3 . जोश" at bounding box center [469, 260] width 212 height 50
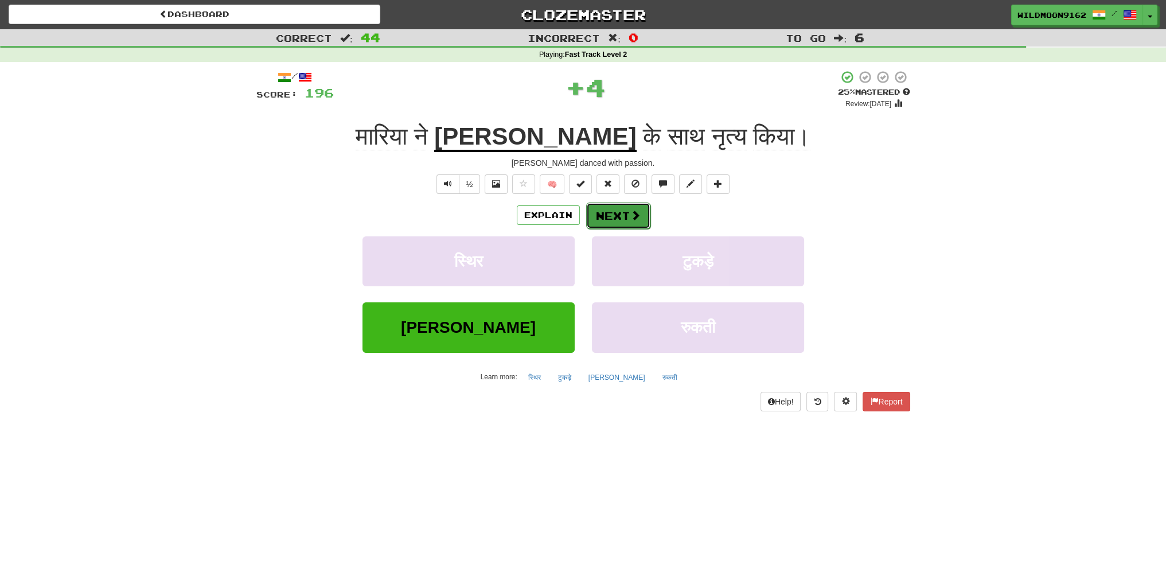
click at [633, 212] on span at bounding box center [635, 215] width 10 height 10
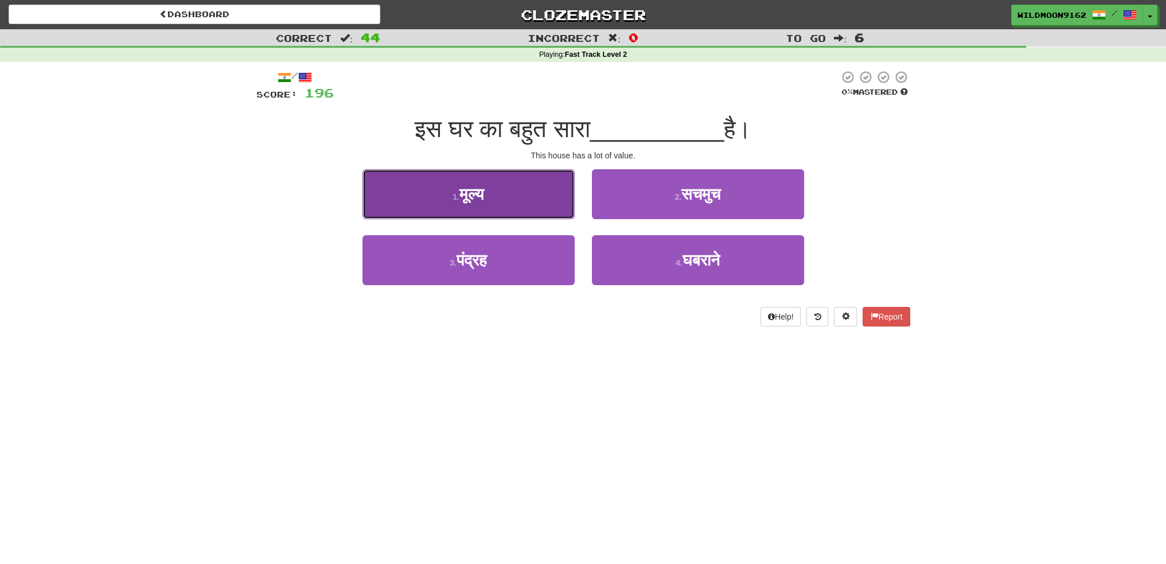
click at [505, 203] on button "1 . मूल्य" at bounding box center [469, 194] width 212 height 50
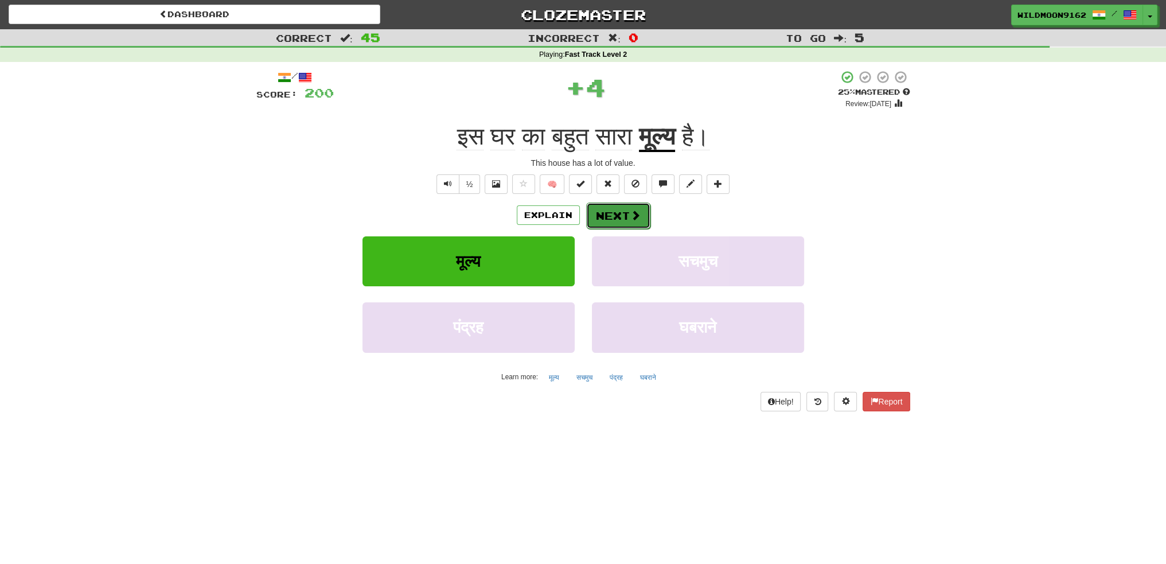
click at [618, 219] on button "Next" at bounding box center [618, 216] width 64 height 26
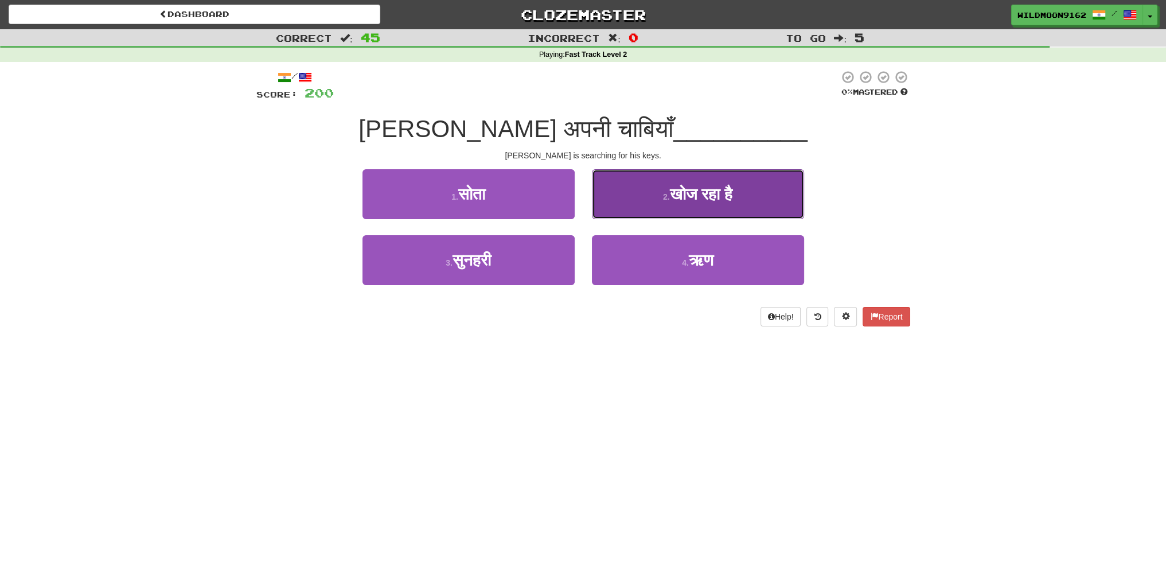
click at [649, 198] on button "2 . खोज रहा है" at bounding box center [698, 194] width 212 height 50
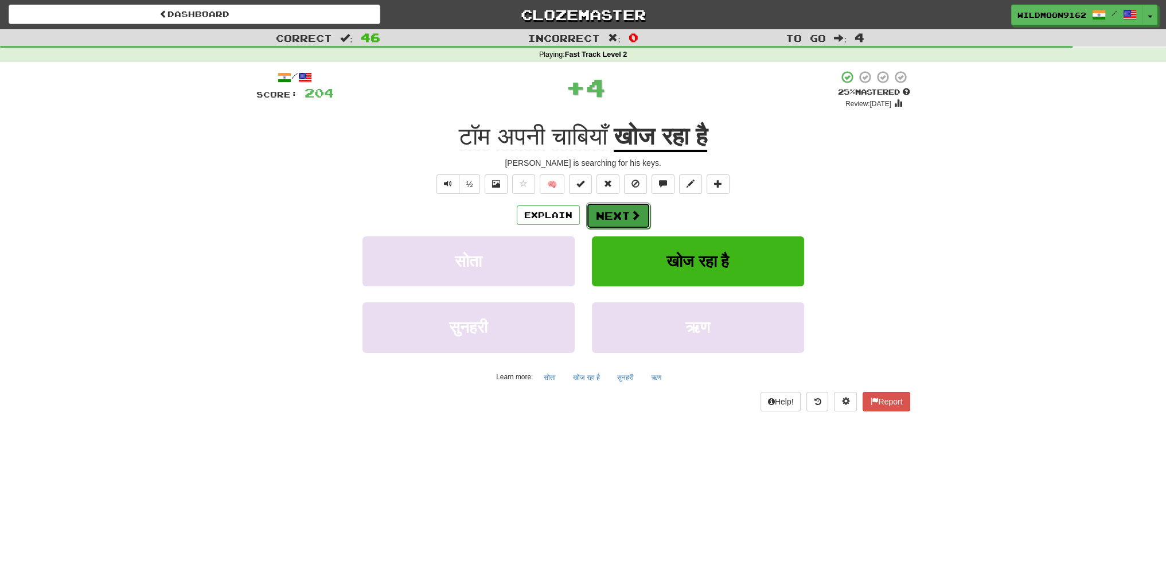
click at [599, 215] on button "Next" at bounding box center [618, 216] width 64 height 26
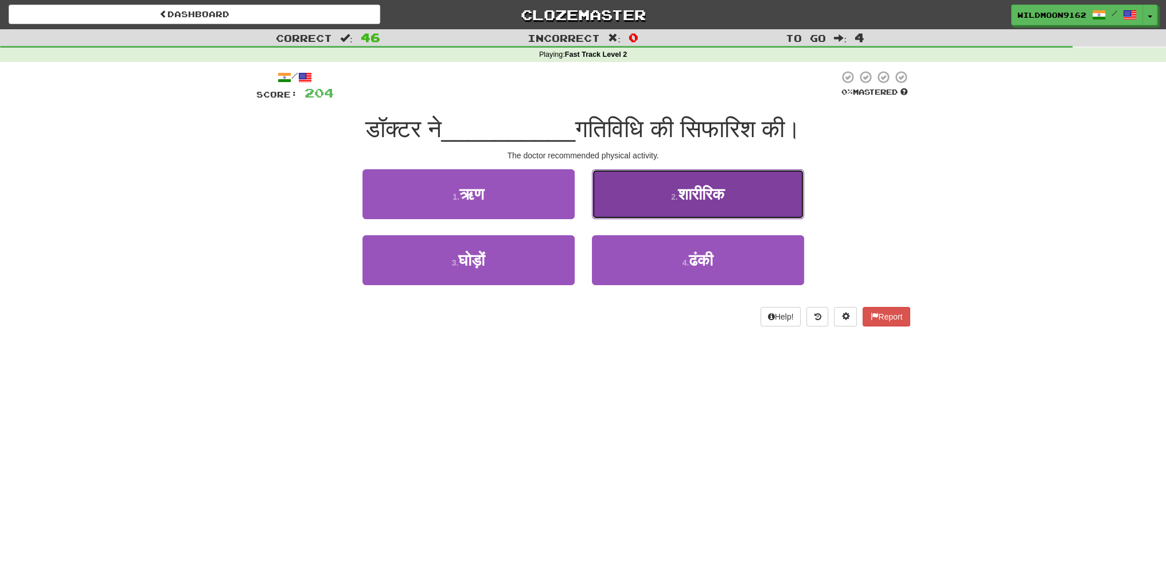
click at [671, 196] on small "2 ." at bounding box center [674, 196] width 7 height 9
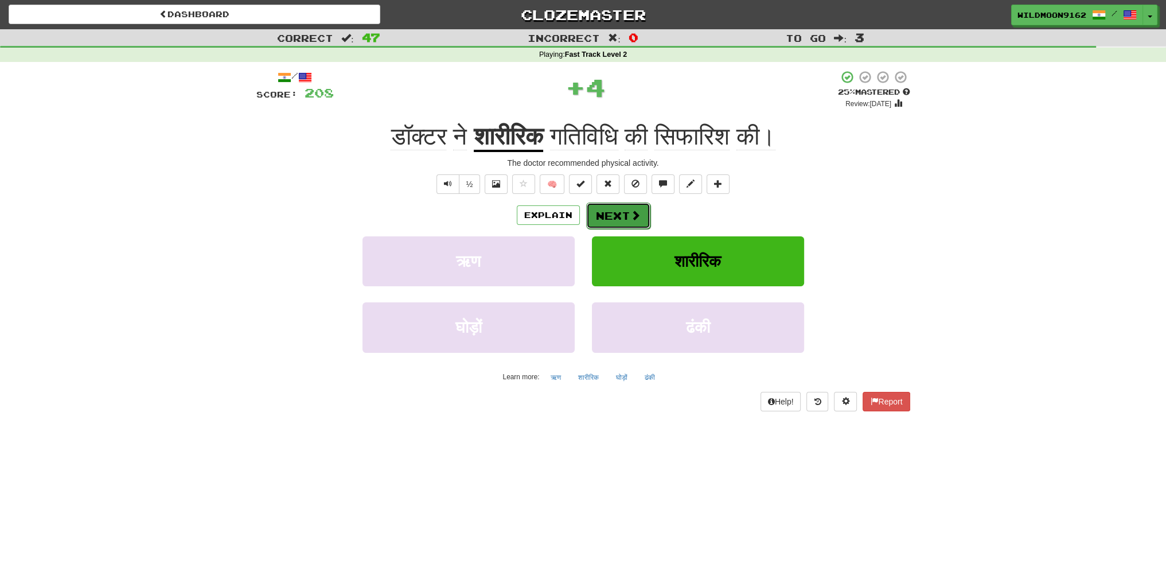
click at [622, 212] on button "Next" at bounding box center [618, 216] width 64 height 26
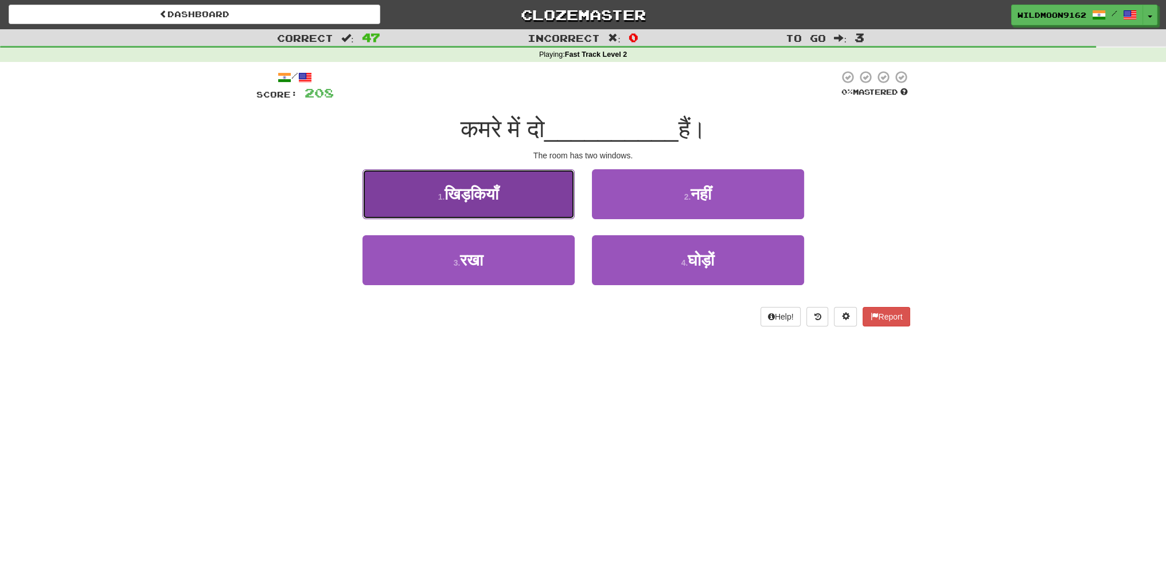
click at [523, 205] on button "1 . खिड़कियाँ" at bounding box center [469, 194] width 212 height 50
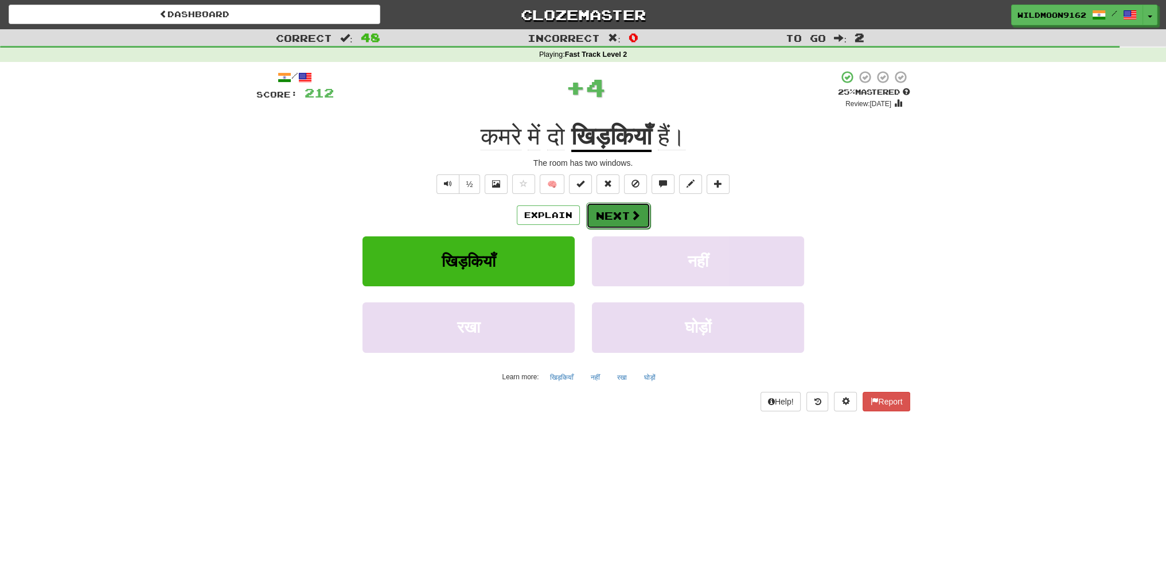
click at [615, 219] on button "Next" at bounding box center [618, 216] width 64 height 26
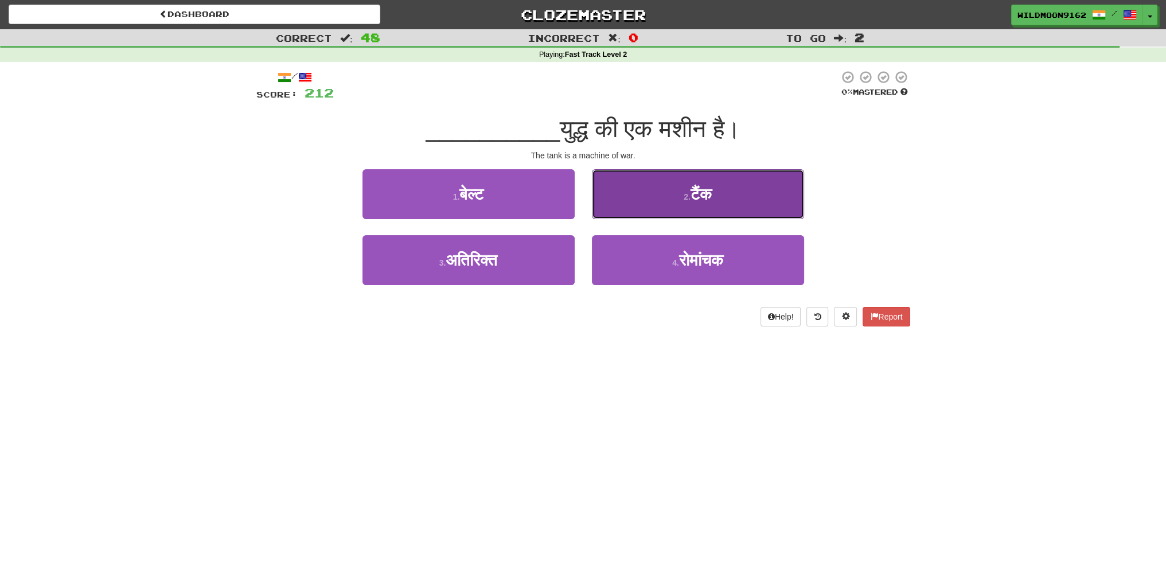
click at [677, 199] on button "2 . टैंक" at bounding box center [698, 194] width 212 height 50
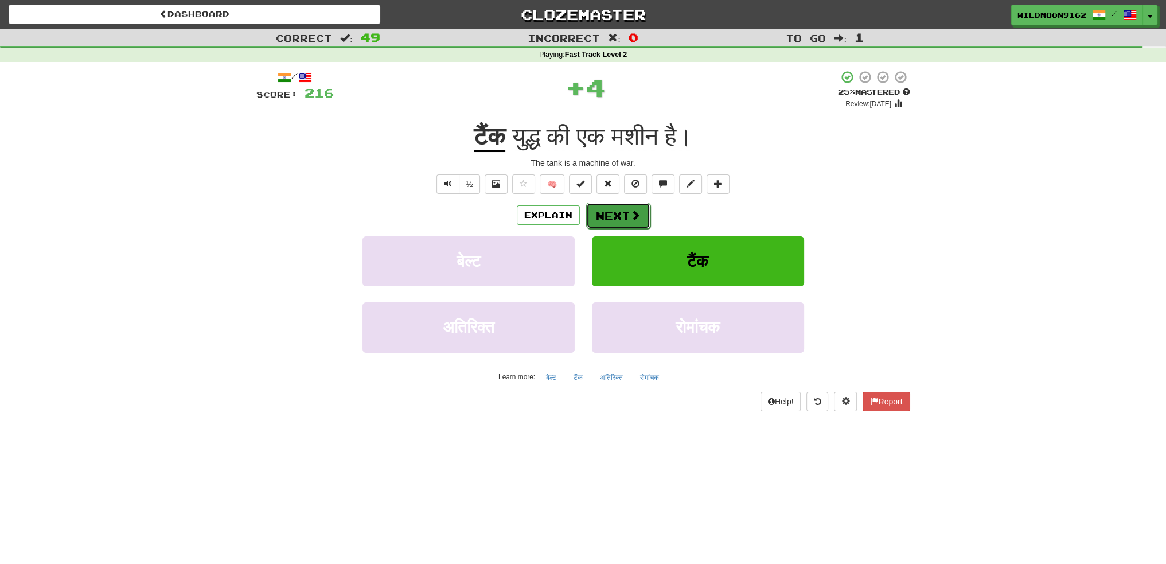
click at [617, 213] on button "Next" at bounding box center [618, 216] width 64 height 26
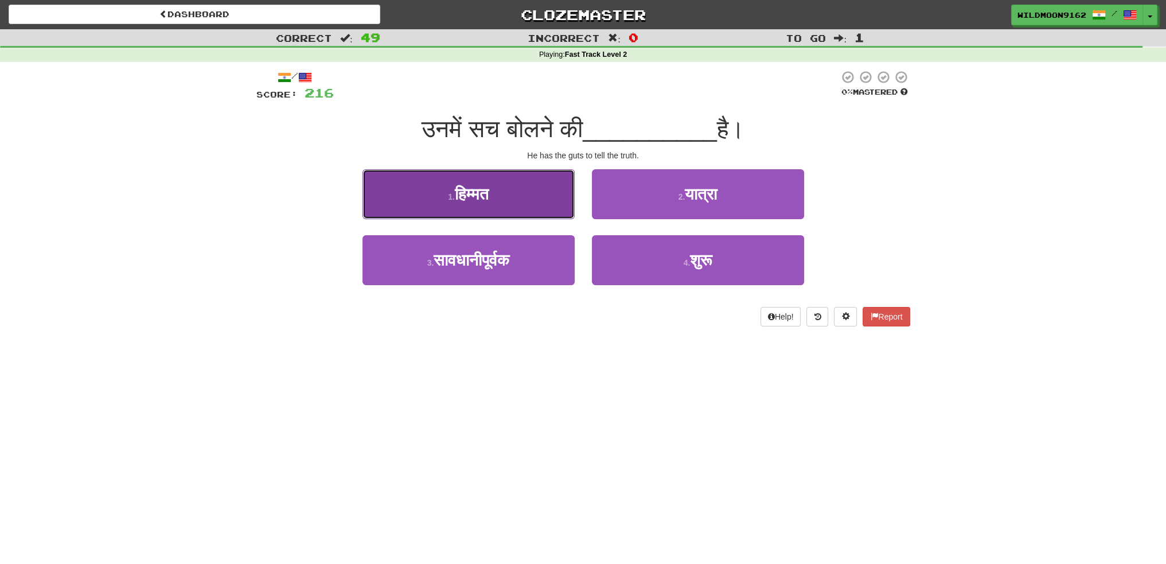
click at [530, 201] on button "1 . हिम्मत" at bounding box center [469, 194] width 212 height 50
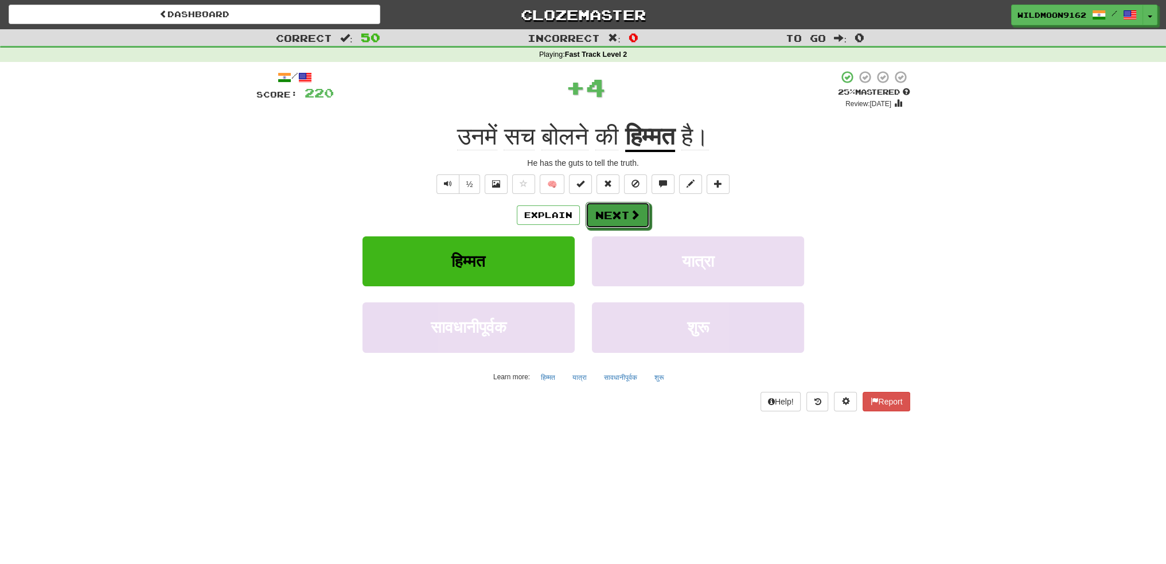
drag, startPoint x: 621, startPoint y: 215, endPoint x: 629, endPoint y: 229, distance: 15.7
click at [621, 216] on button "Next" at bounding box center [618, 215] width 64 height 26
